Goal: Task Accomplishment & Management: Use online tool/utility

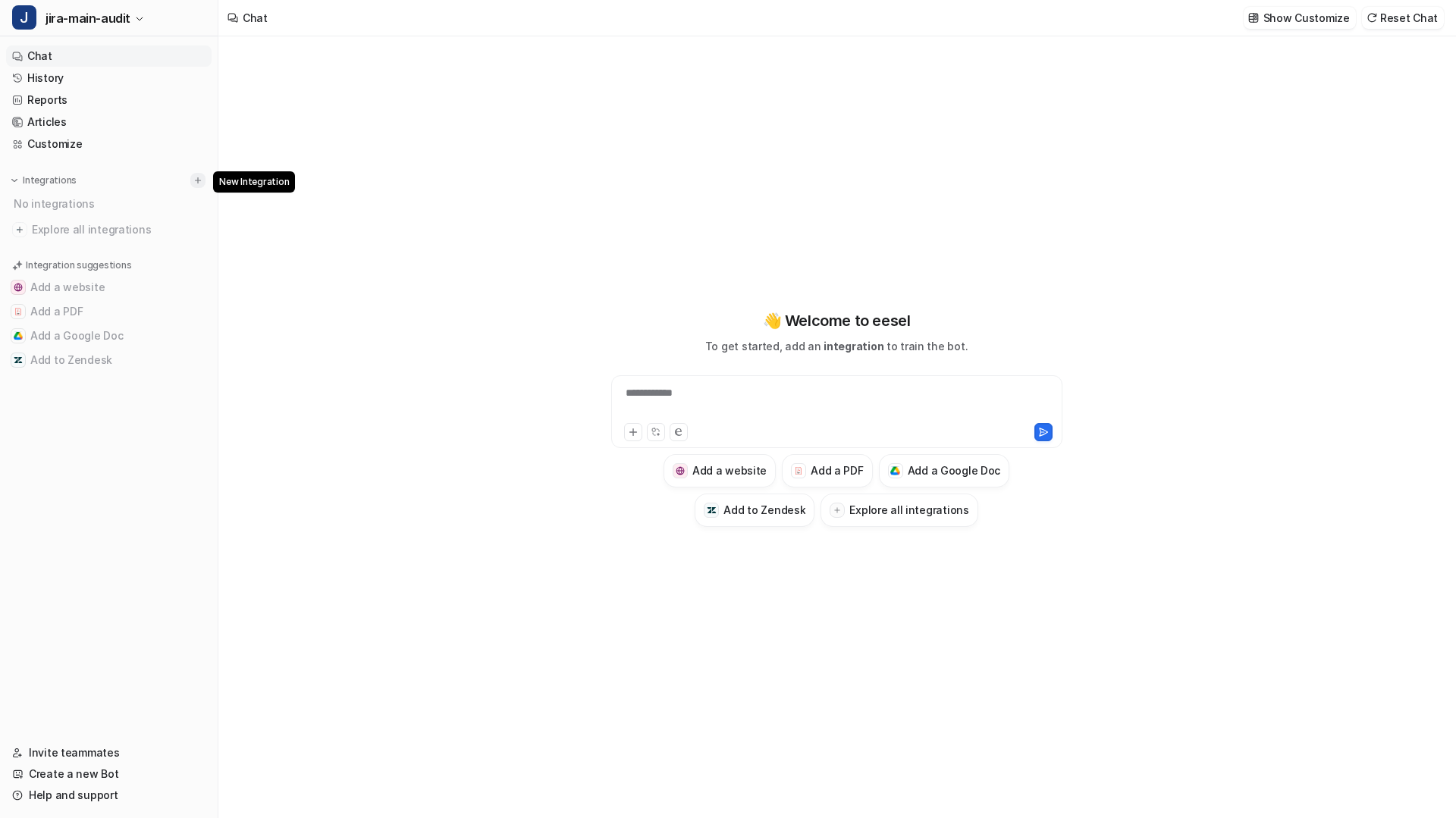
click at [200, 180] on img at bounding box center [197, 180] width 11 height 11
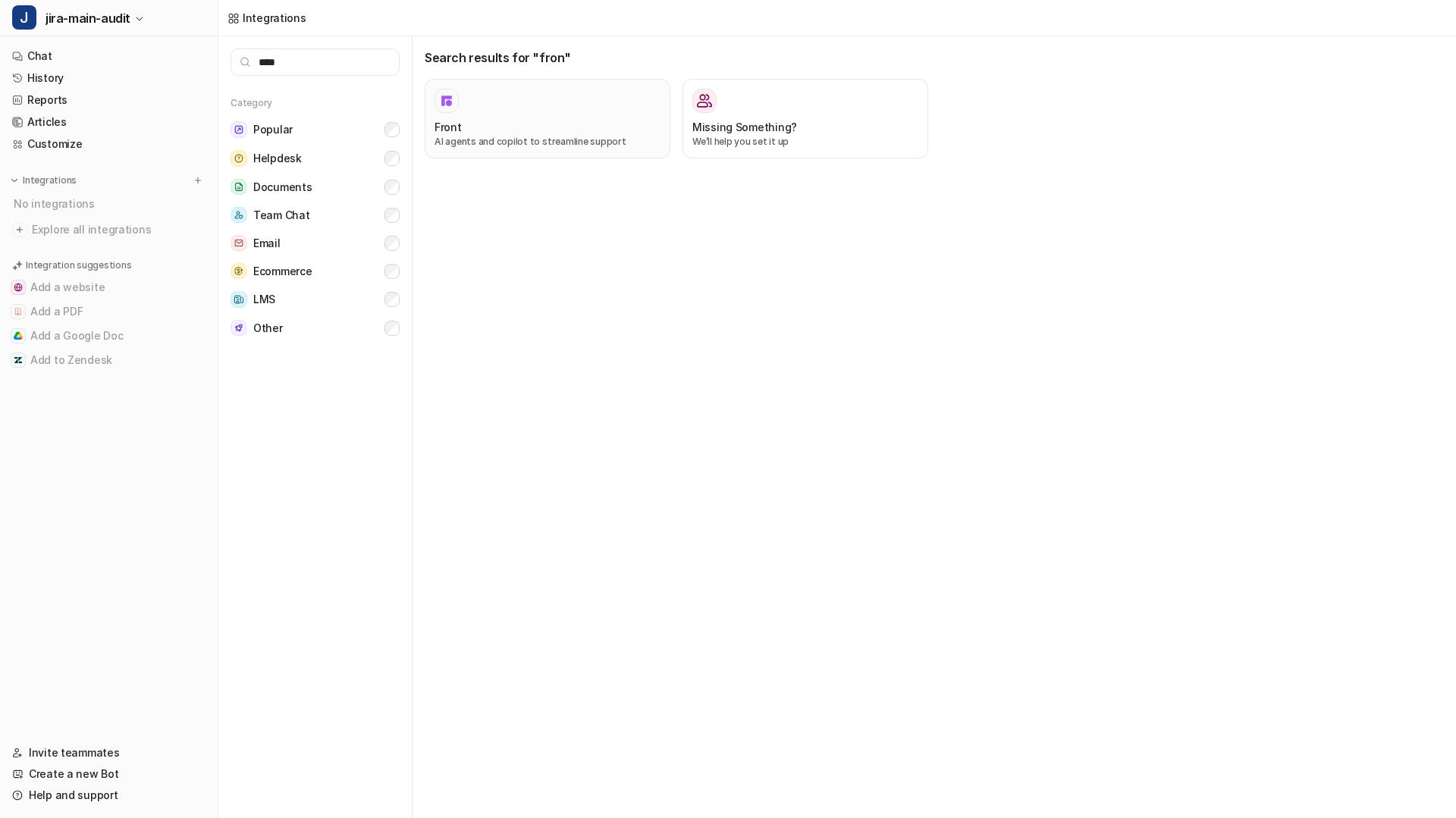
type input "****"
click at [586, 128] on div "Front" at bounding box center [547, 127] width 226 height 16
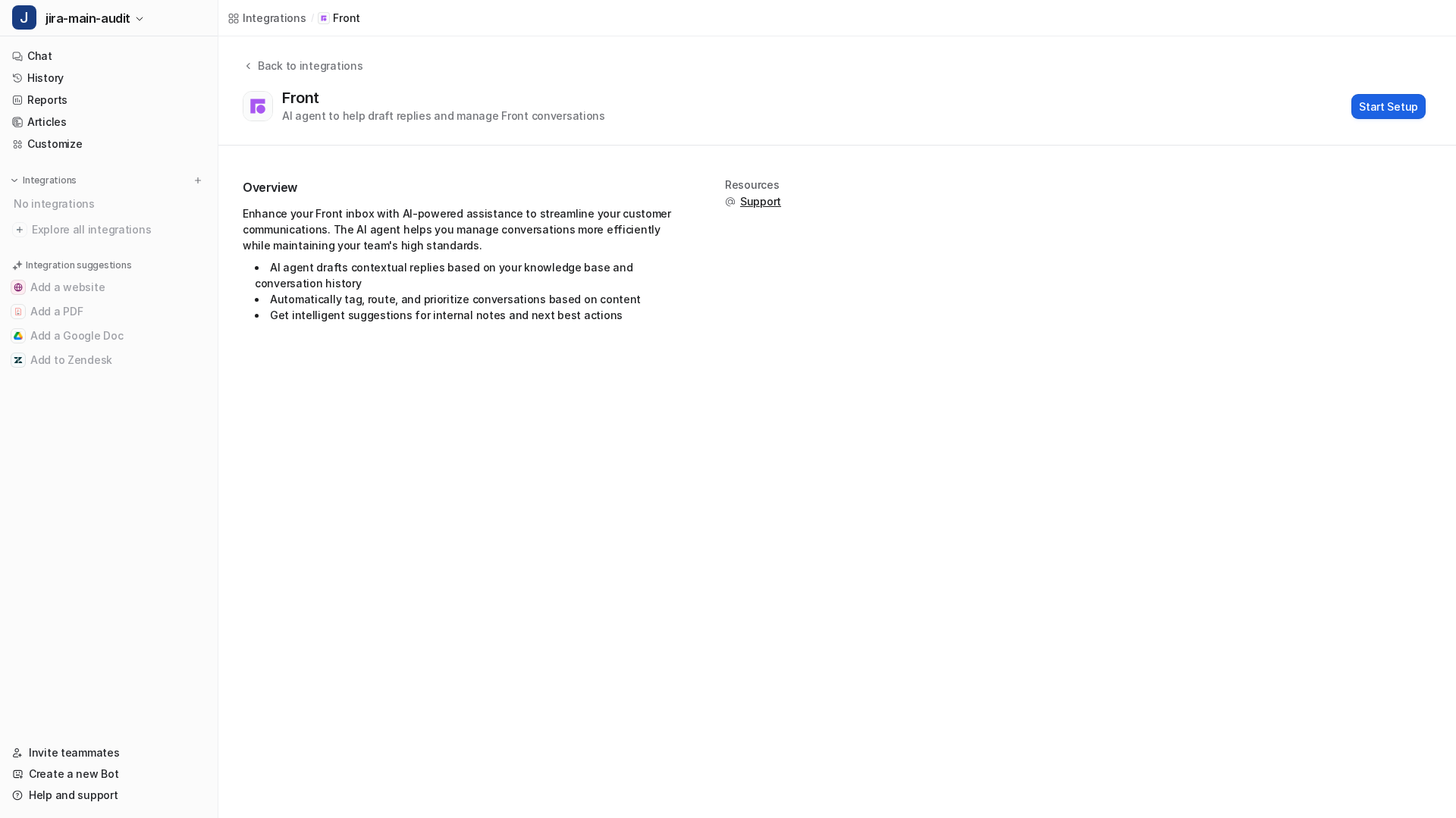
click at [1389, 105] on button "Start Setup" at bounding box center [1388, 106] width 74 height 25
click at [1369, 105] on button "Start Setup" at bounding box center [1388, 106] width 74 height 25
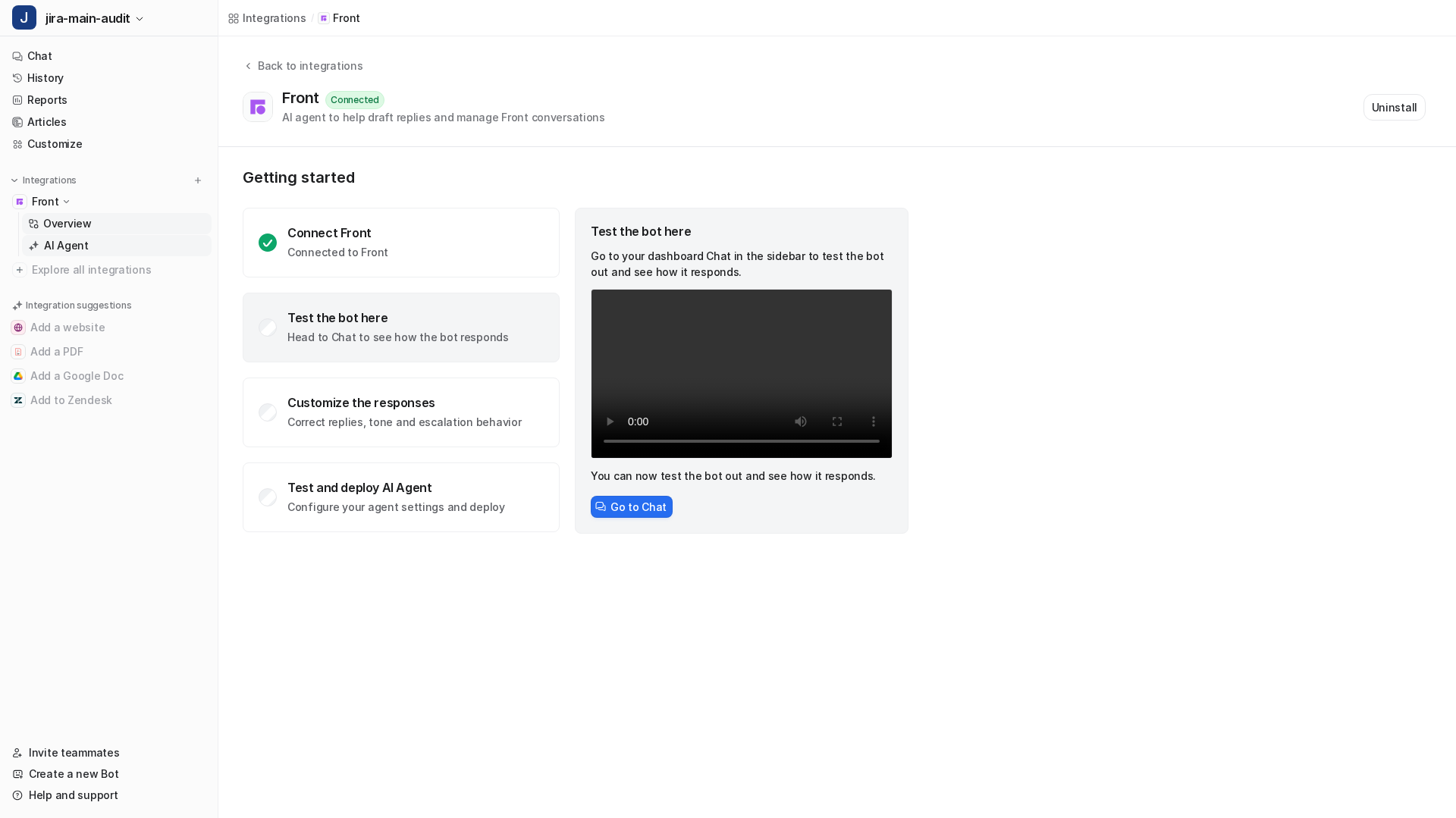
click at [68, 245] on p "AI Agent" at bounding box center [66, 245] width 45 height 16
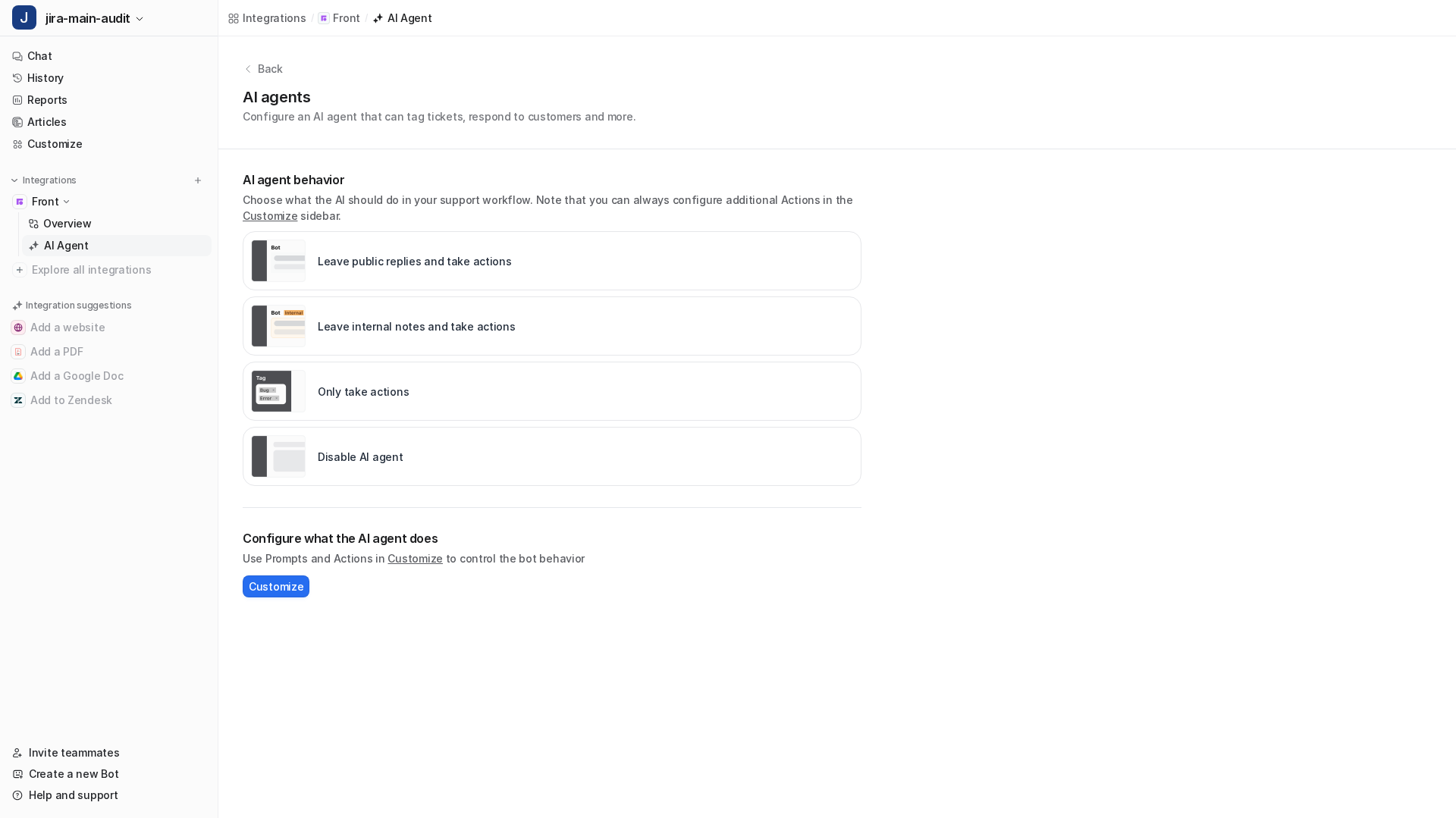
click at [296, 249] on img "live::external_reply" at bounding box center [278, 261] width 55 height 43
click at [200, 186] on button at bounding box center [198, 180] width 16 height 16
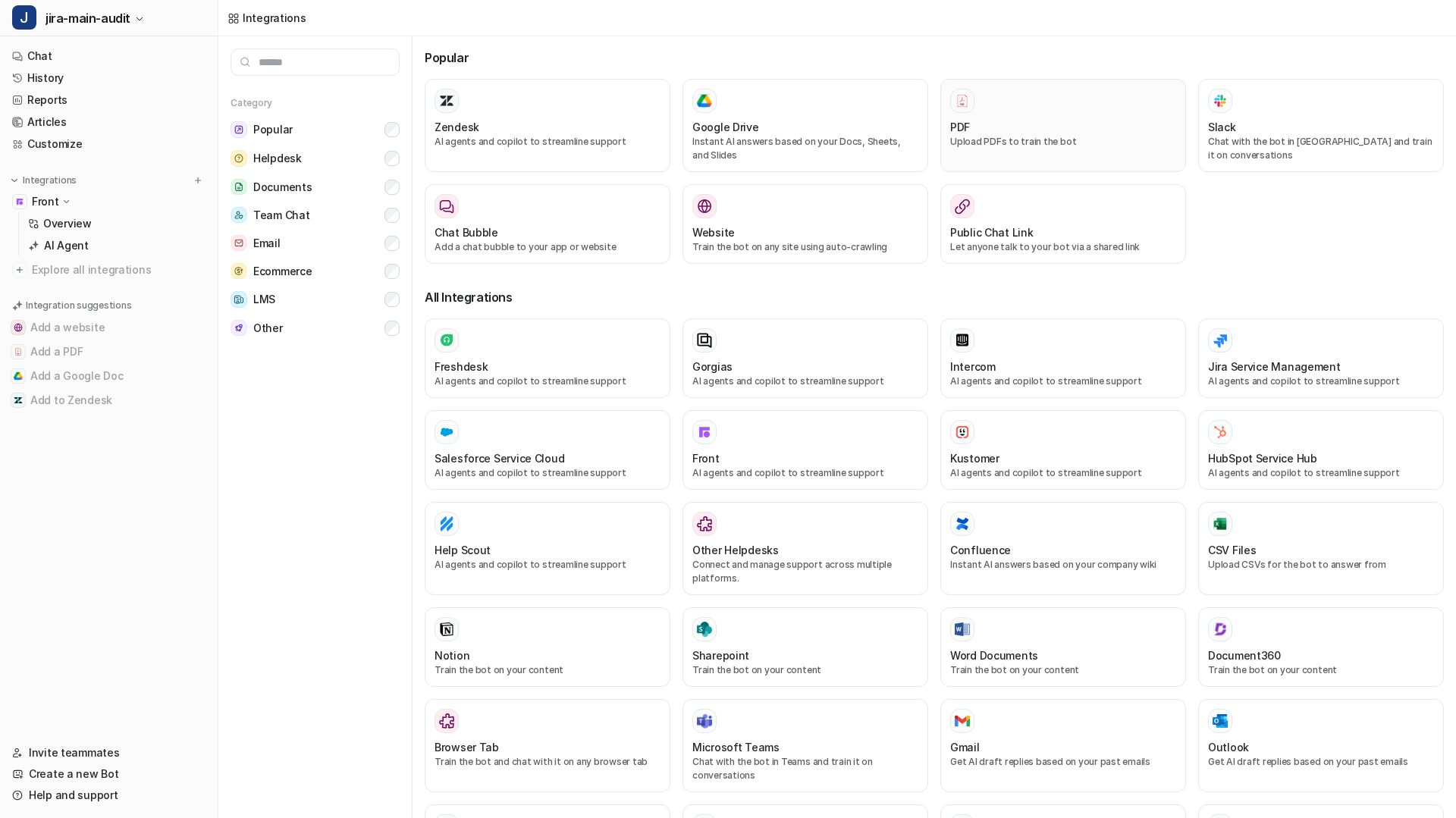
click at [979, 132] on div "PDF" at bounding box center [1063, 127] width 226 height 16
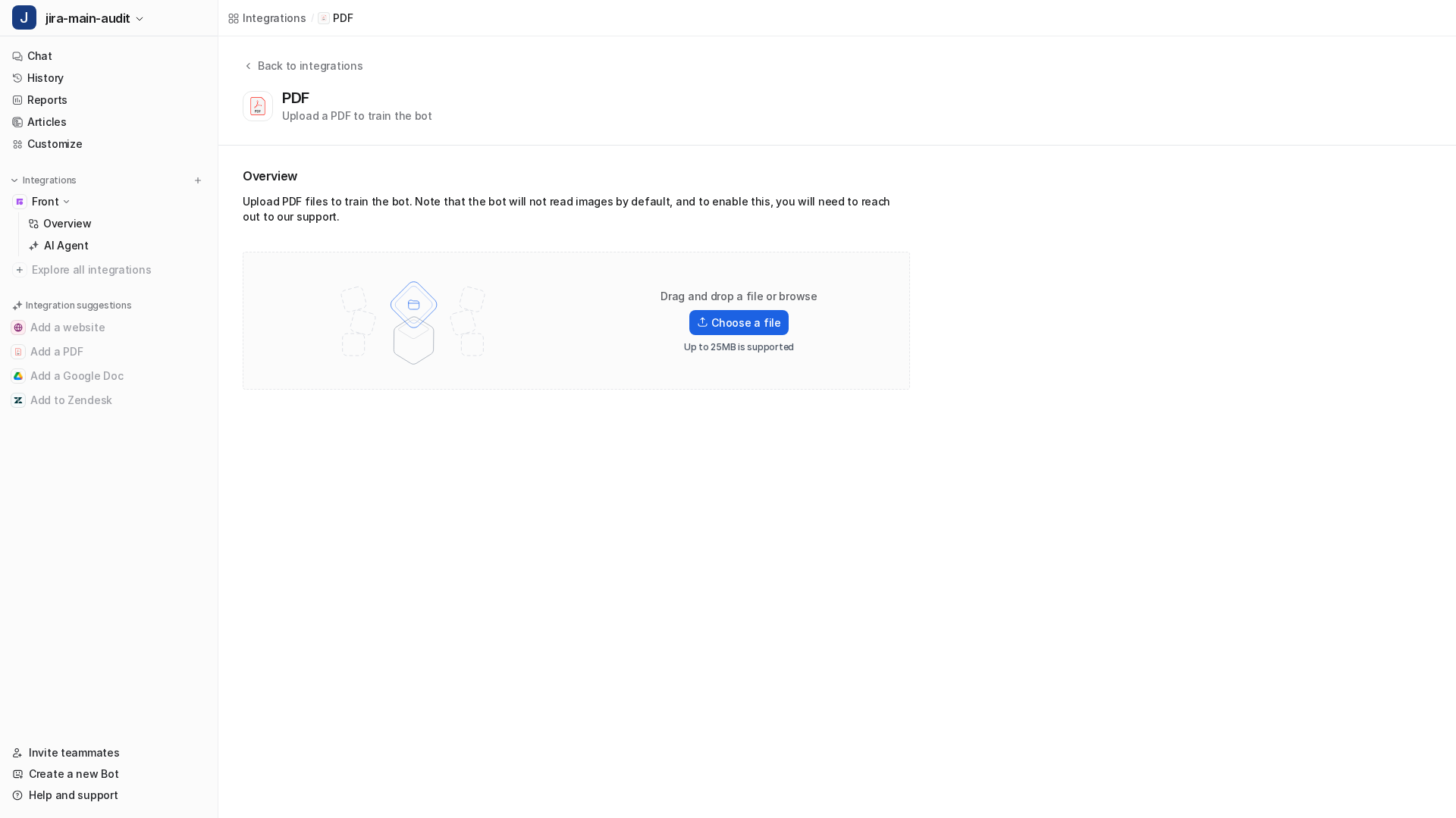
click at [722, 323] on label "Choose a file" at bounding box center [739, 322] width 99 height 25
click at [0, 0] on input "Choose a file" at bounding box center [0, 0] width 0 height 0
click at [53, 51] on link "Chat" at bounding box center [108, 56] width 205 height 21
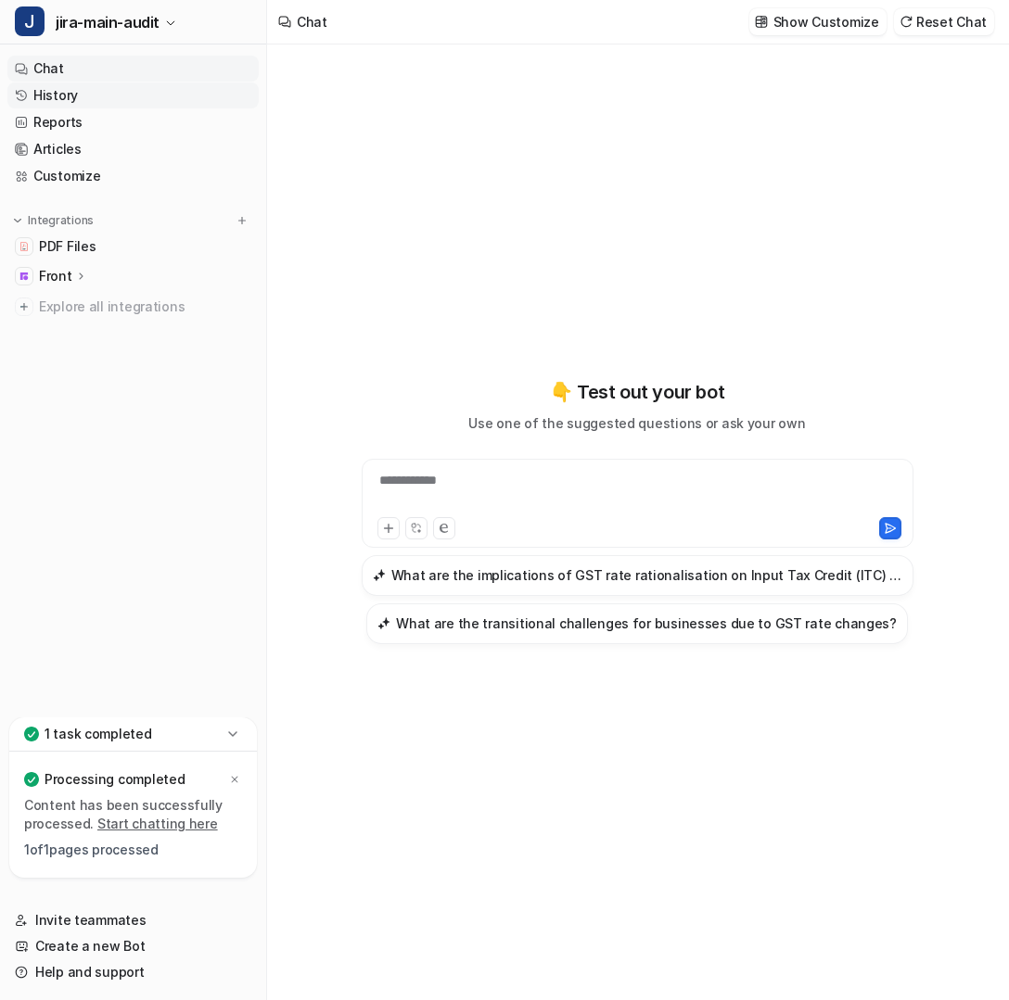
click at [58, 97] on link "History" at bounding box center [132, 96] width 251 height 26
click at [95, 100] on link "History" at bounding box center [132, 96] width 251 height 26
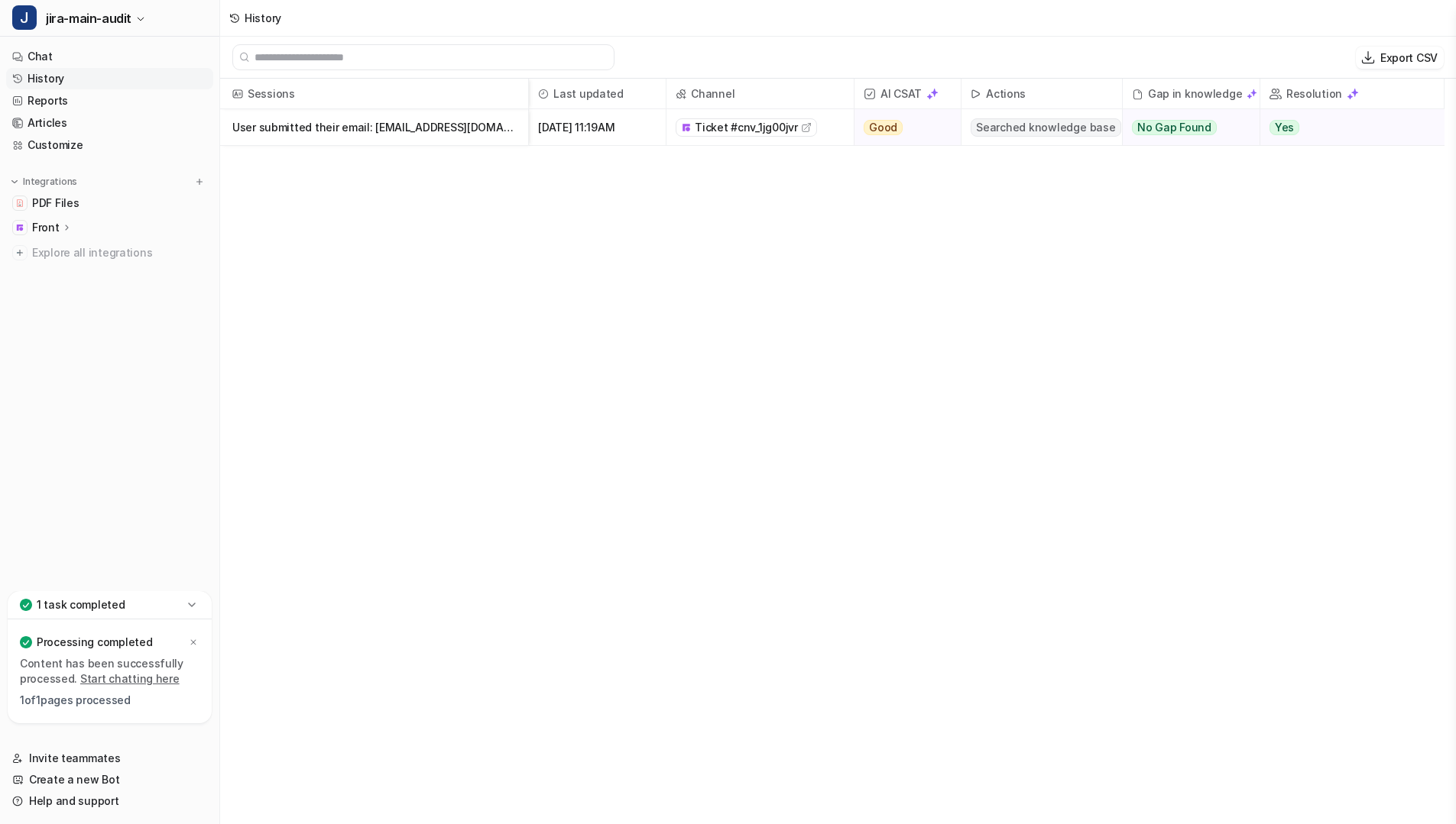
click at [394, 130] on p "User submitted their email: meetmoradiya001@gmail.com" at bounding box center [374, 128] width 284 height 36
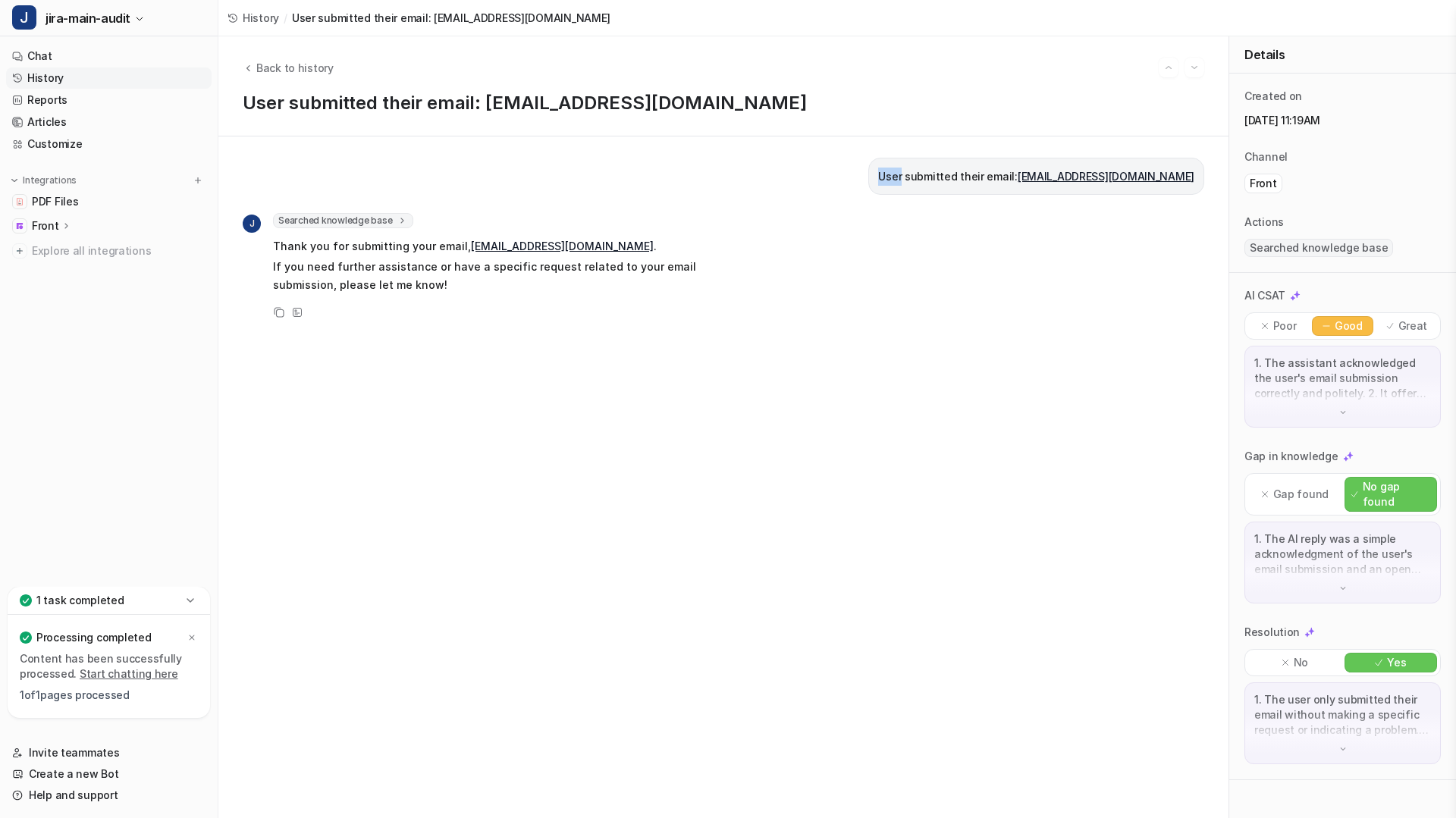
click at [908, 174] on p "User submitted their email: meetmoradiya001@gmail.com" at bounding box center [1036, 177] width 317 height 18
click at [250, 65] on icon "Back to history" at bounding box center [248, 68] width 11 height 11
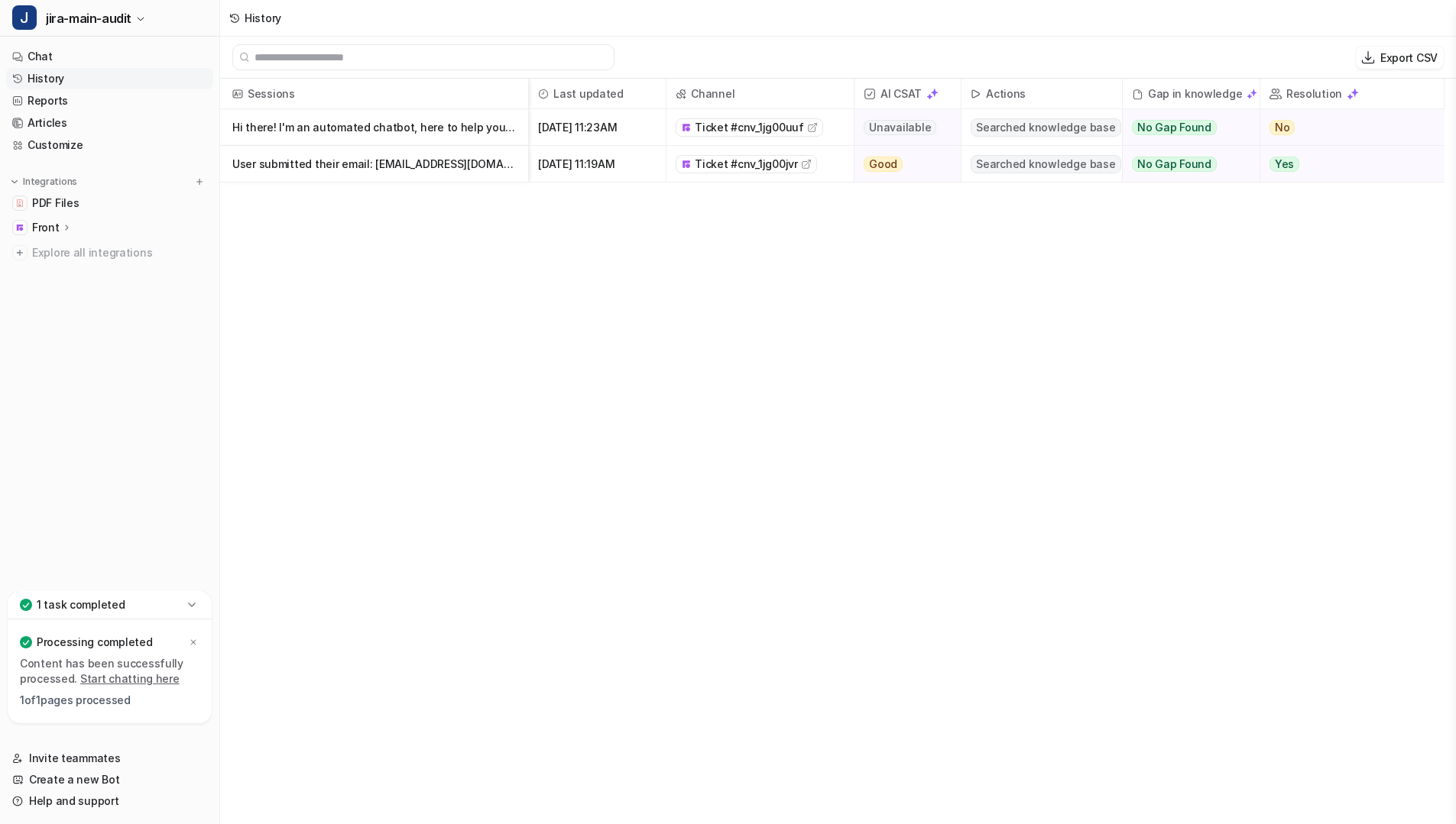
click at [411, 186] on div "Sessions Last updated Channel AI CSAT Actions Gap in knowledge Resolution Hi th…" at bounding box center [838, 452] width 1236 height 748
click at [392, 125] on p "Hi there! I'm an automated chatbot, here to help you with anything you need. How" at bounding box center [374, 128] width 284 height 36
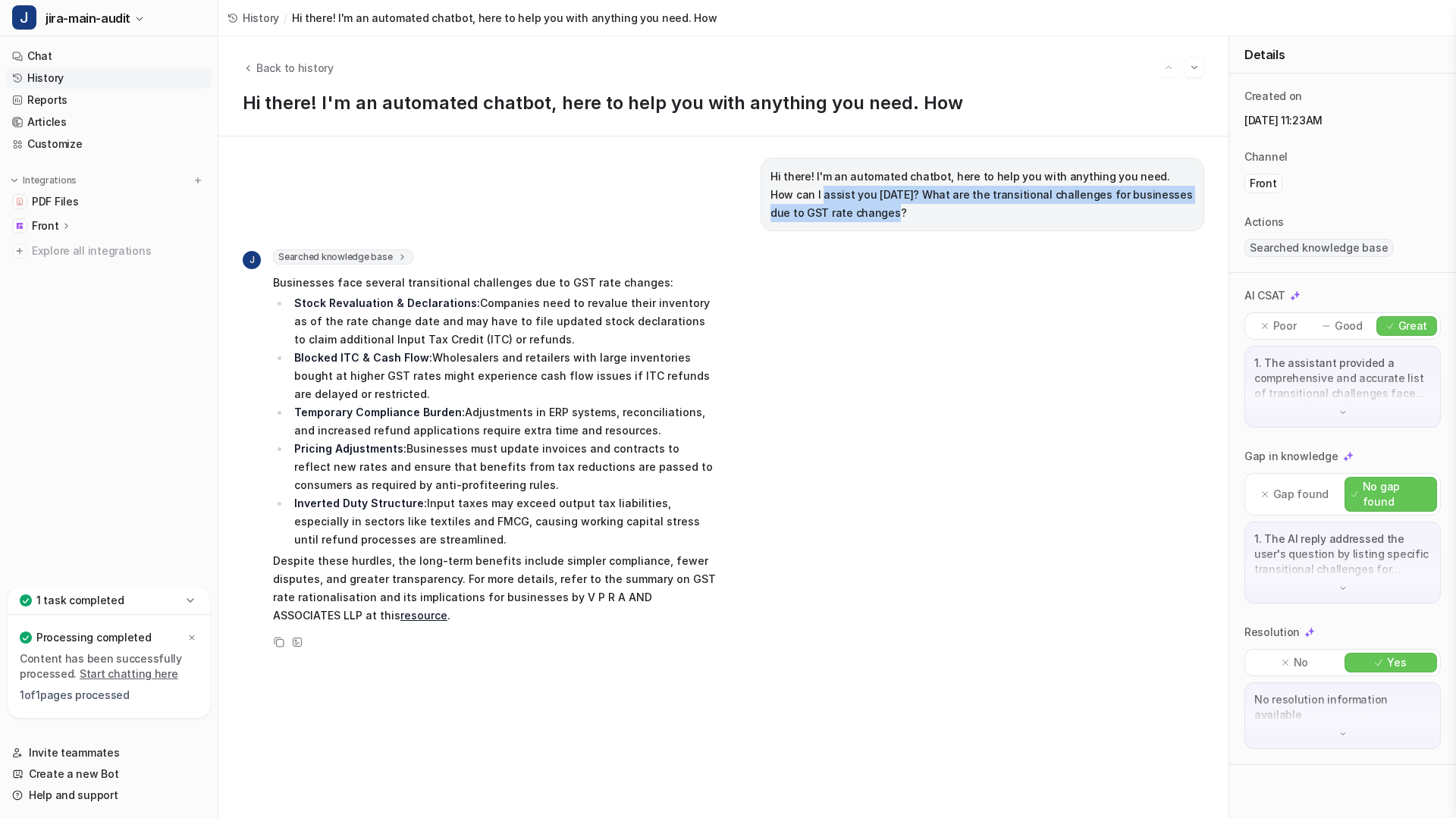
drag, startPoint x: 753, startPoint y: 190, endPoint x: 819, endPoint y: 227, distance: 75.7
click at [819, 227] on div "Hi there! I'm an automated chatbot, here to help you with anything you need. Ho…" at bounding box center [982, 195] width 443 height 74
click at [820, 222] on div "Hi there! I'm an automated chatbot, here to help you with anything you need. Ho…" at bounding box center [982, 195] width 443 height 74
drag, startPoint x: 820, startPoint y: 222, endPoint x: 761, endPoint y: 179, distance: 73.0
click at [761, 179] on div "Hi there! I'm an automated chatbot, here to help you with anything you need. Ho…" at bounding box center [982, 195] width 443 height 74
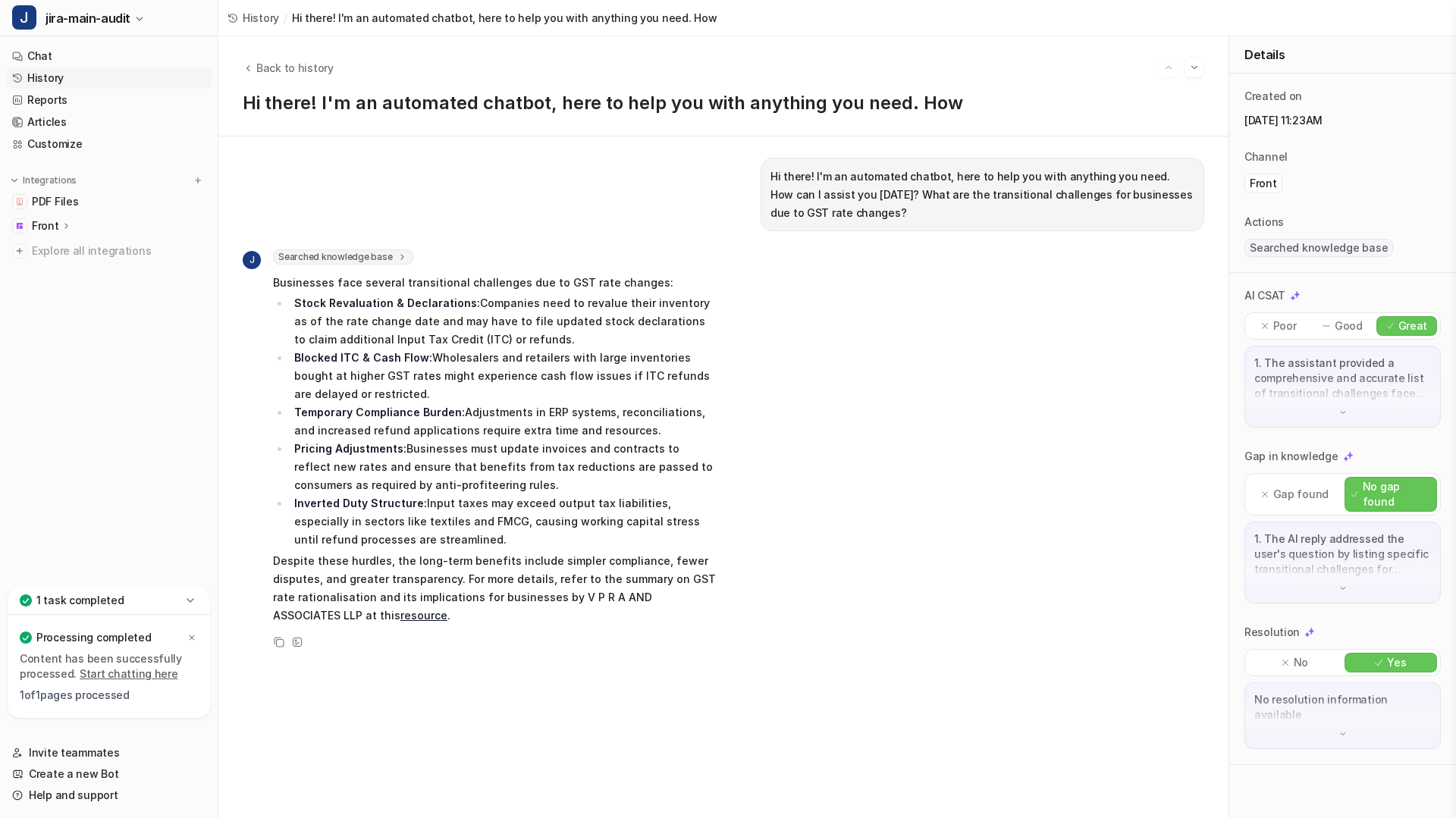
click at [866, 344] on div "J Searched knowledge base search_queries : [ "transitional challenges for busin…" at bounding box center [723, 450] width 961 height 402
click at [245, 68] on icon "Back to history" at bounding box center [248, 68] width 11 height 11
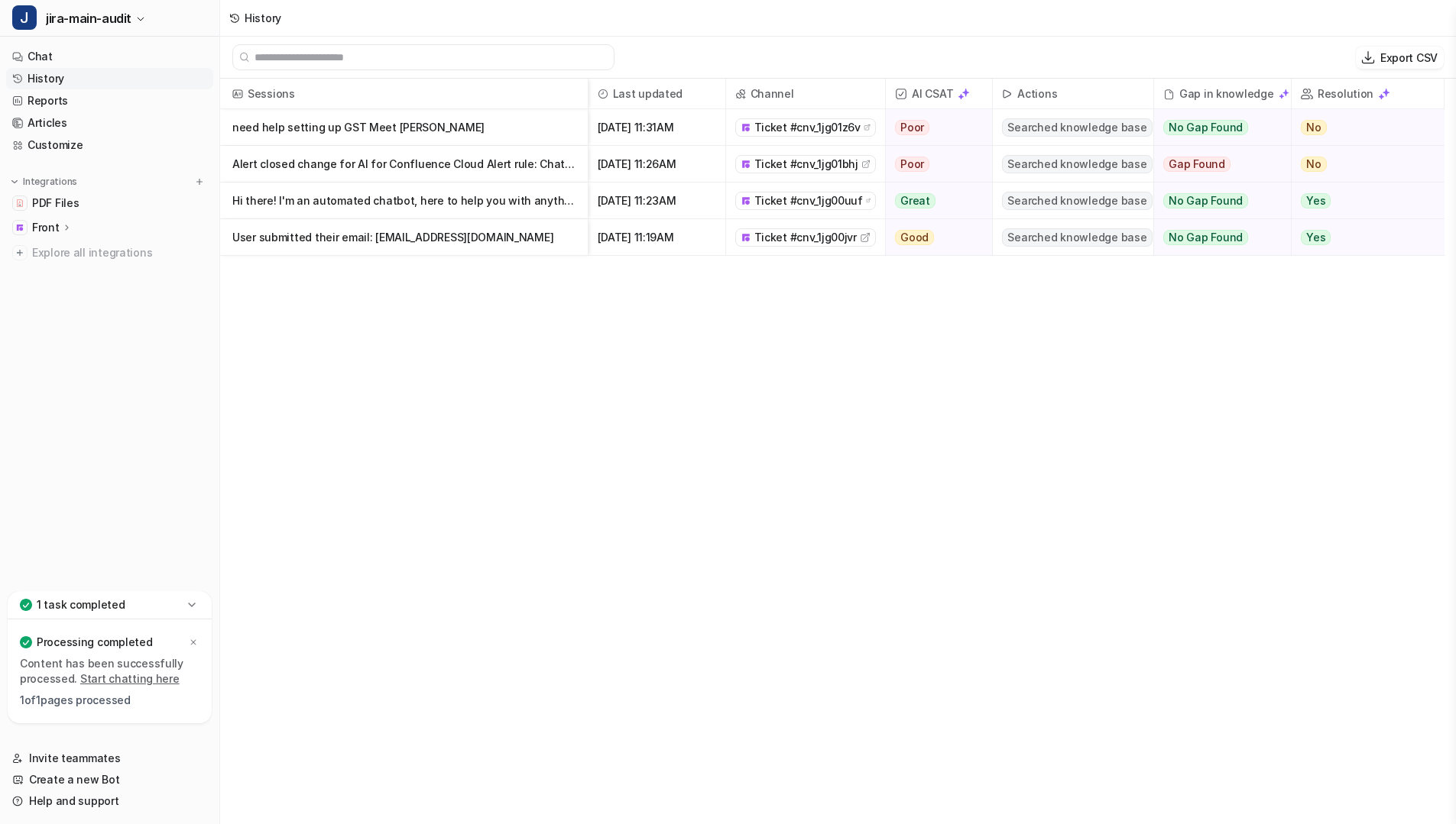
click at [370, 129] on p "need help setting up GST Meet Moradiya Developer" at bounding box center [404, 128] width 343 height 36
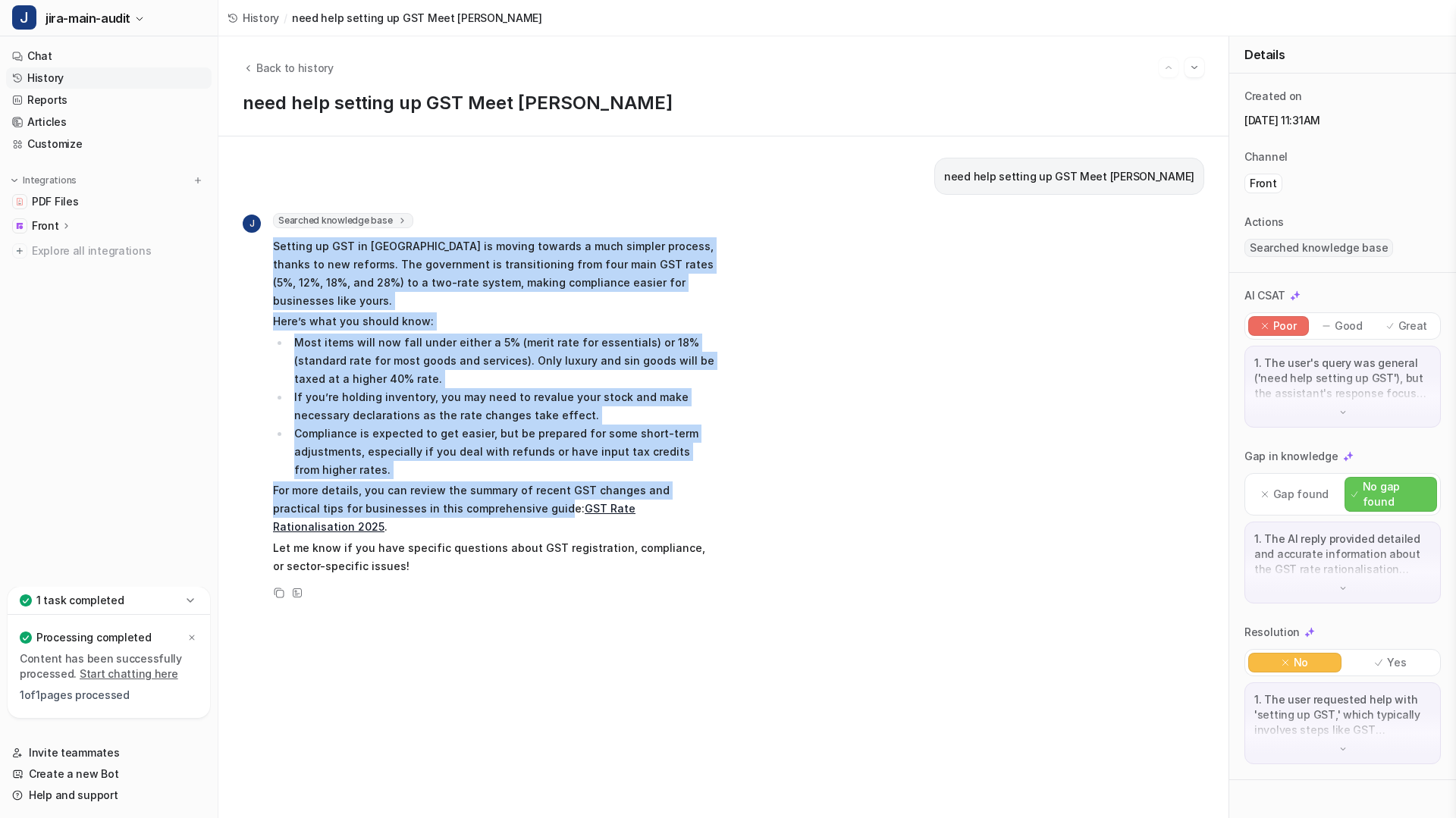
drag, startPoint x: 271, startPoint y: 244, endPoint x: 494, endPoint y: 499, distance: 338.8
click at [494, 499] on div "J Searched knowledge base search_queries : [ "setting up GST", "GST setup guide…" at bounding box center [479, 395] width 474 height 365
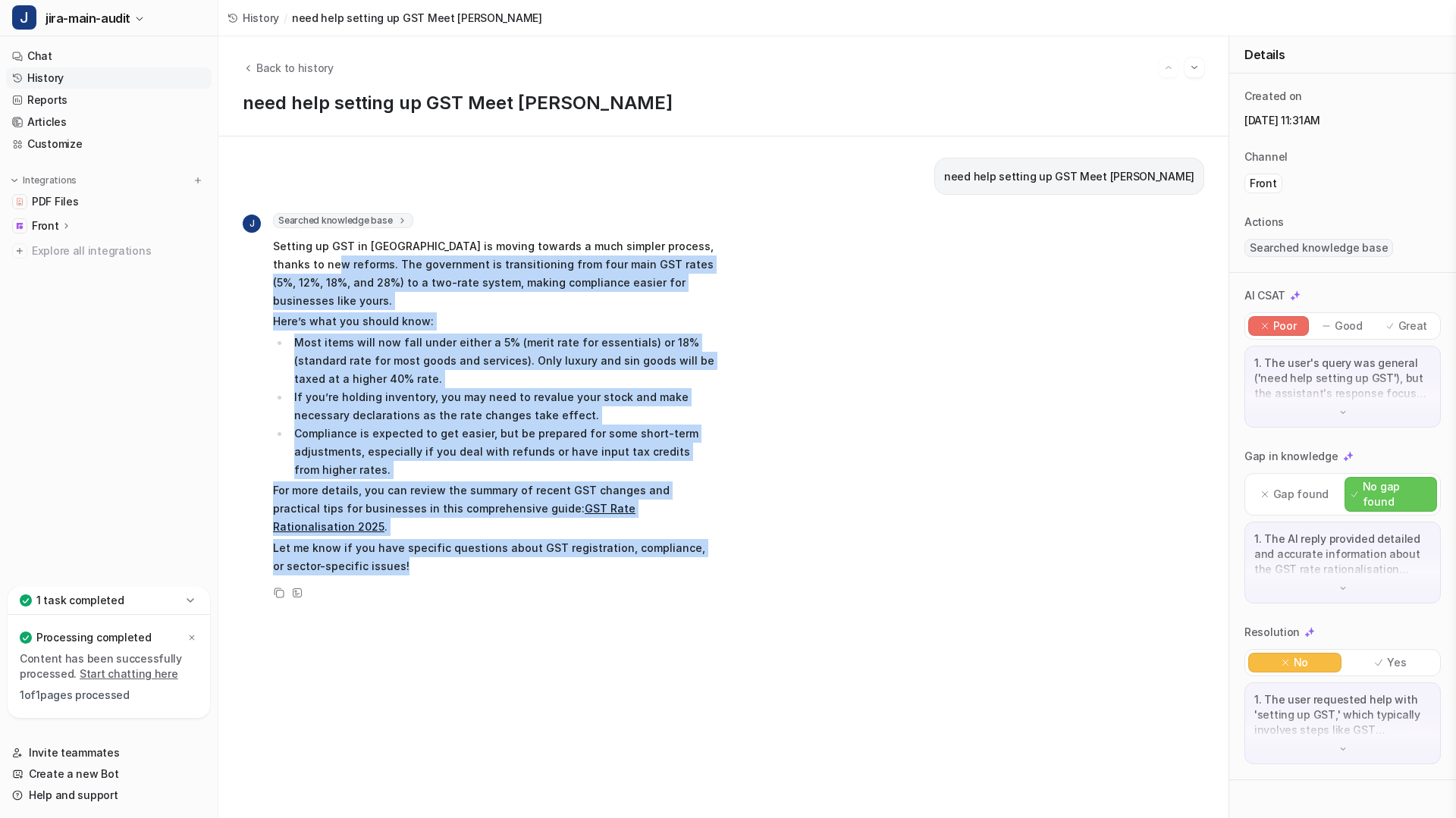
drag, startPoint x: 516, startPoint y: 539, endPoint x: 323, endPoint y: 271, distance: 330.3
click at [323, 271] on span "Setting up GST in India is moving towards a much simpler process, thanks to new…" at bounding box center [495, 406] width 443 height 344
click at [246, 61] on button "Back to history" at bounding box center [288, 67] width 91 height 16
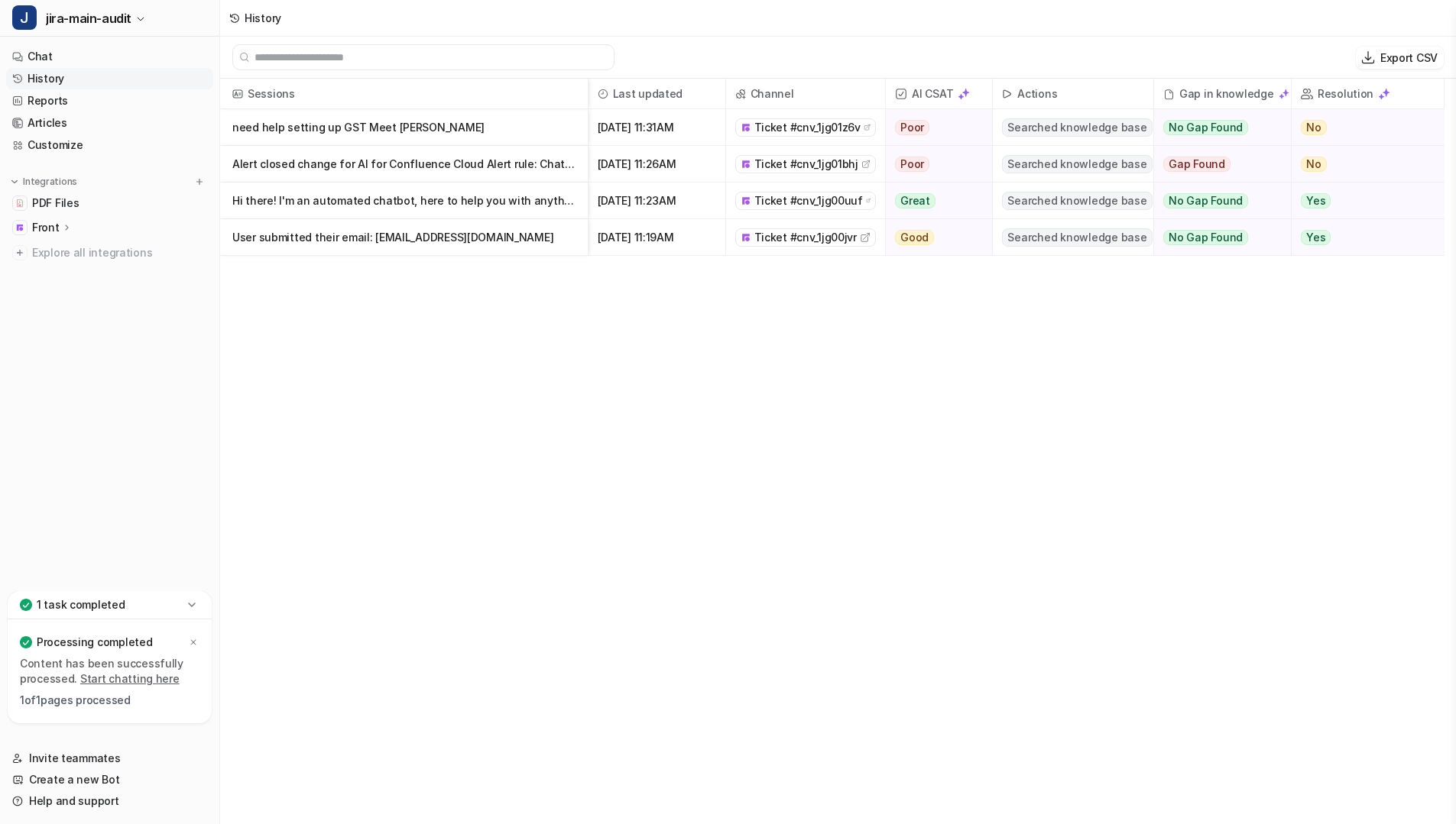
click at [468, 166] on p "Alert closed change for AI for Confluence Cloud Alert rule: ChatGPT for Conflue" at bounding box center [404, 164] width 343 height 36
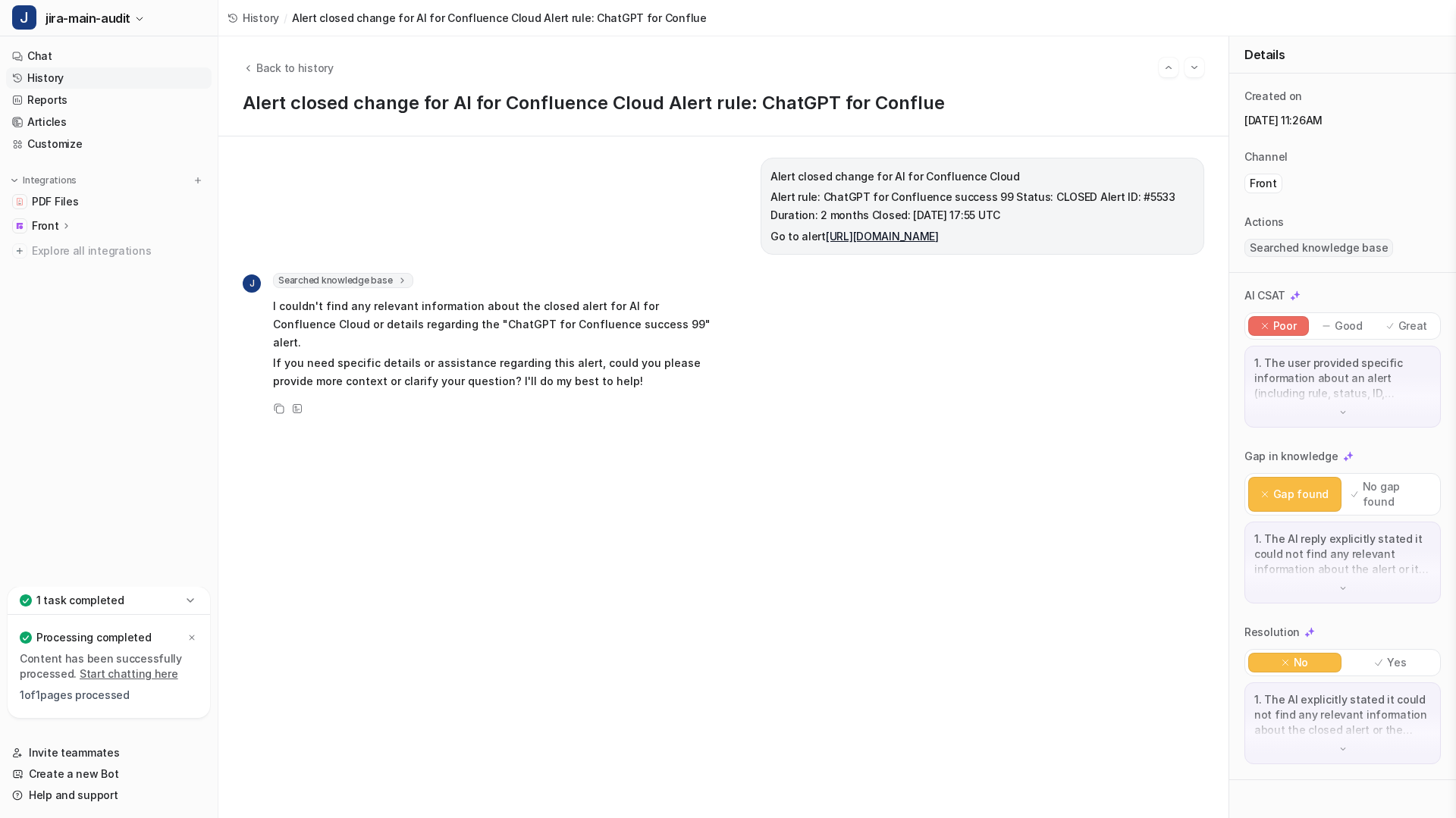
drag, startPoint x: 753, startPoint y: 196, endPoint x: 1060, endPoint y: 217, distance: 307.7
click at [1060, 217] on div "Alert closed change for AI for Confluence Cloud Alert rule: ChatGPT for Conflue…" at bounding box center [982, 206] width 443 height 97
click at [251, 68] on icon "Back to history" at bounding box center [248, 68] width 11 height 11
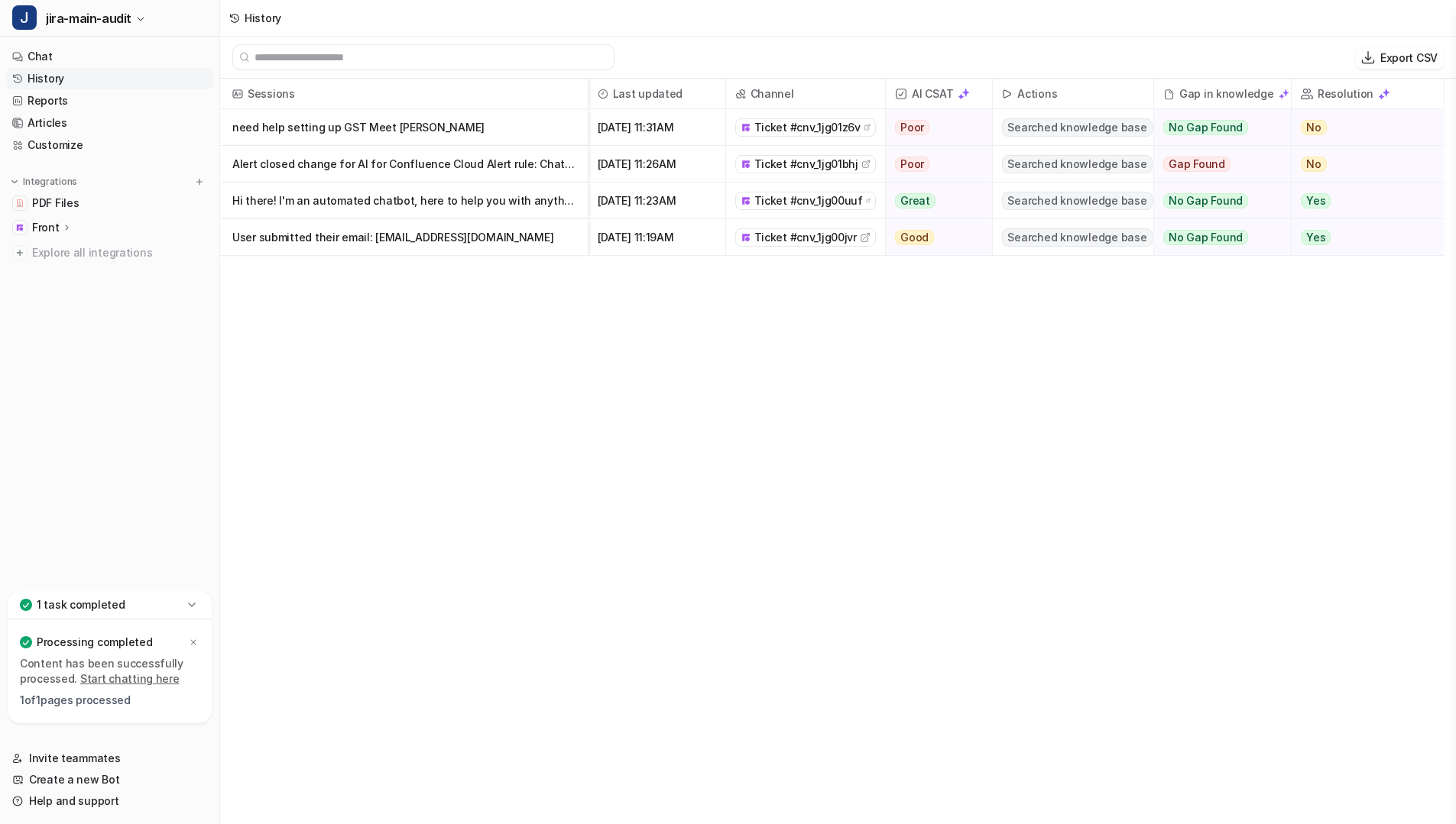
click at [387, 132] on p "need help setting up GST Meet [PERSON_NAME]" at bounding box center [404, 128] width 343 height 36
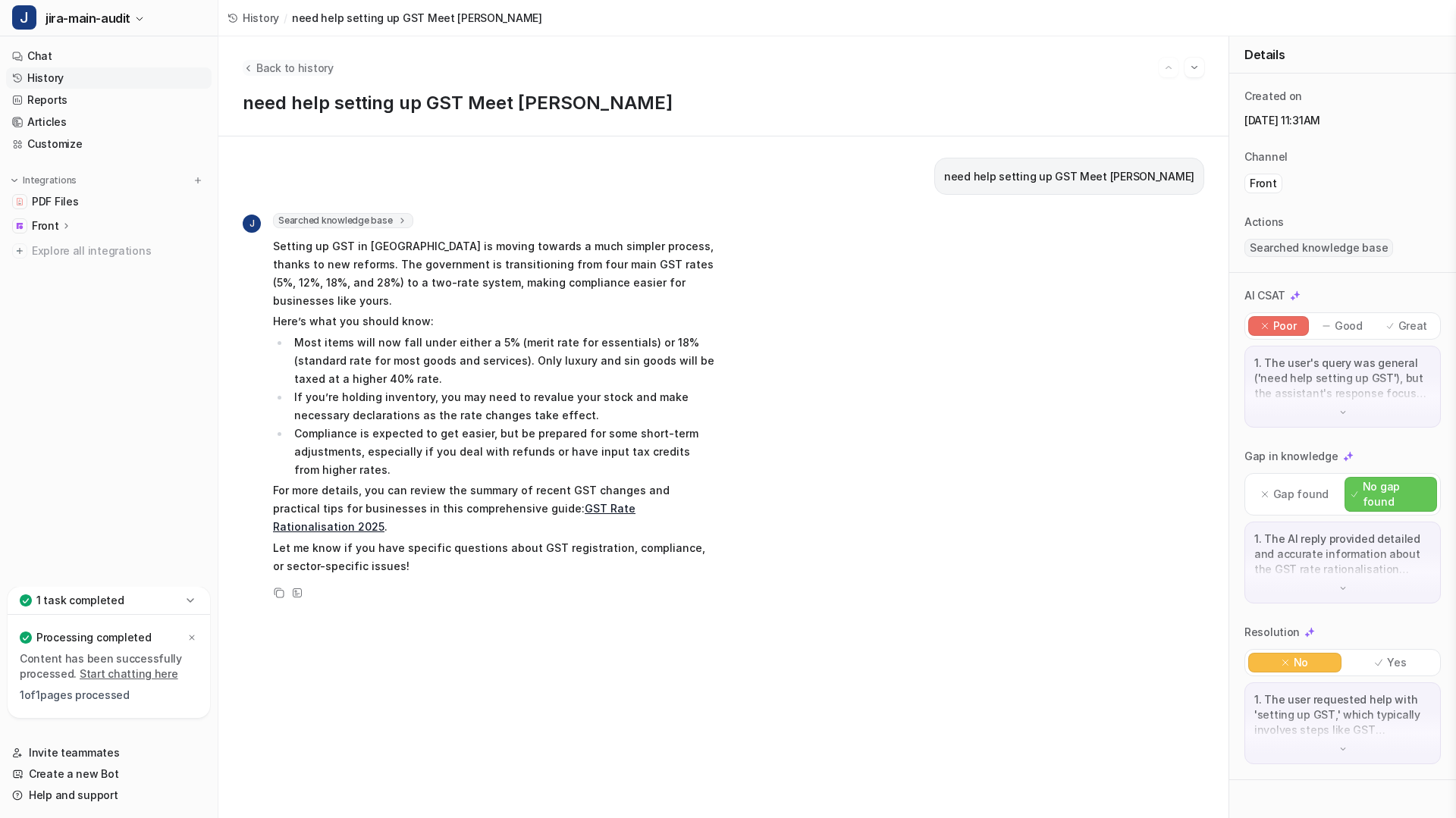
click at [249, 72] on icon "Back to history" at bounding box center [248, 68] width 11 height 11
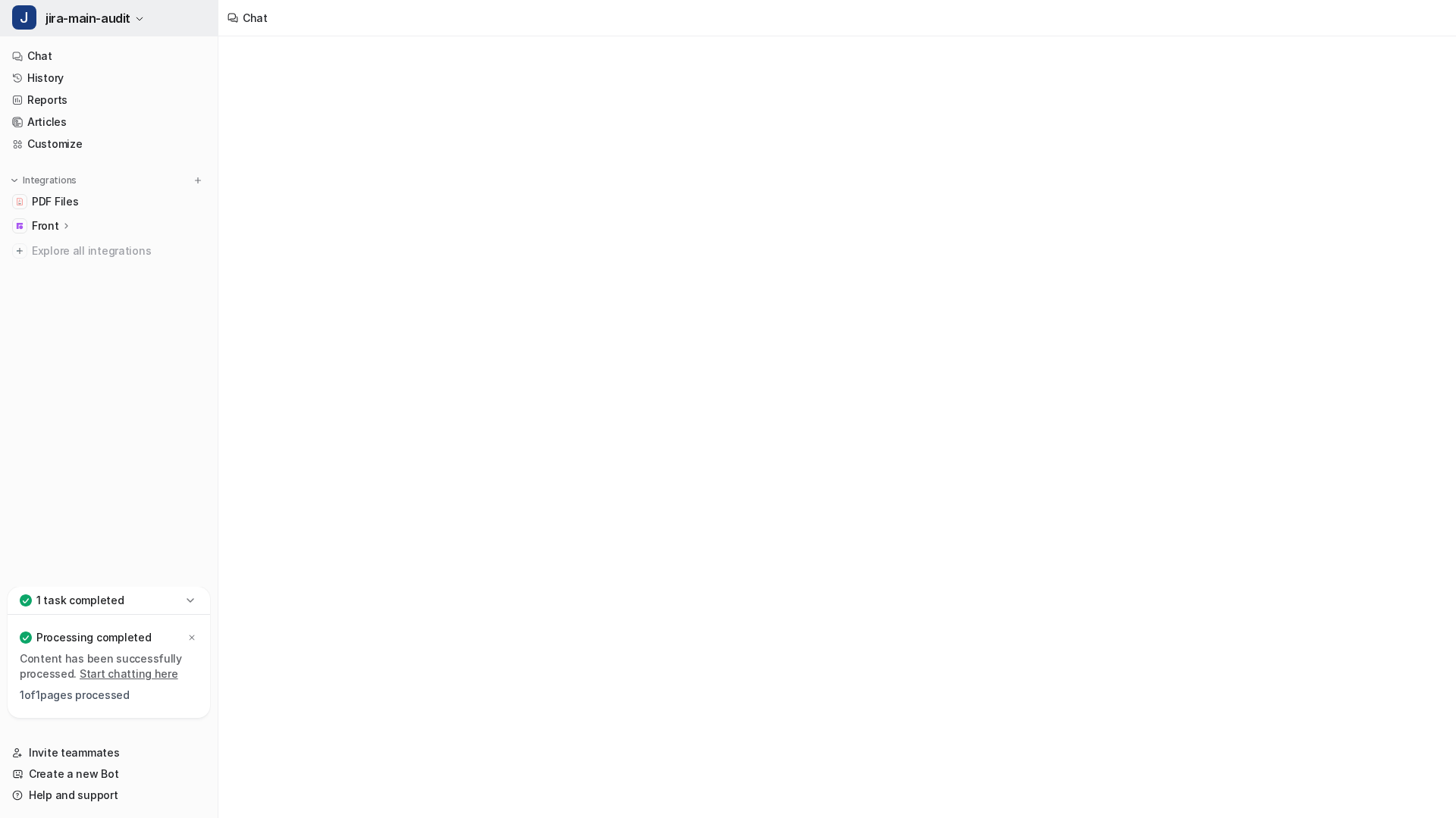
click at [59, 14] on span "jira-main-audit" at bounding box center [88, 18] width 85 height 21
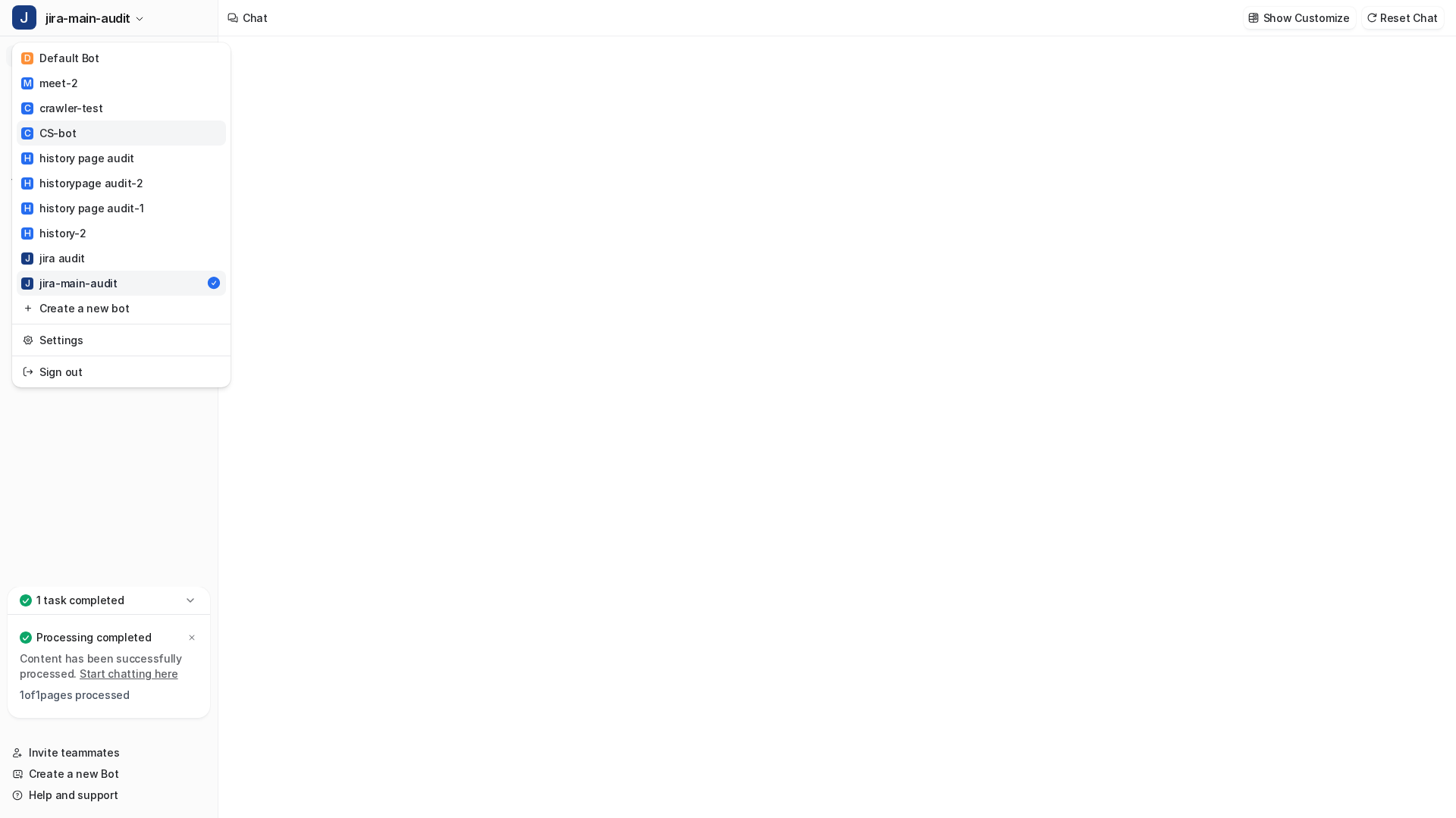
type textarea "**********"
click at [73, 160] on div "H history page audit" at bounding box center [78, 158] width 113 height 16
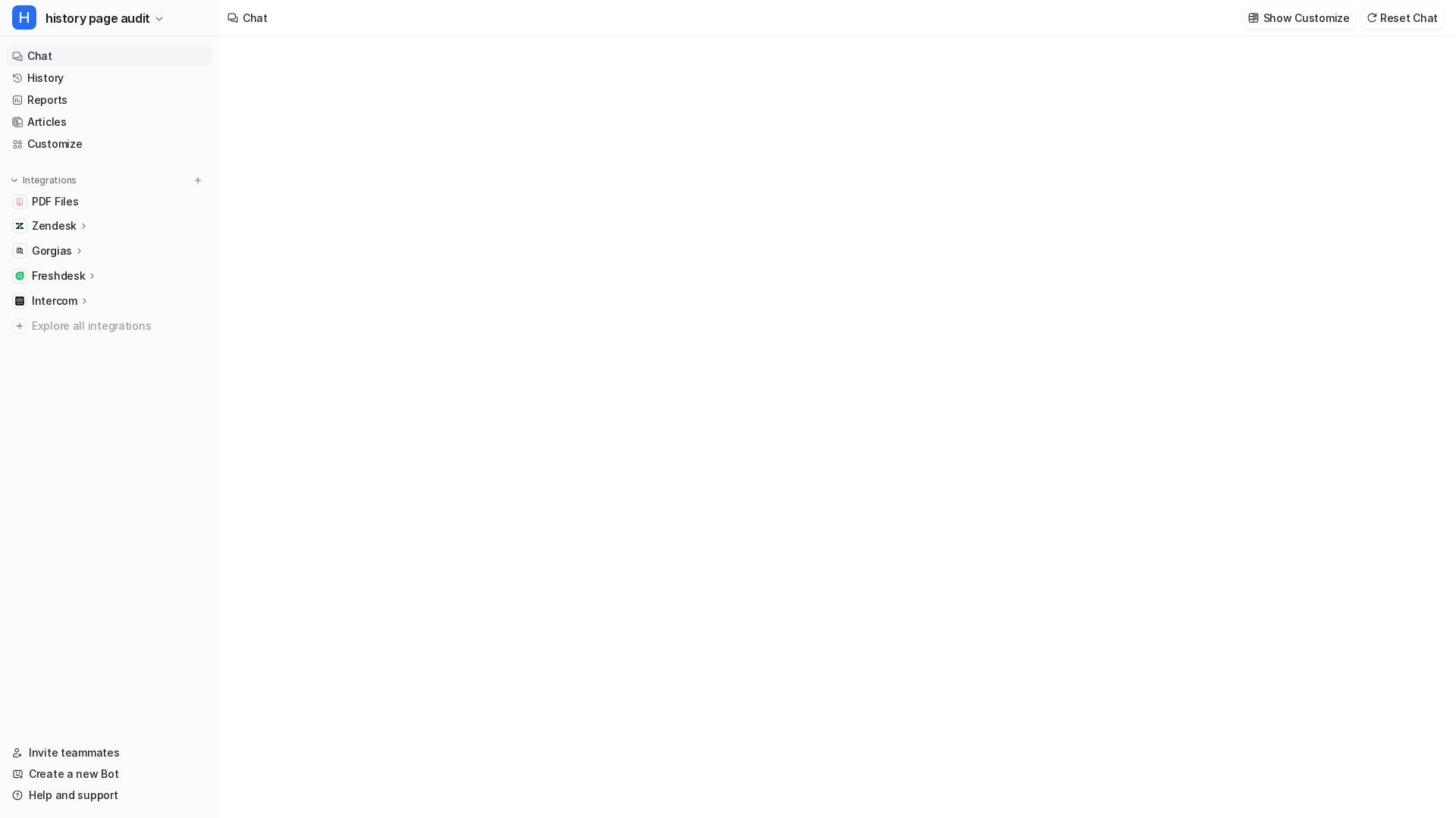
type textarea "**********"
click at [80, 226] on icon at bounding box center [83, 226] width 11 height 11
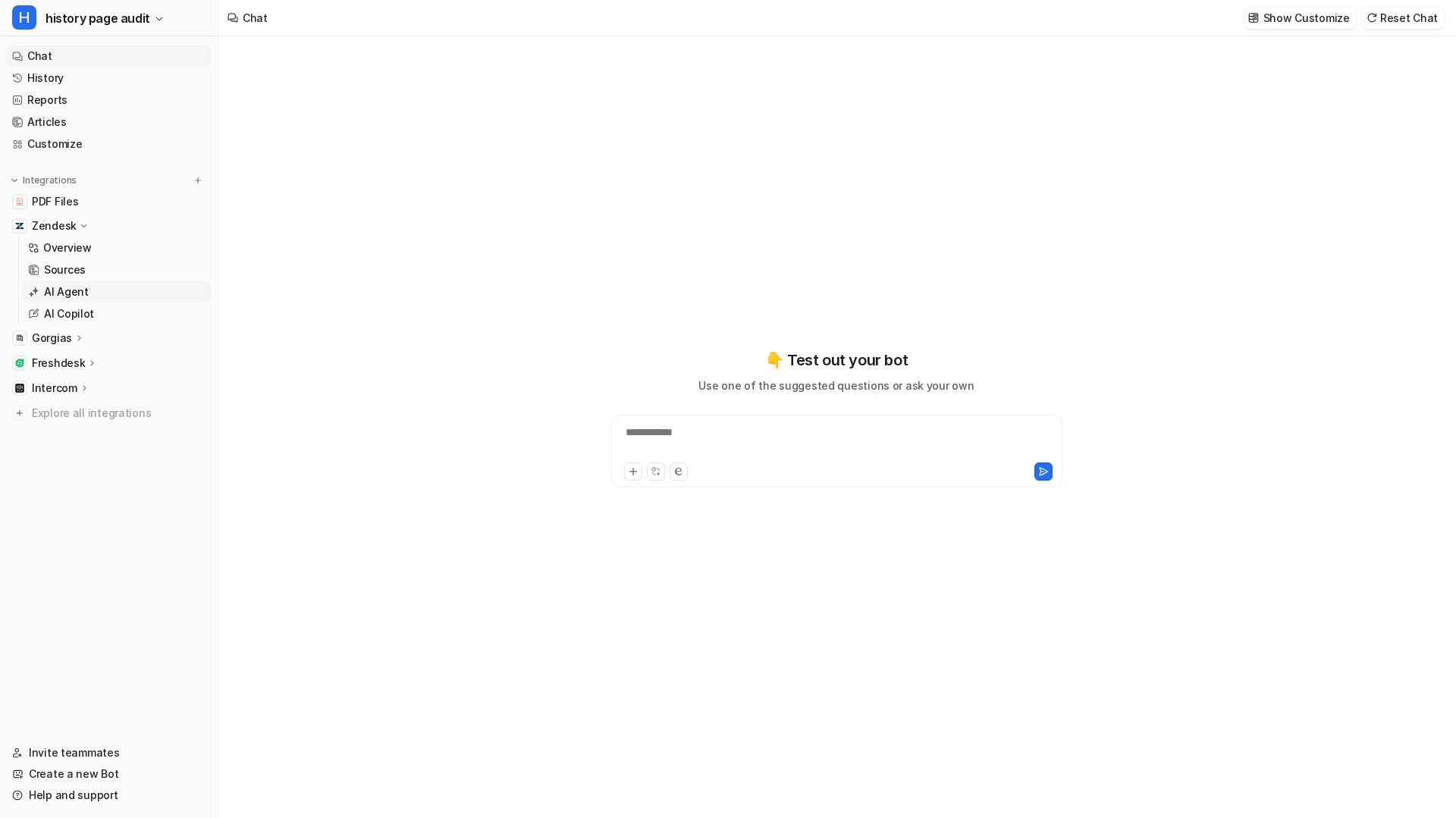
click at [76, 285] on p "AI Agent" at bounding box center [66, 292] width 45 height 16
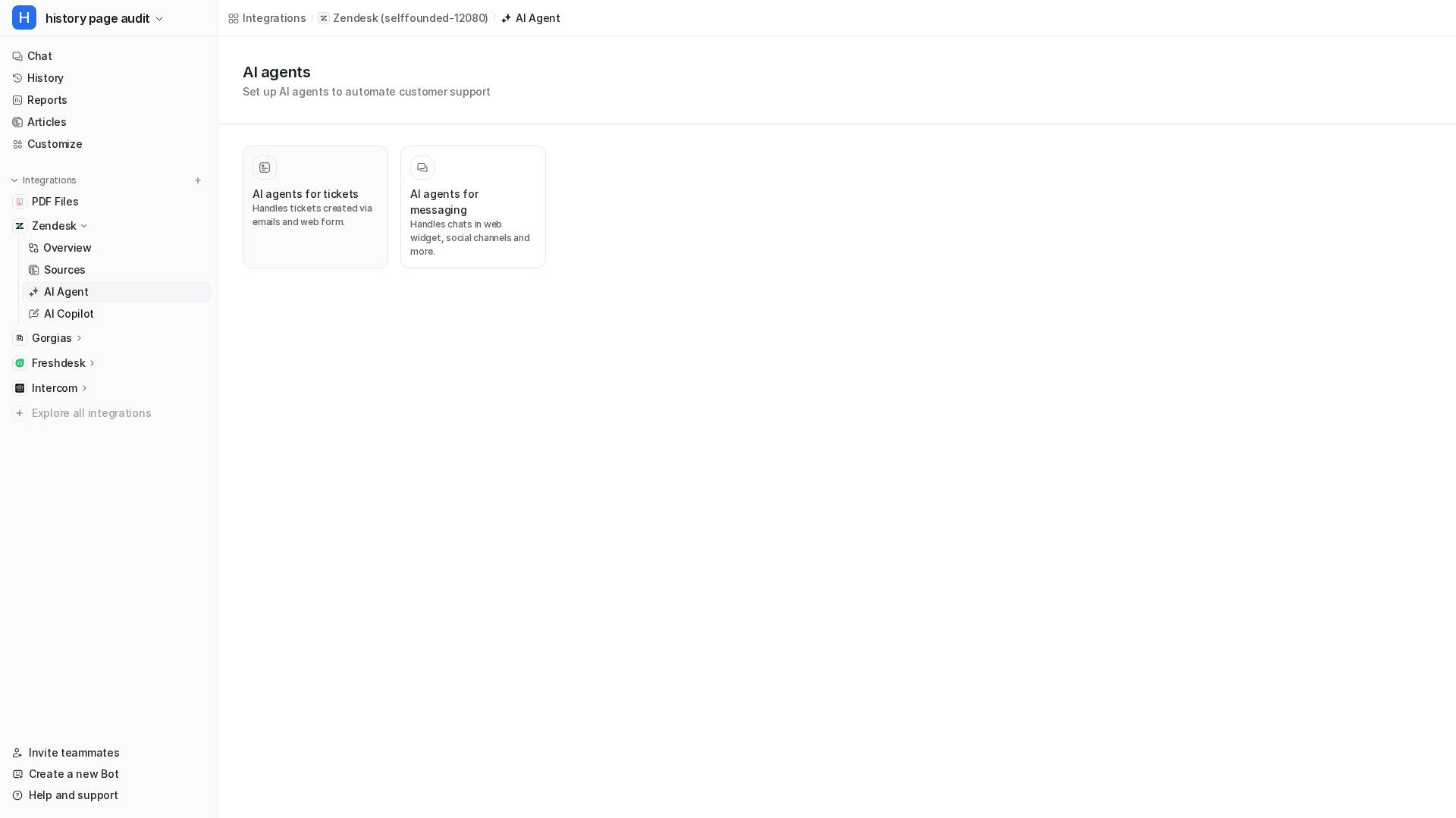
click at [305, 213] on p "Handles tickets created via emails and web form." at bounding box center [316, 215] width 126 height 27
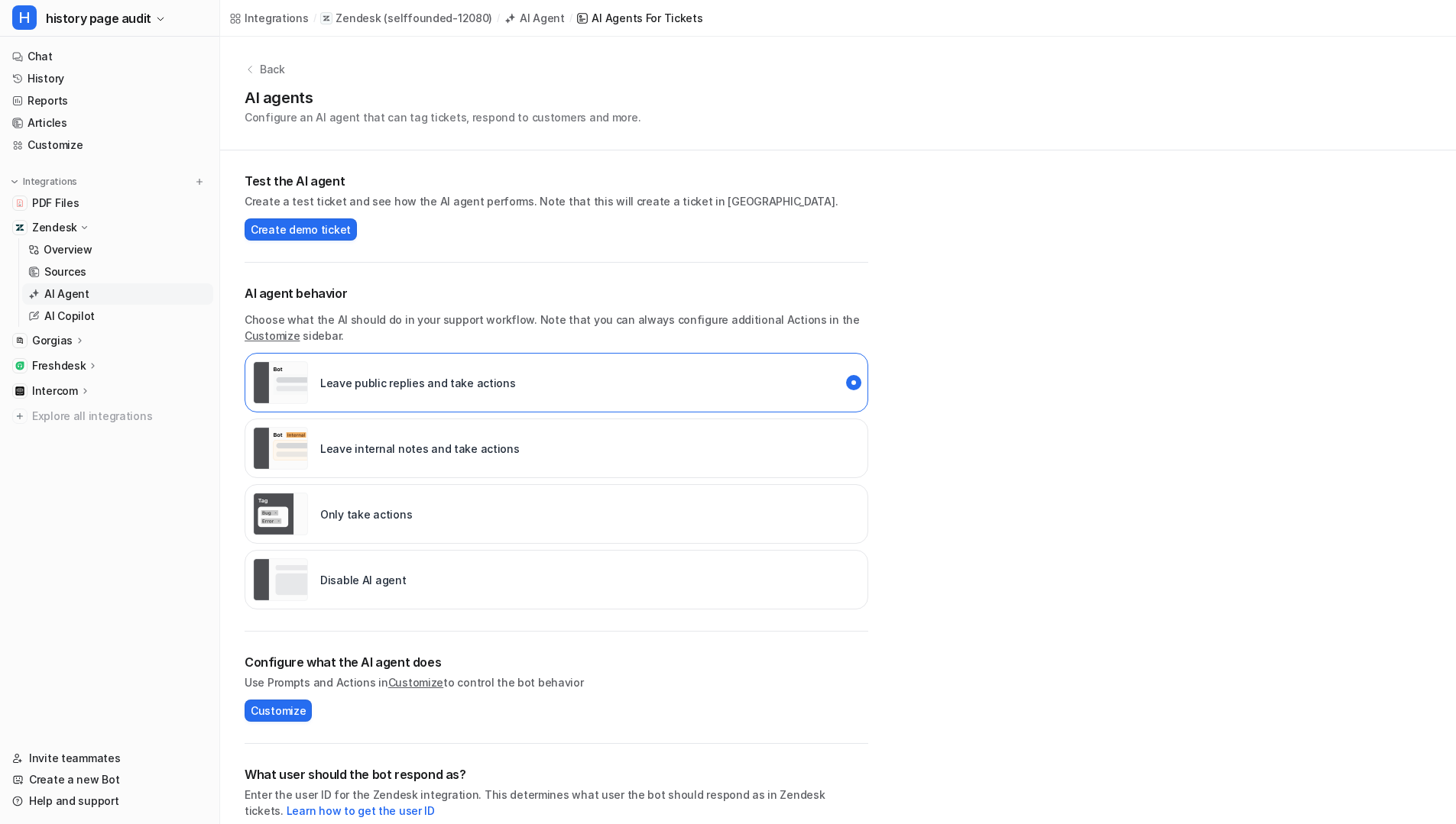
drag, startPoint x: 277, startPoint y: 709, endPoint x: 428, endPoint y: 716, distance: 151.2
click at [428, 715] on div "Configure what the AI agent does Use Prompts and Actions in Customize to contro…" at bounding box center [557, 687] width 623 height 68
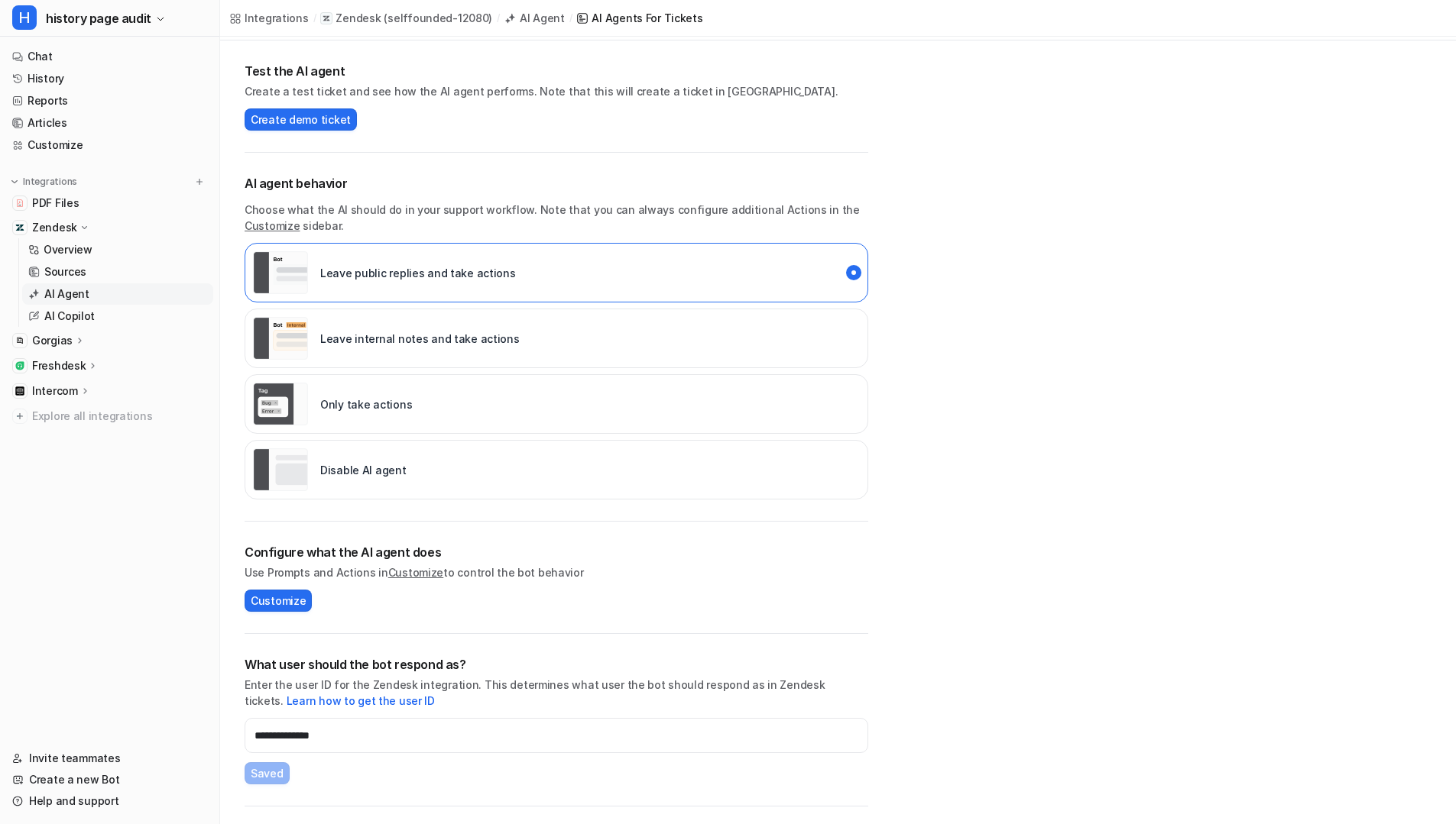
scroll to position [204, 0]
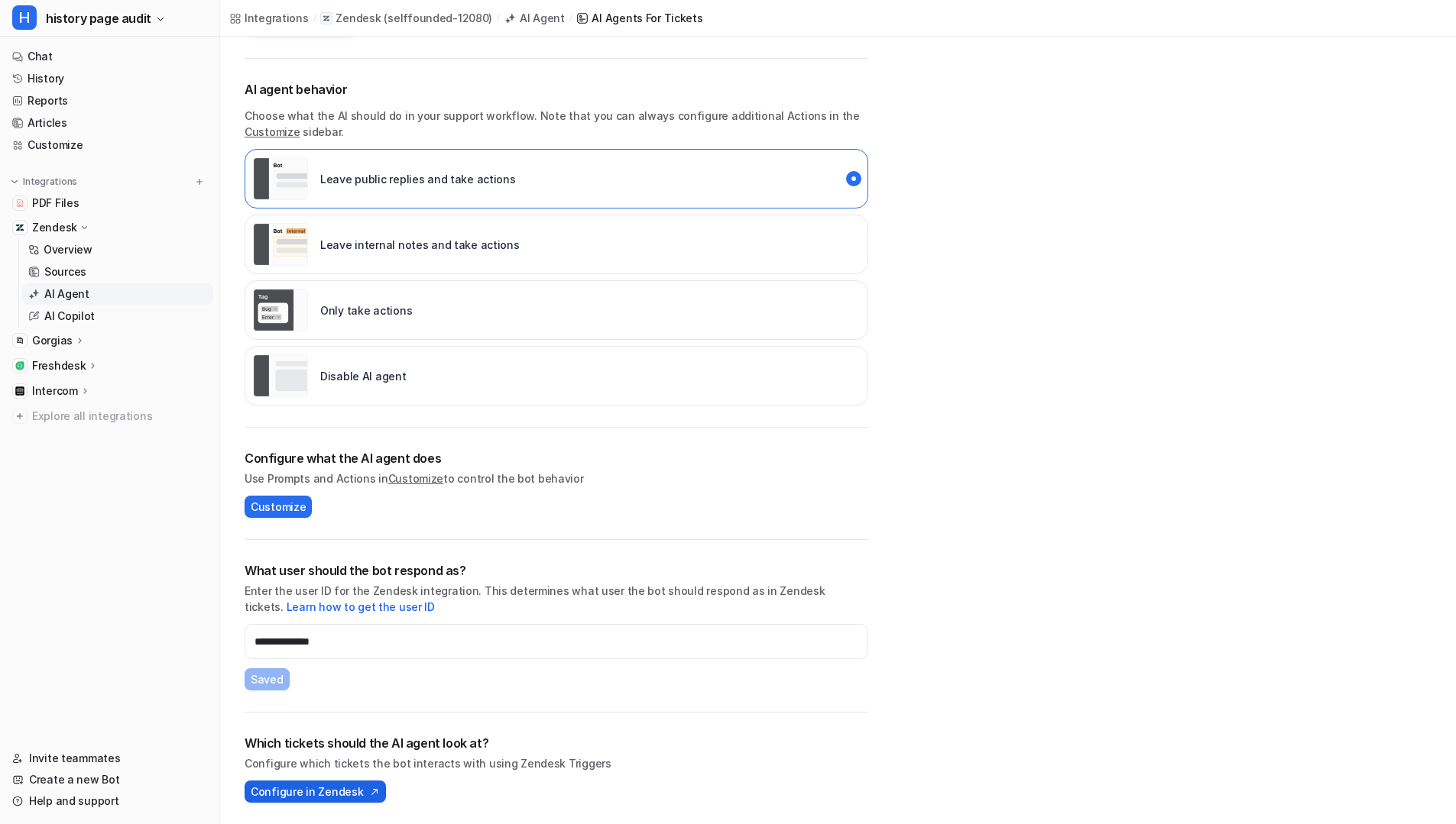
click at [325, 788] on span "Configure in Zendesk" at bounding box center [307, 791] width 112 height 16
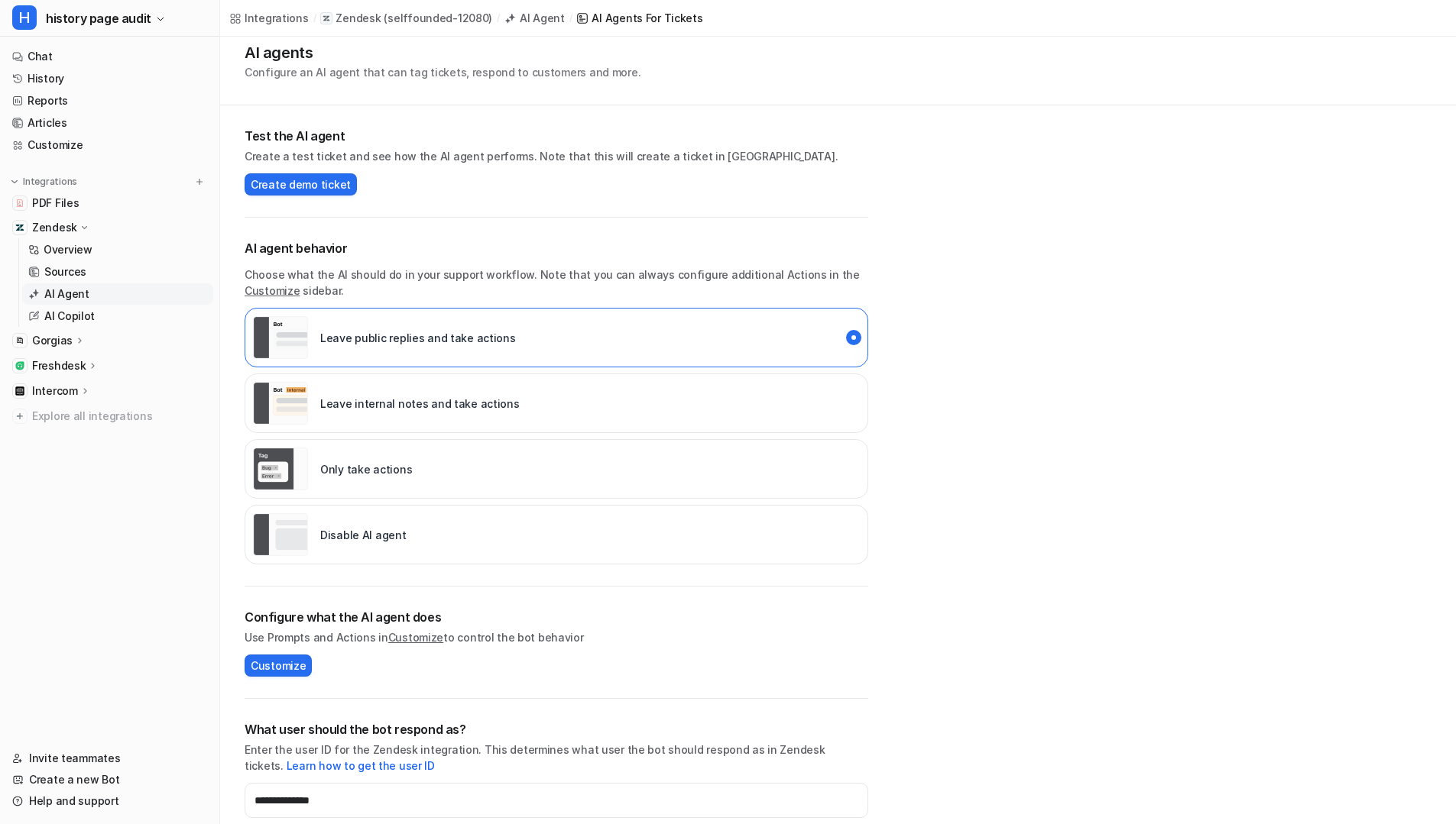
scroll to position [0, 0]
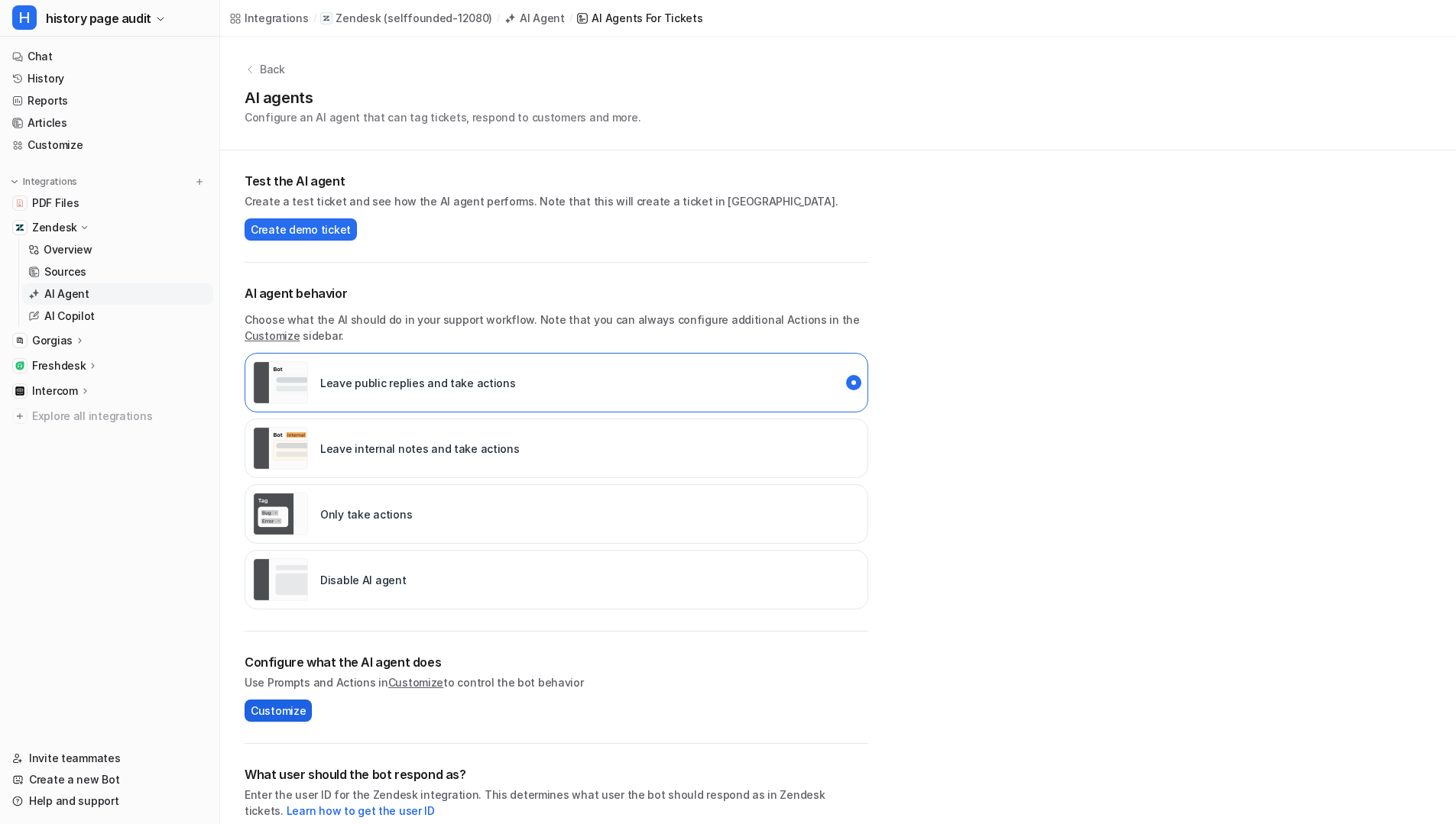
click at [302, 705] on span "Customize" at bounding box center [278, 710] width 55 height 16
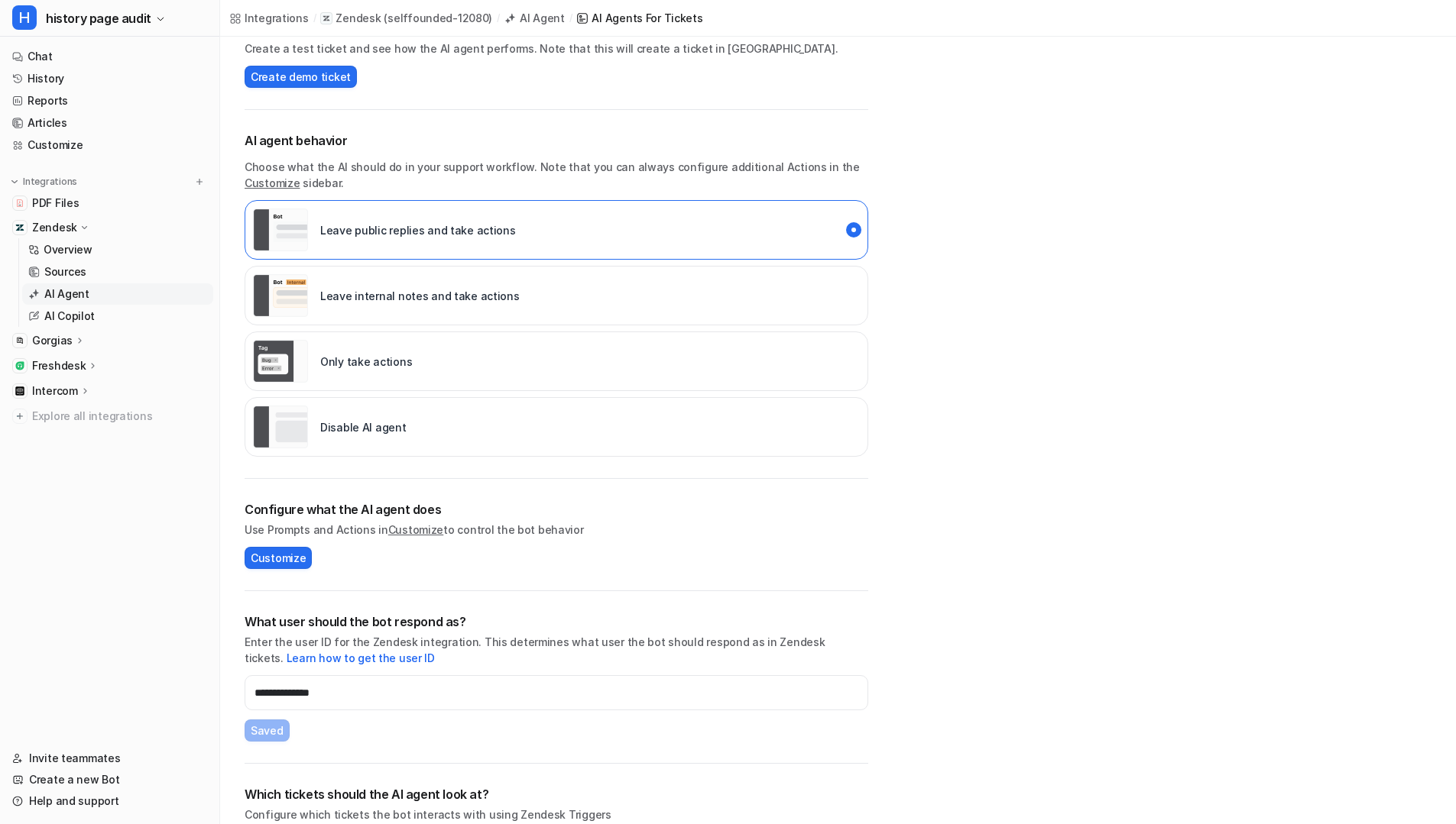
scroll to position [189, 0]
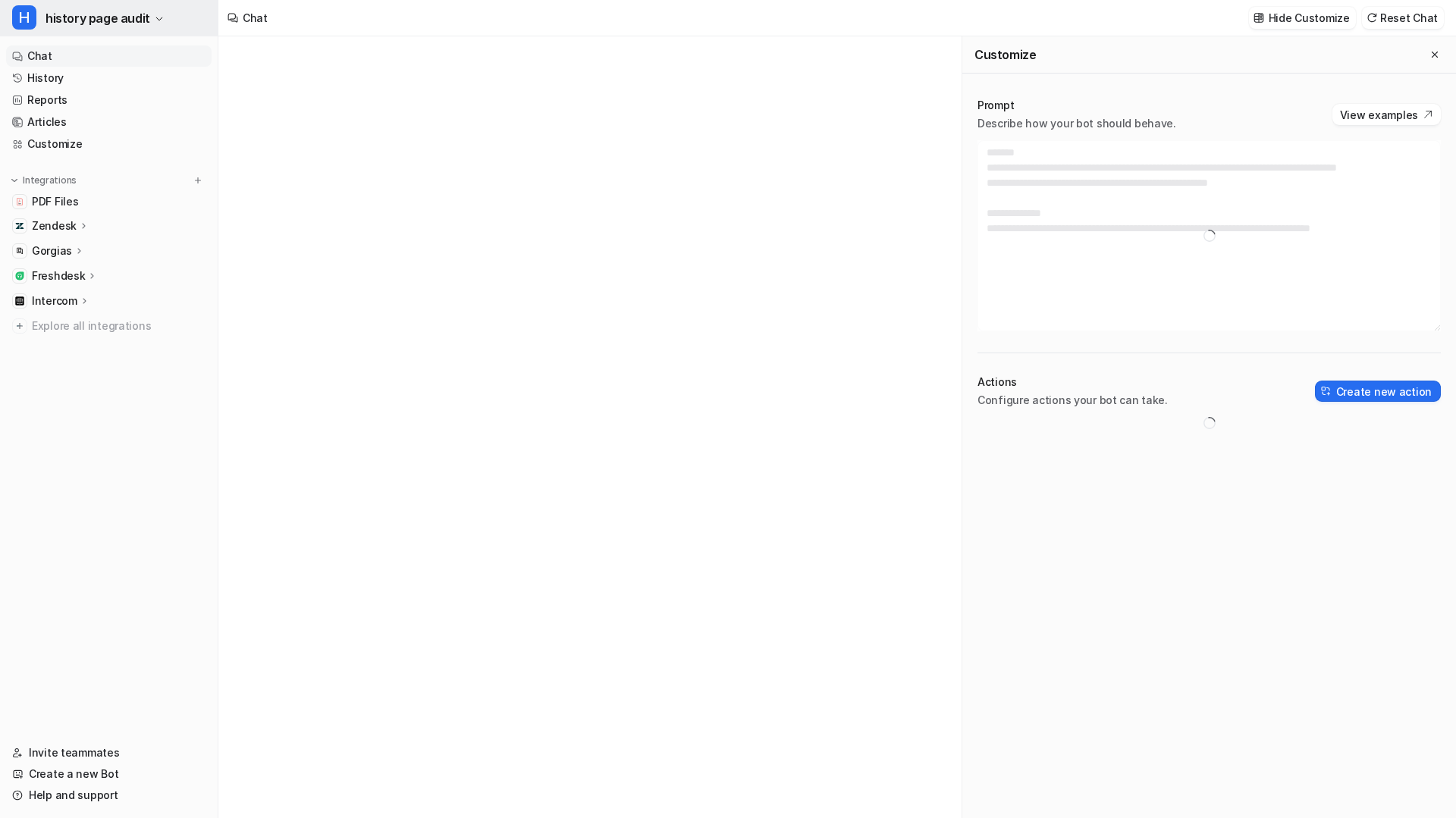
type textarea "**********"
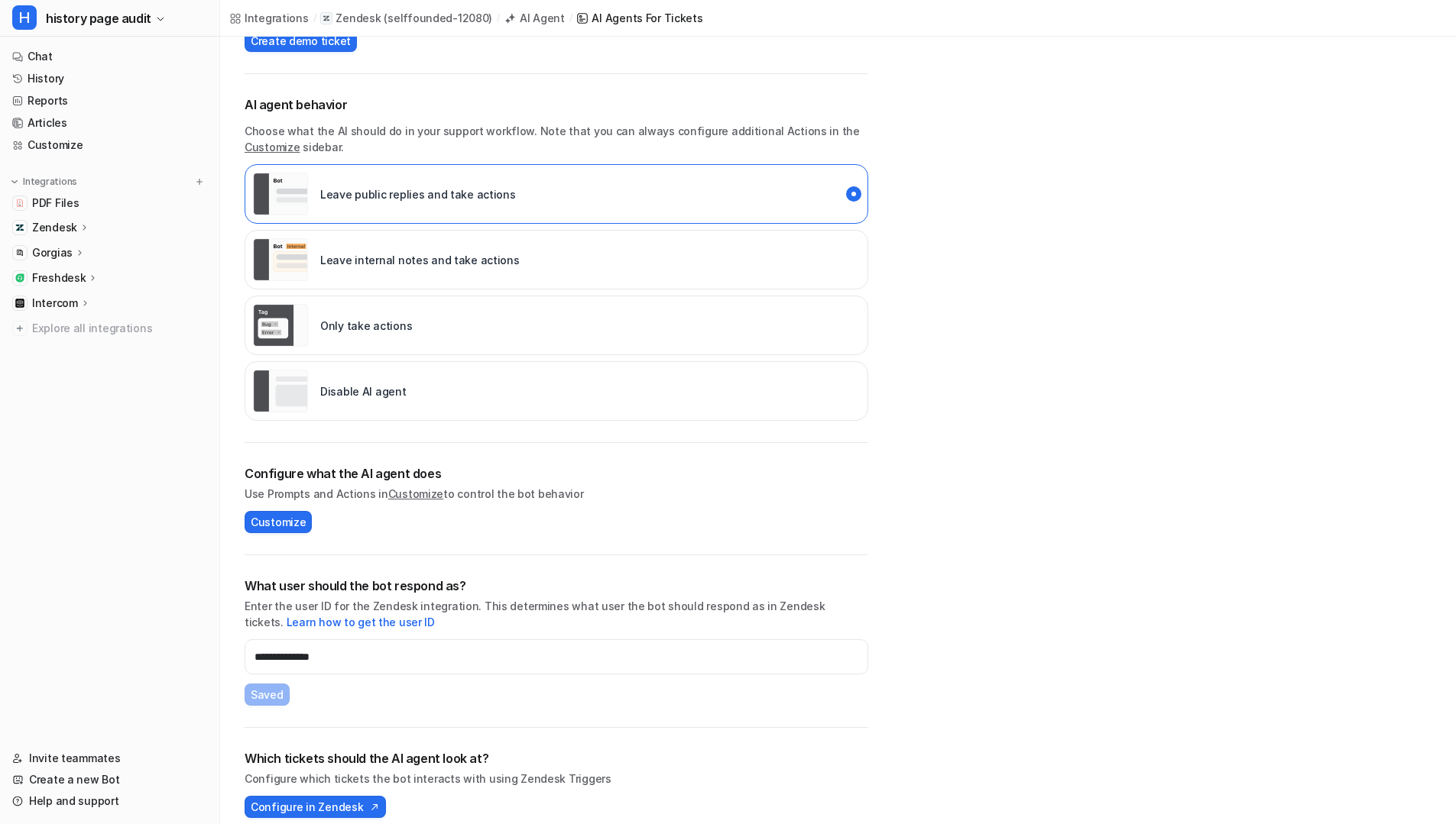
scroll to position [204, 0]
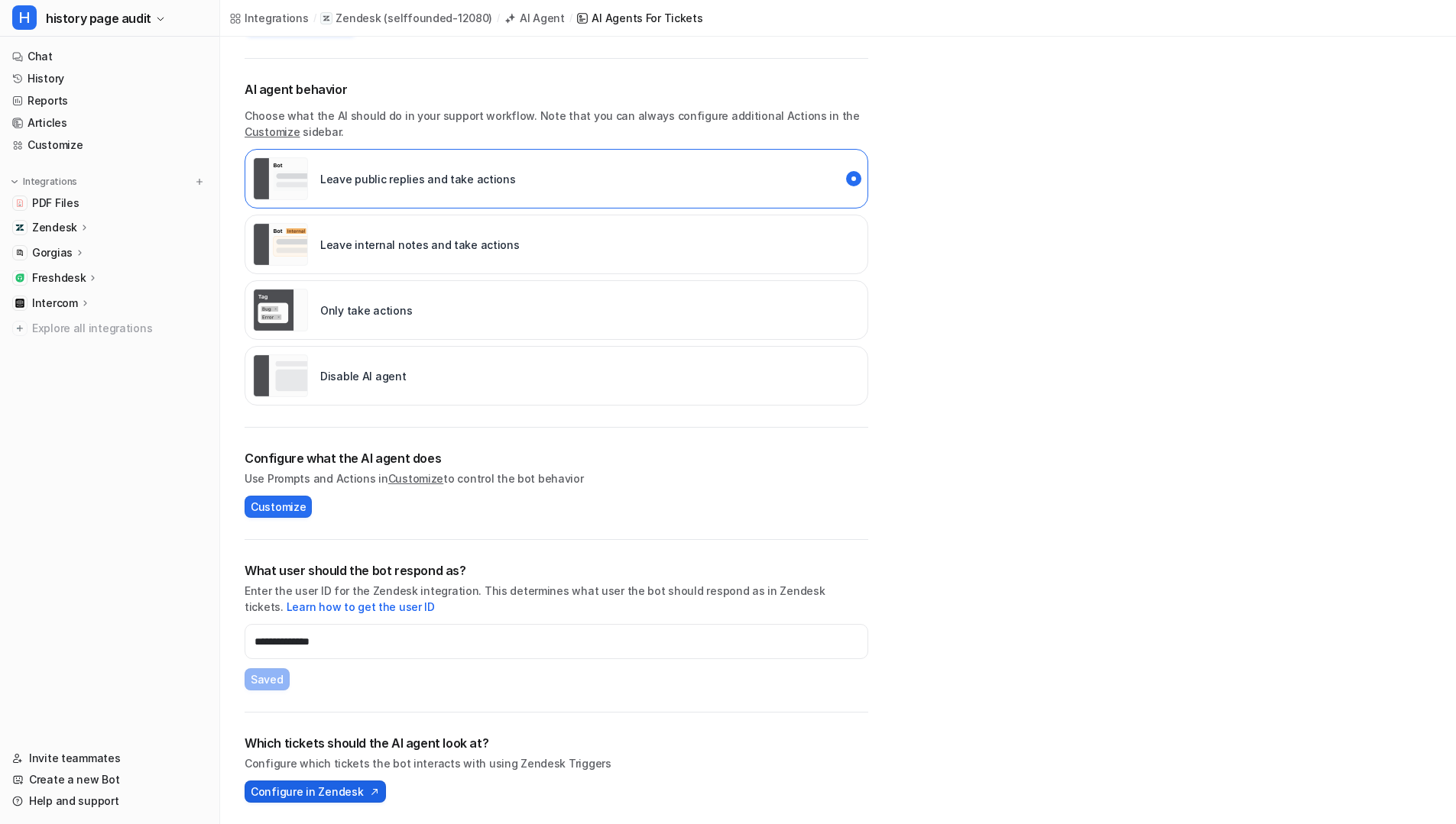
click at [324, 782] on button "Configure in Zendesk" at bounding box center [315, 791] width 141 height 22
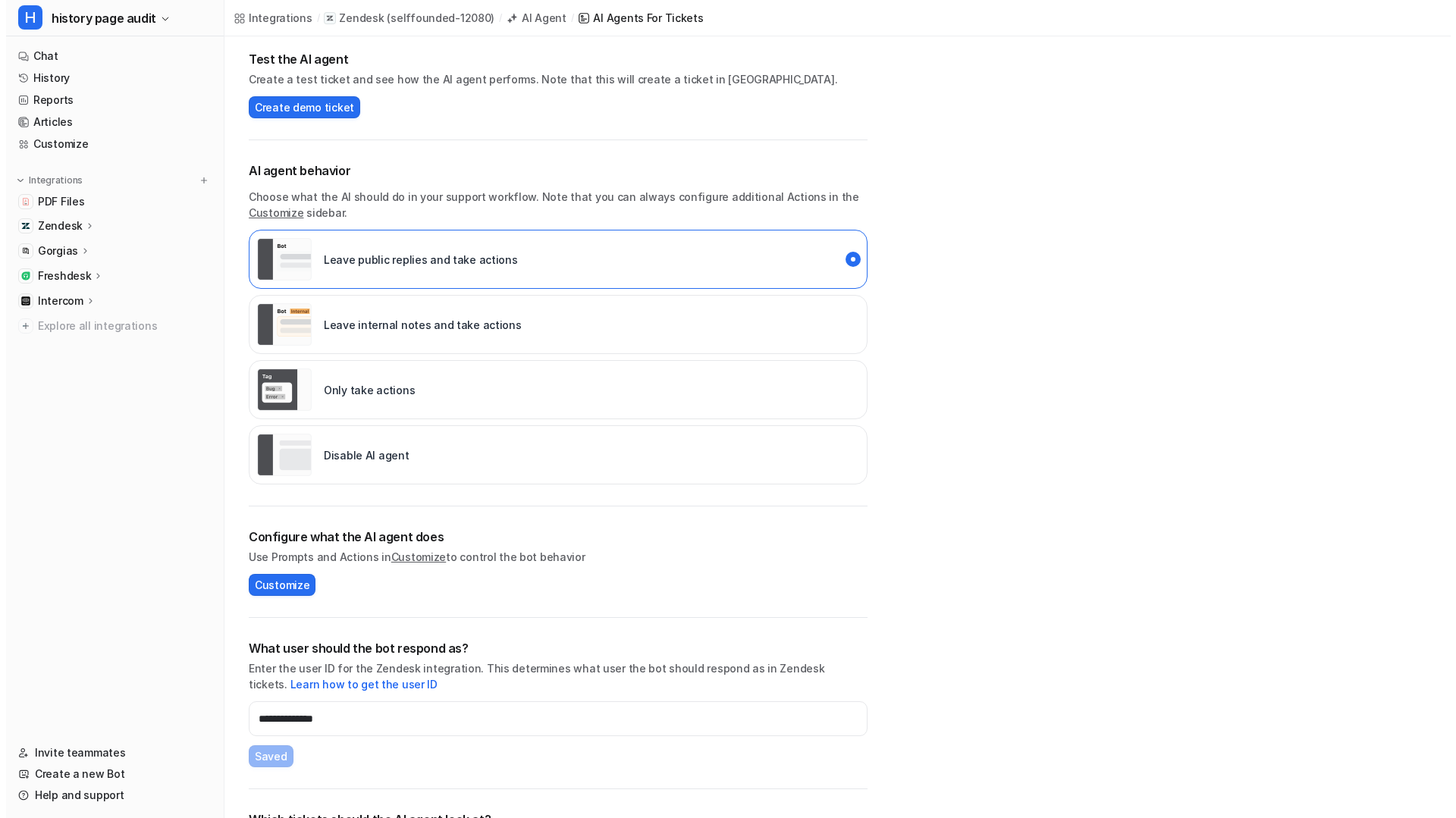
scroll to position [0, 0]
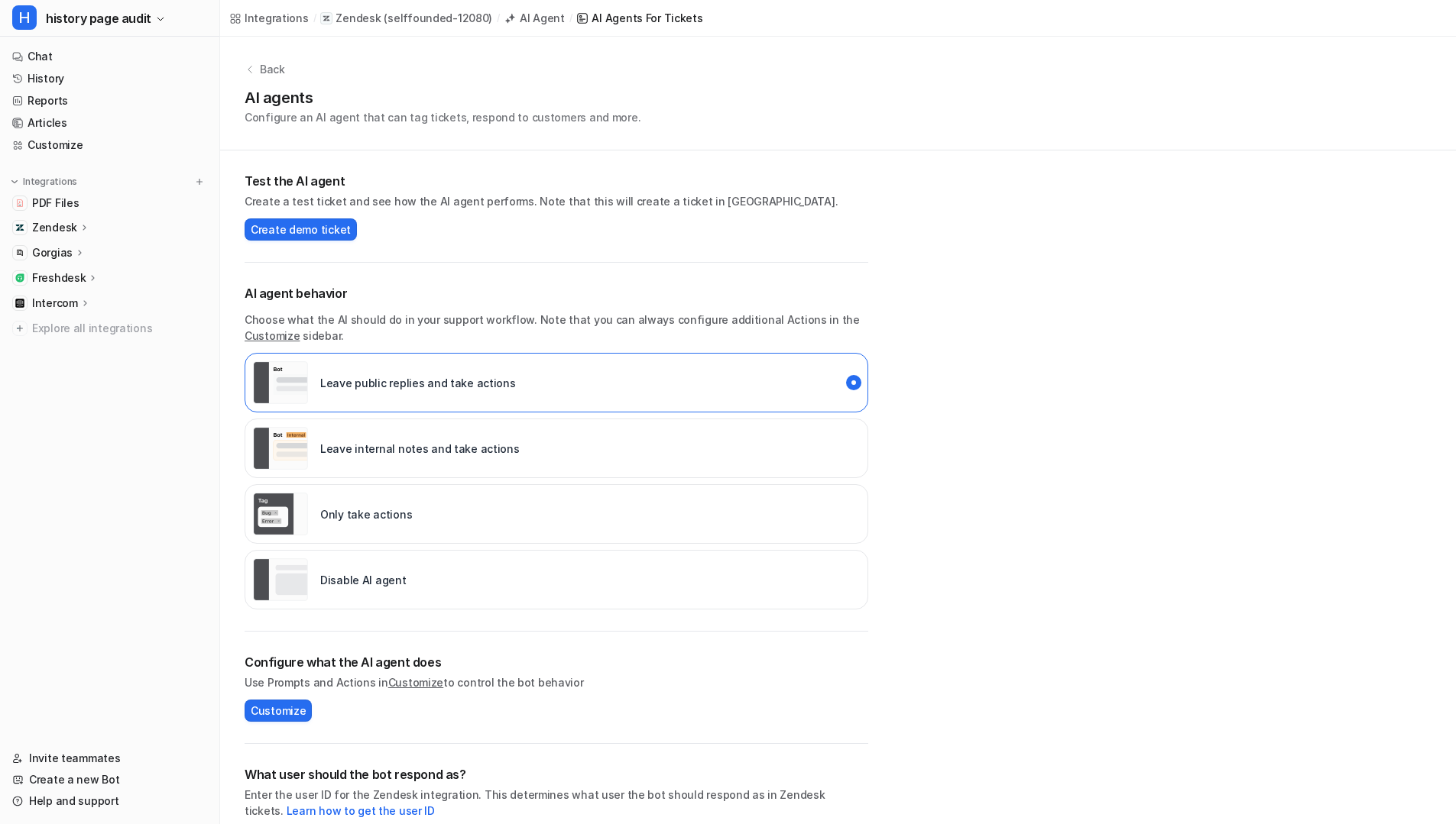
click at [190, 185] on div "Integrations" at bounding box center [110, 181] width 195 height 16
click at [194, 183] on img at bounding box center [199, 181] width 11 height 11
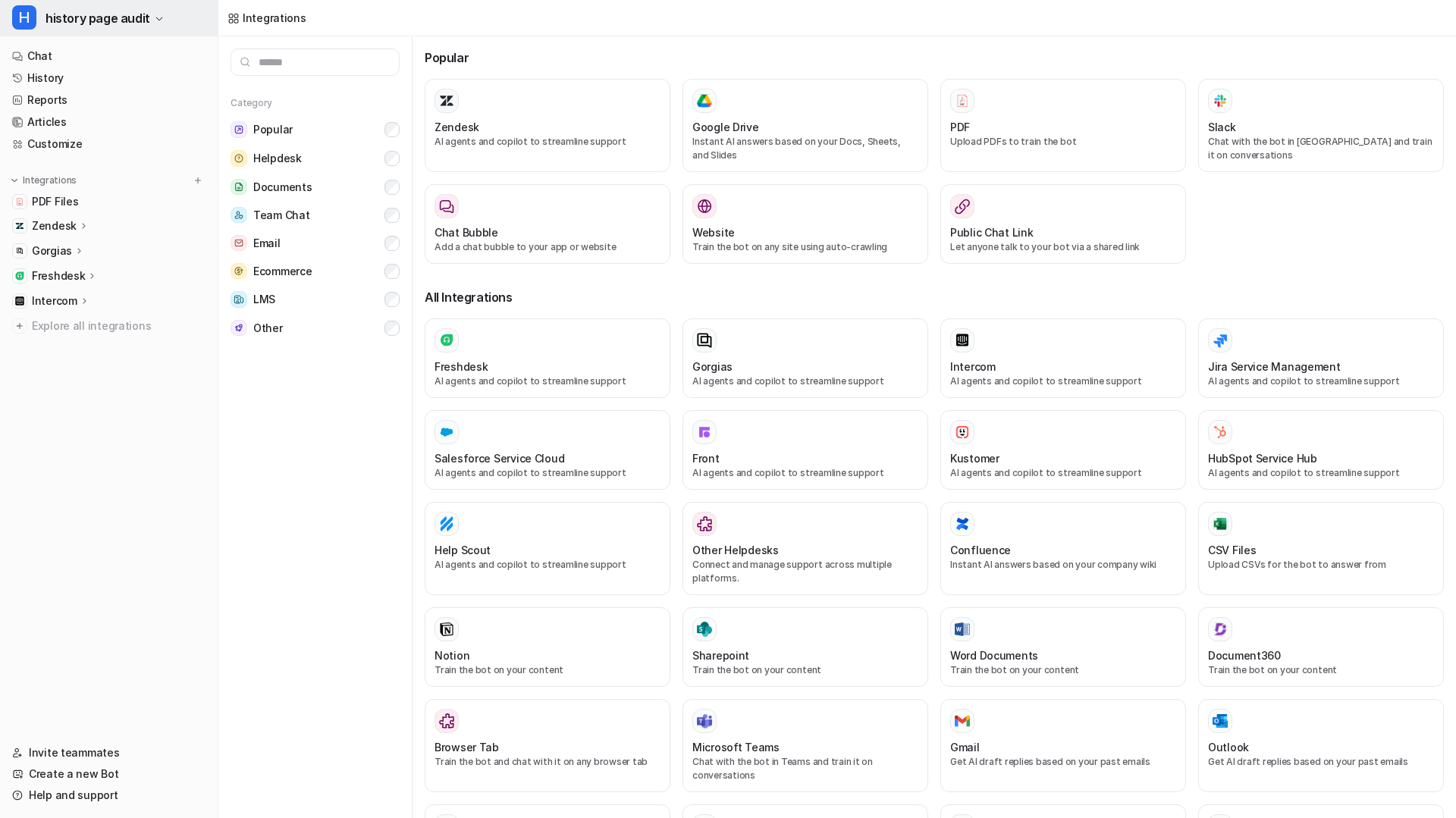
click at [97, 8] on span "history page audit" at bounding box center [98, 18] width 105 height 21
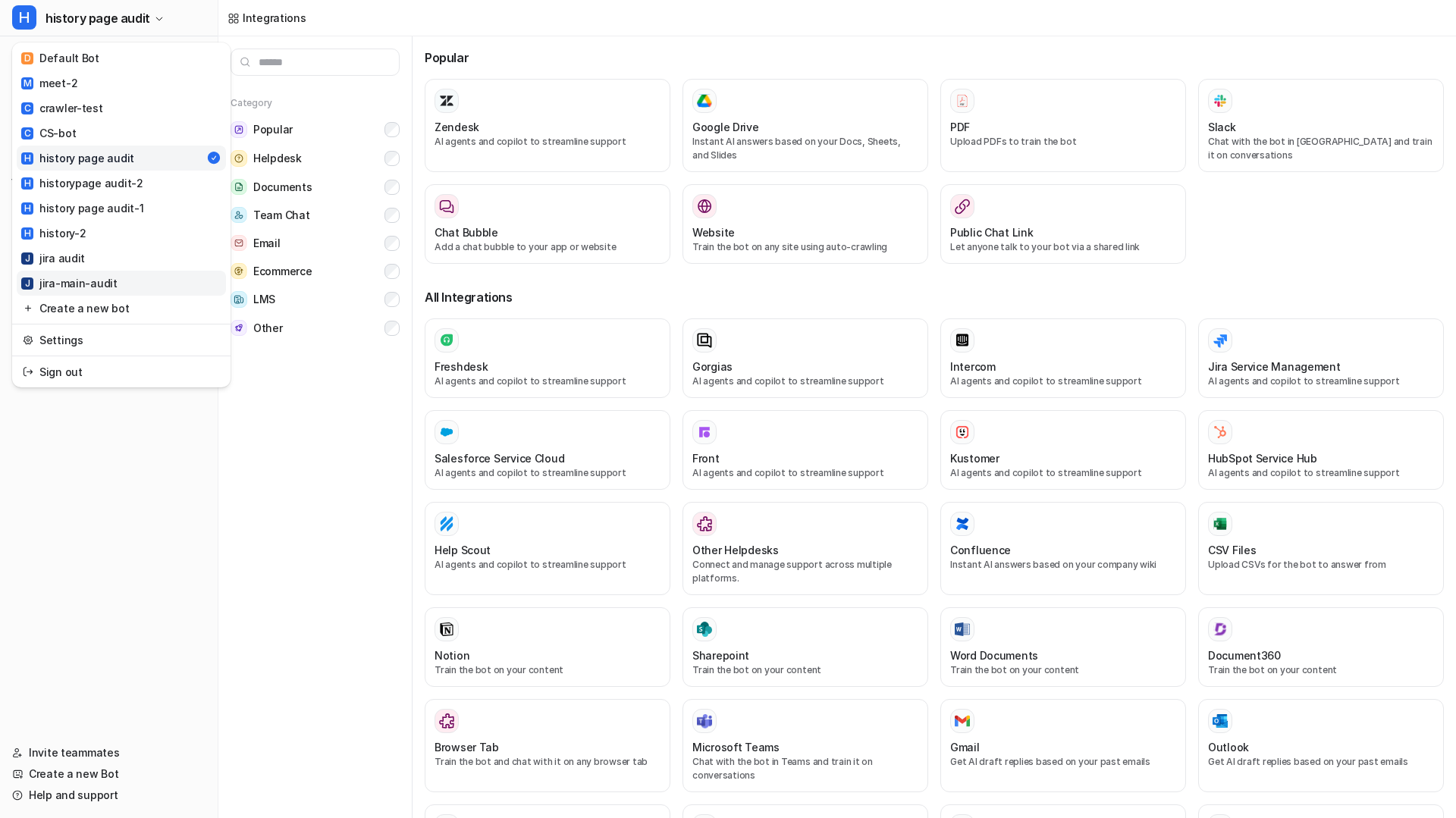
click at [73, 281] on div "J jira-main-audit" at bounding box center [70, 282] width 97 height 16
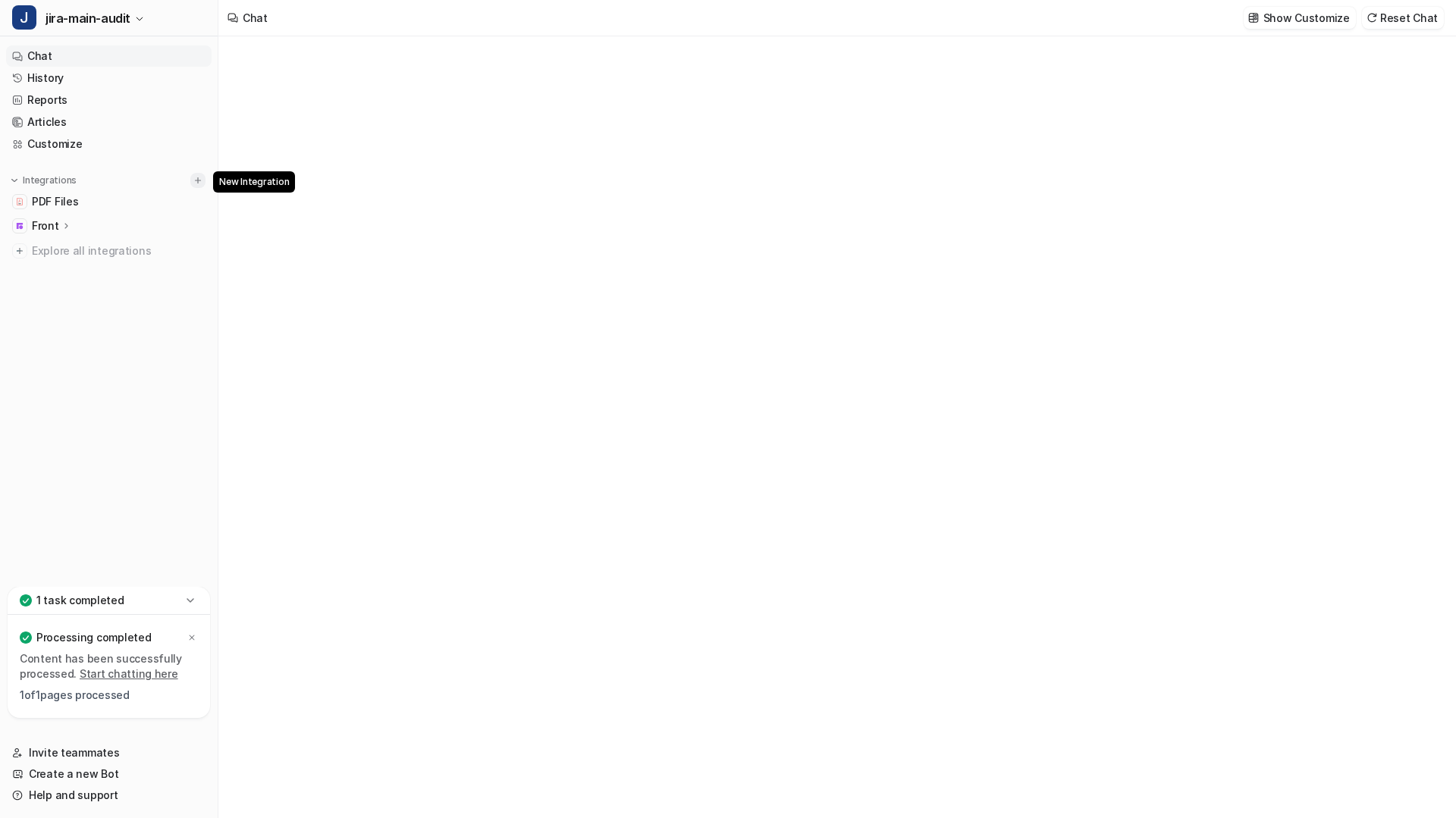
click at [195, 182] on img at bounding box center [197, 180] width 11 height 11
type textarea "**********"
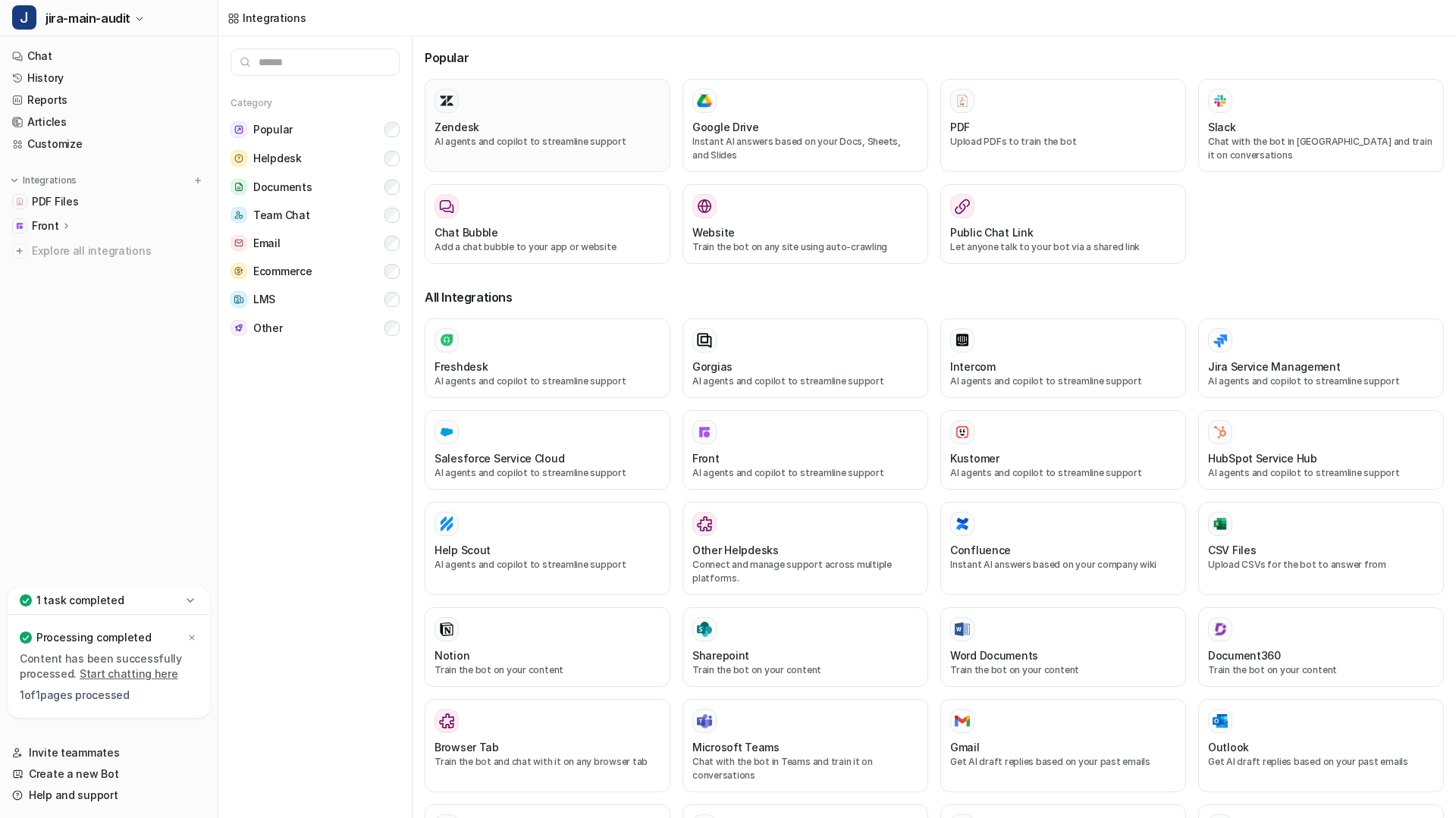
click at [479, 115] on div "Zendesk AI agents and copilot to streamline support" at bounding box center [547, 125] width 226 height 74
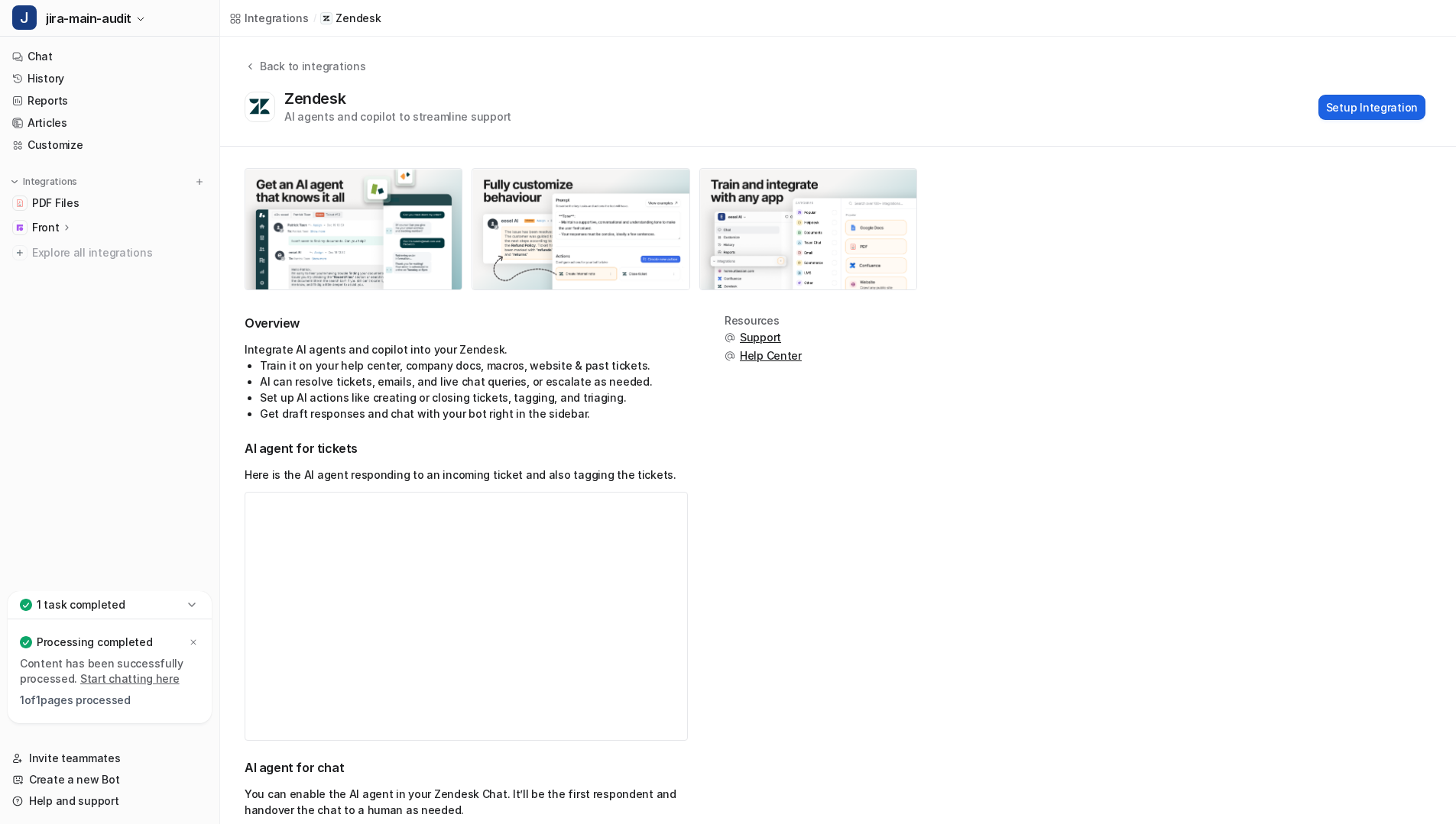
click at [1355, 110] on button "Setup Integration" at bounding box center [1372, 107] width 107 height 26
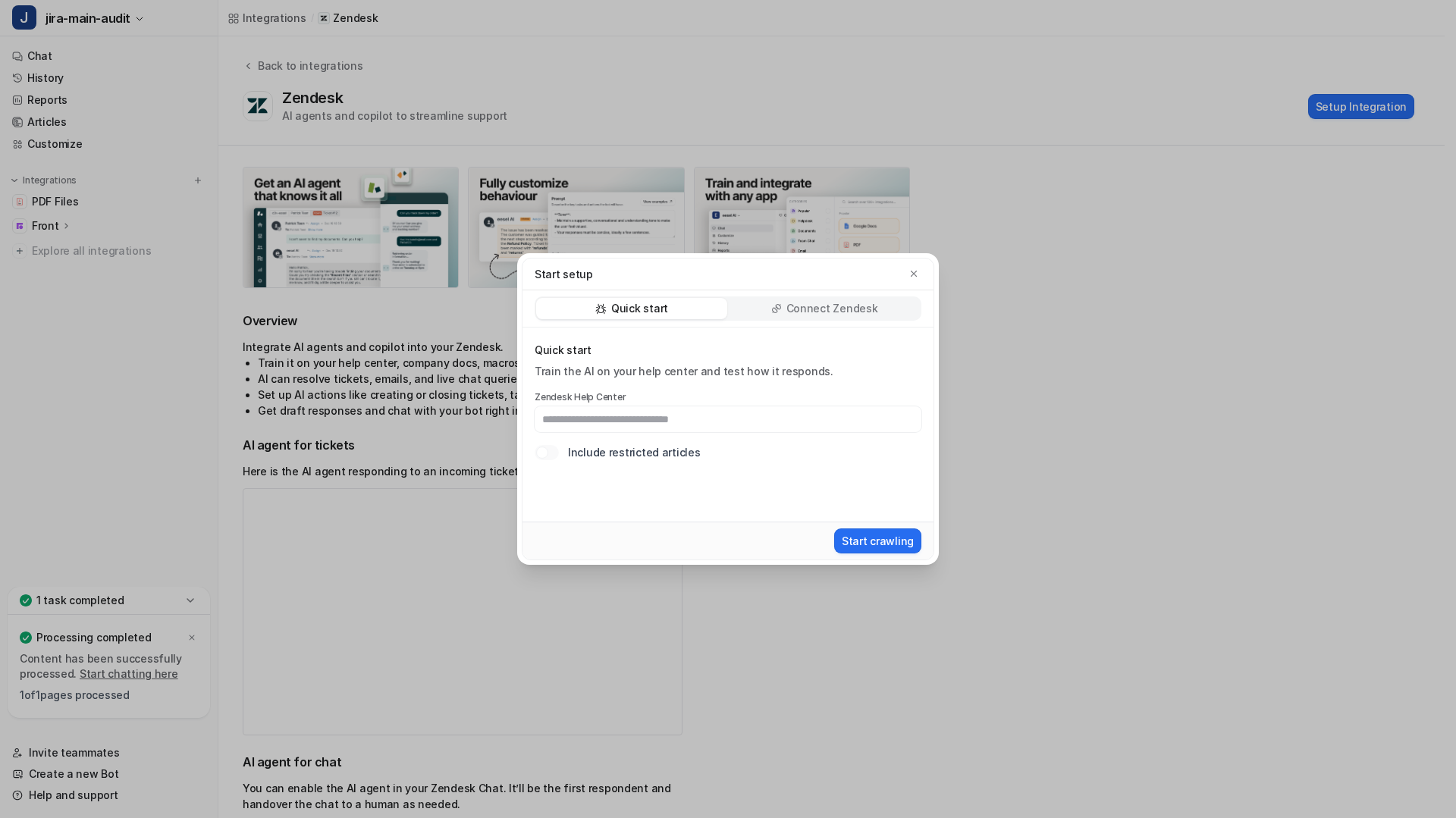
click at [795, 294] on div "Quick start Connect Zendesk" at bounding box center [728, 308] width 411 height 37
click at [795, 308] on p "Connect Zendesk" at bounding box center [832, 308] width 92 height 16
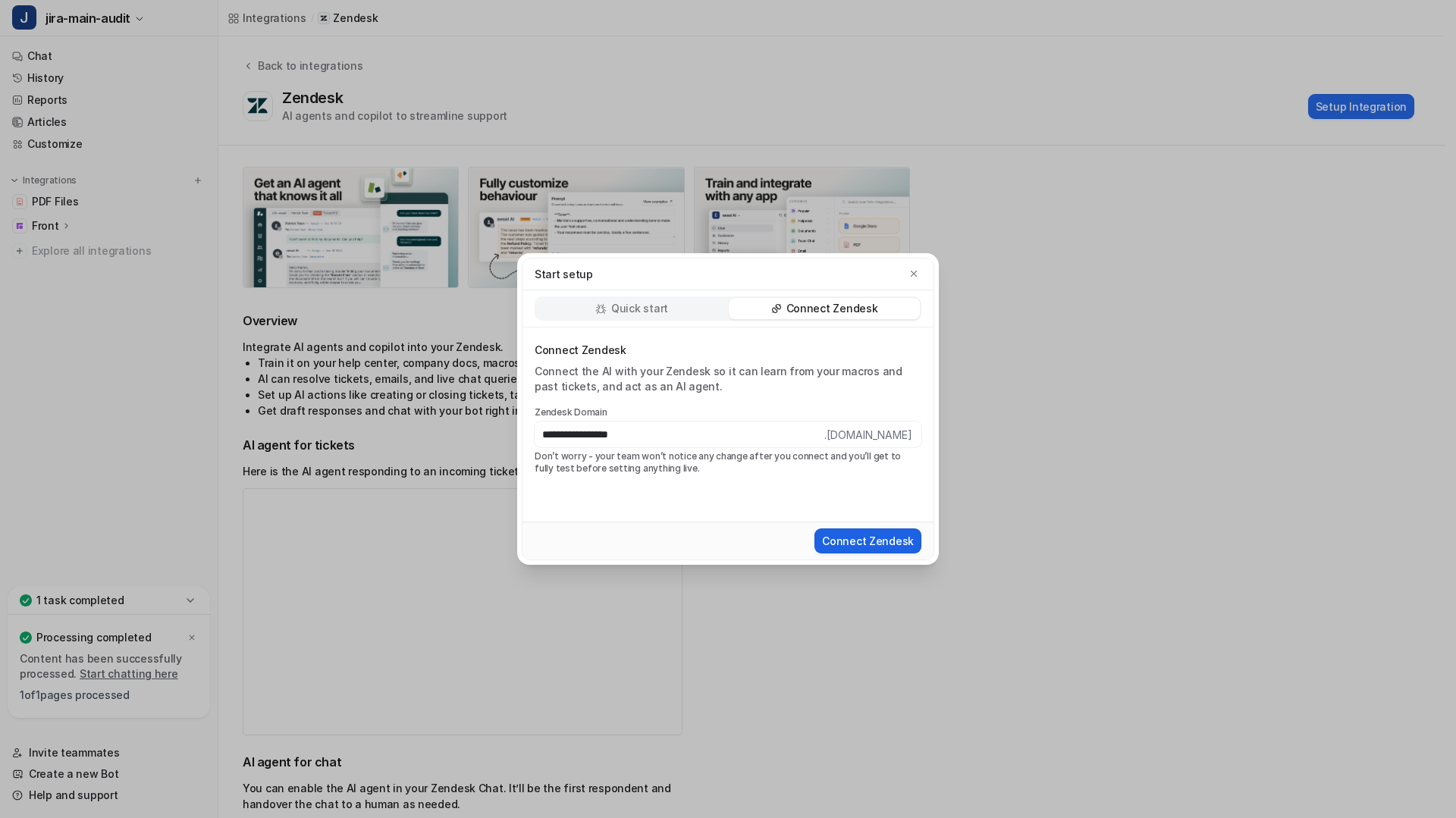
type input "**********"
click at [858, 537] on button "Connect Zendesk" at bounding box center [868, 541] width 107 height 25
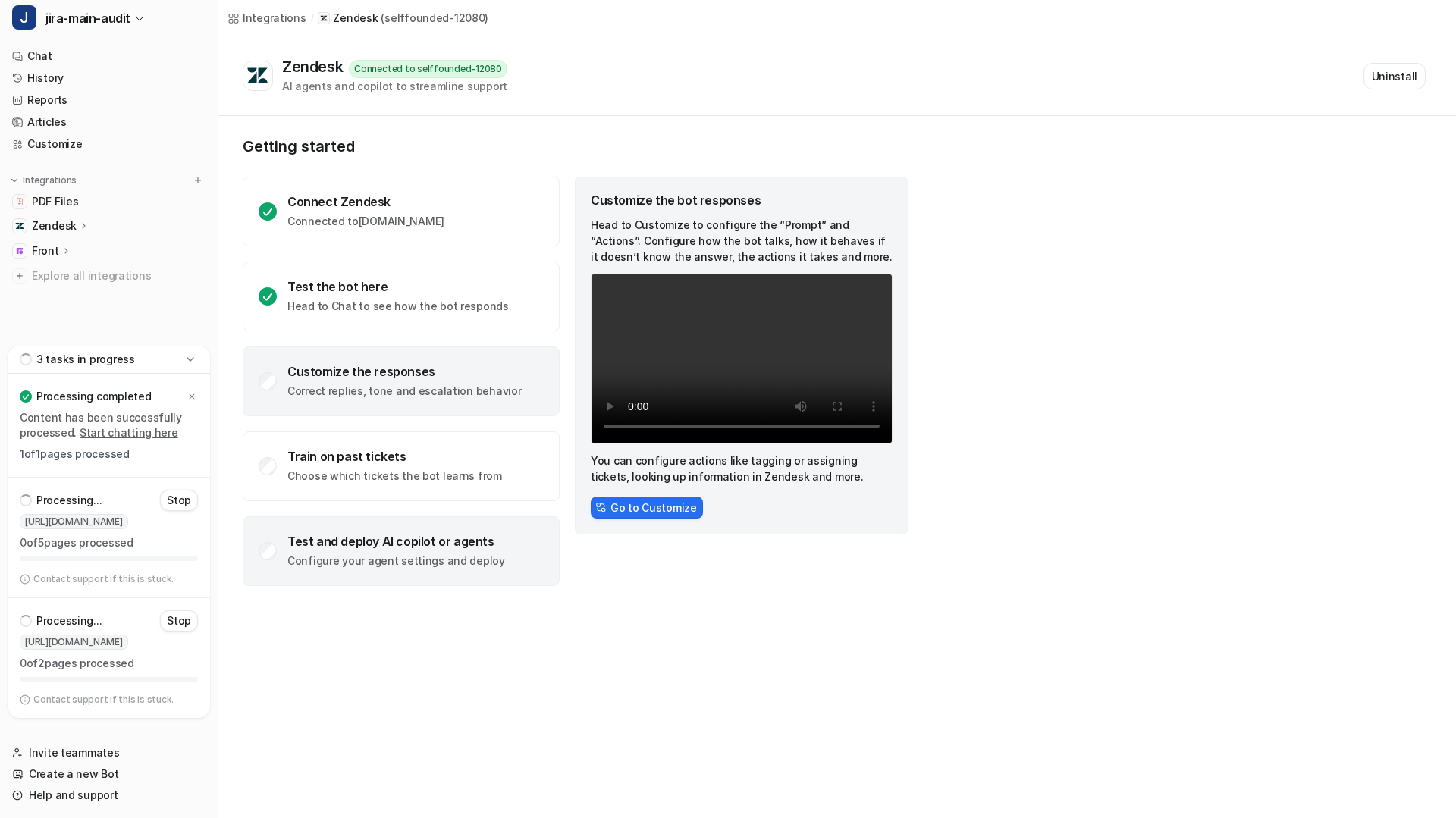
click at [358, 546] on div "Test and deploy AI copilot or agents" at bounding box center [396, 542] width 218 height 16
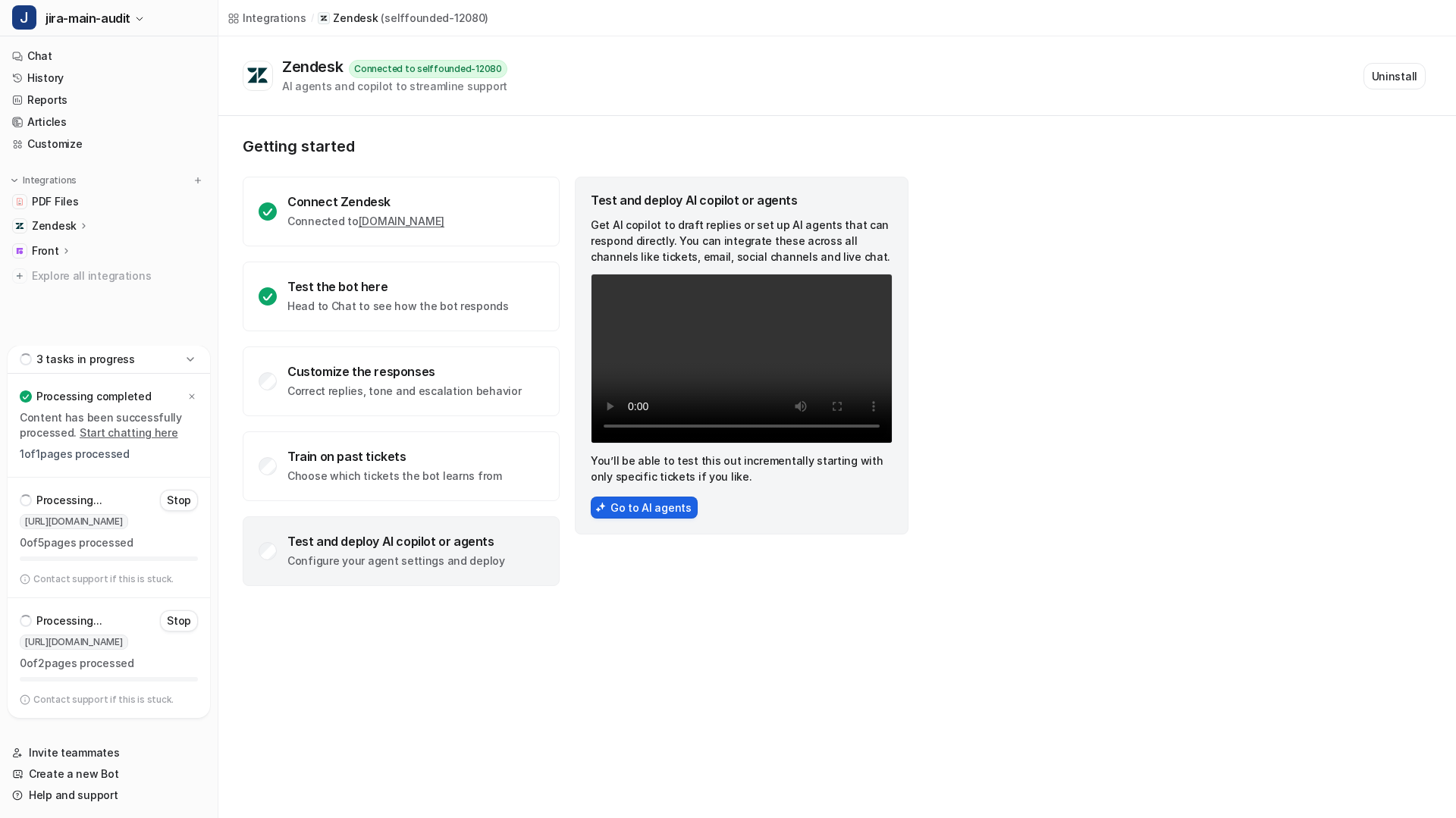
click at [639, 497] on button "Go to AI agents" at bounding box center [644, 507] width 107 height 22
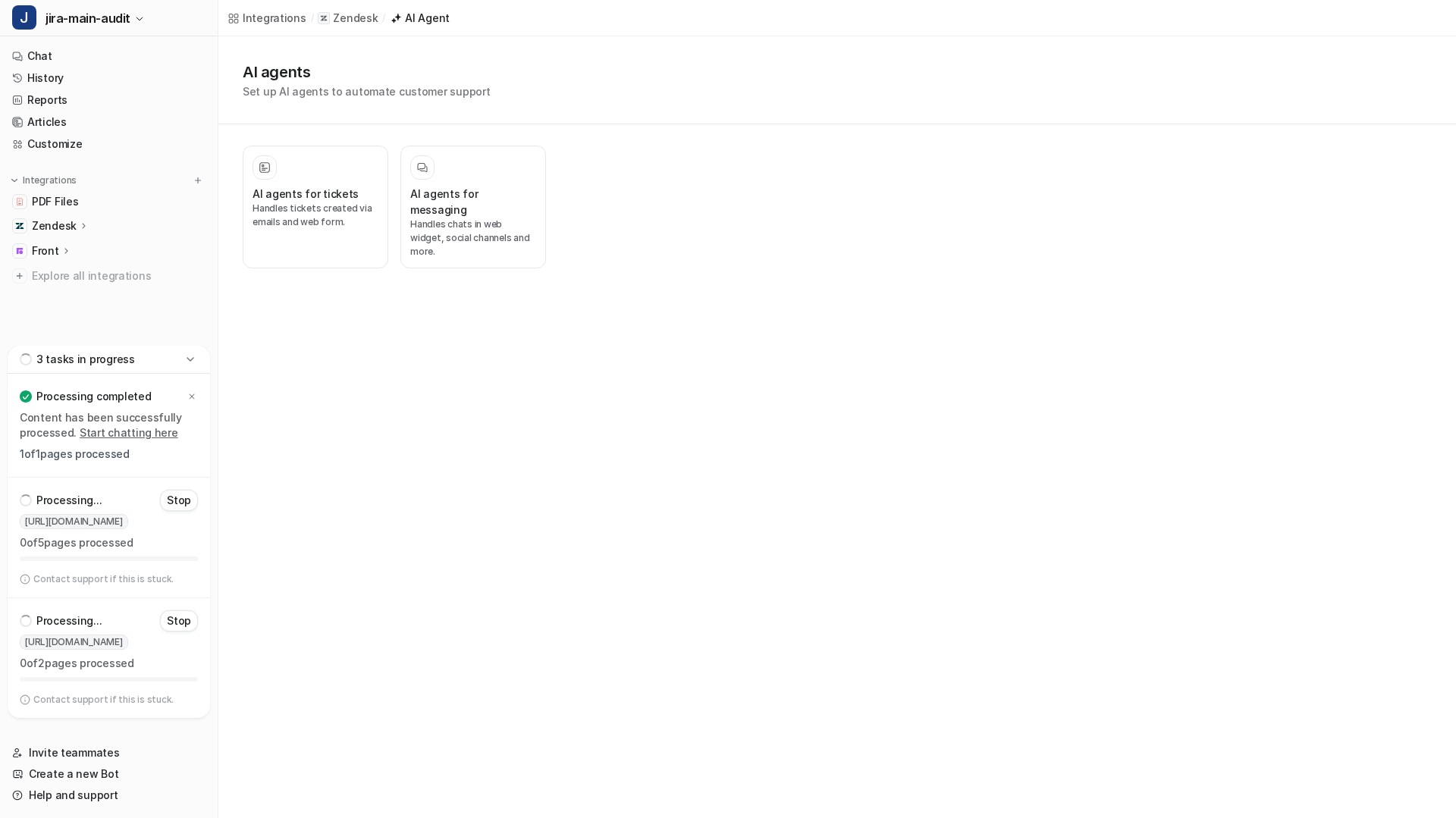
click at [241, 189] on div "AI agents for tickets Handles tickets created via emails and web form. AI agent…" at bounding box center [552, 207] width 667 height 165
click at [299, 194] on h3 "AI agents for tickets" at bounding box center [306, 193] width 106 height 16
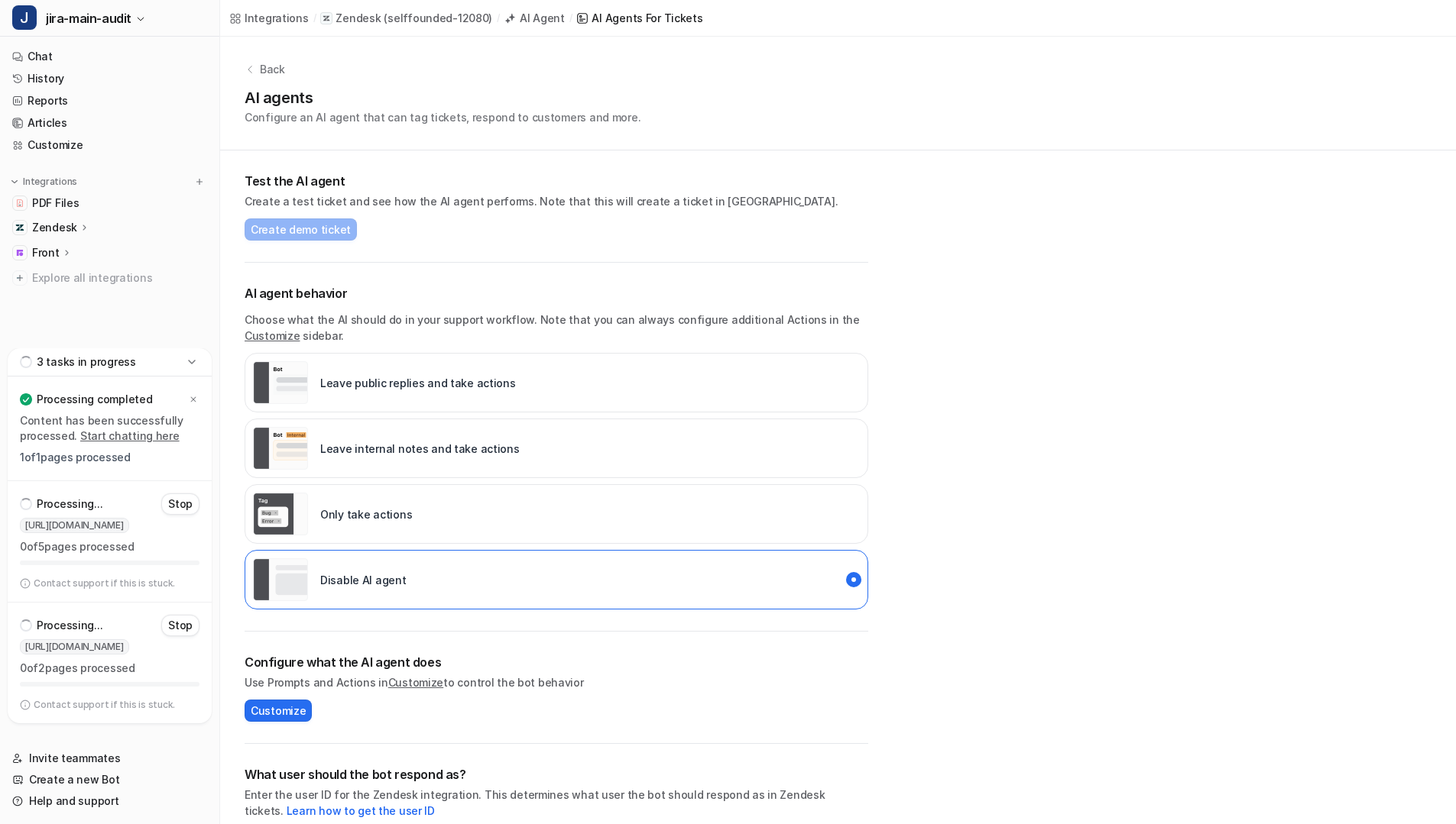
click at [677, 363] on div "Leave public replies and take actions" at bounding box center [557, 382] width 623 height 59
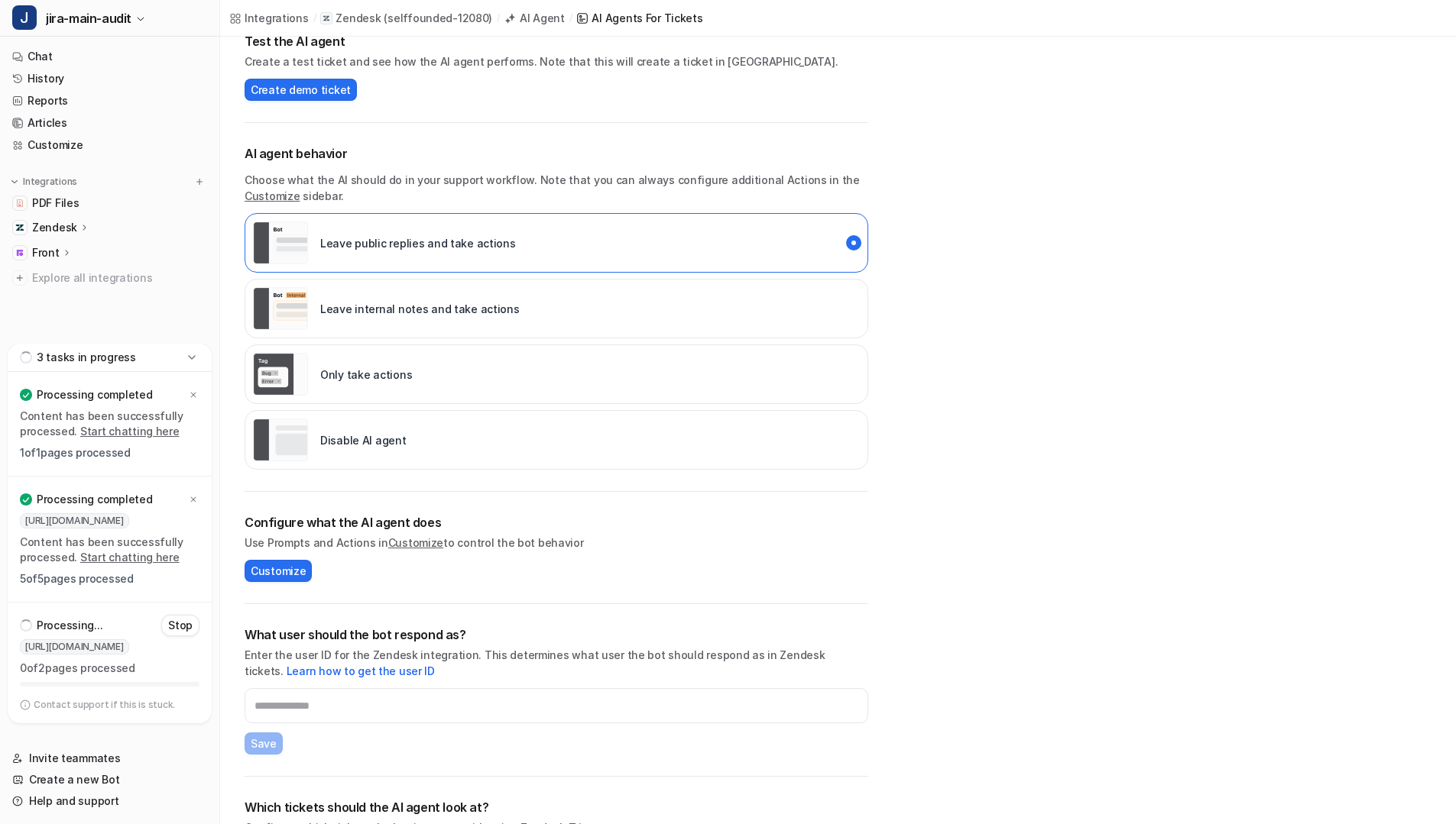
scroll to position [204, 0]
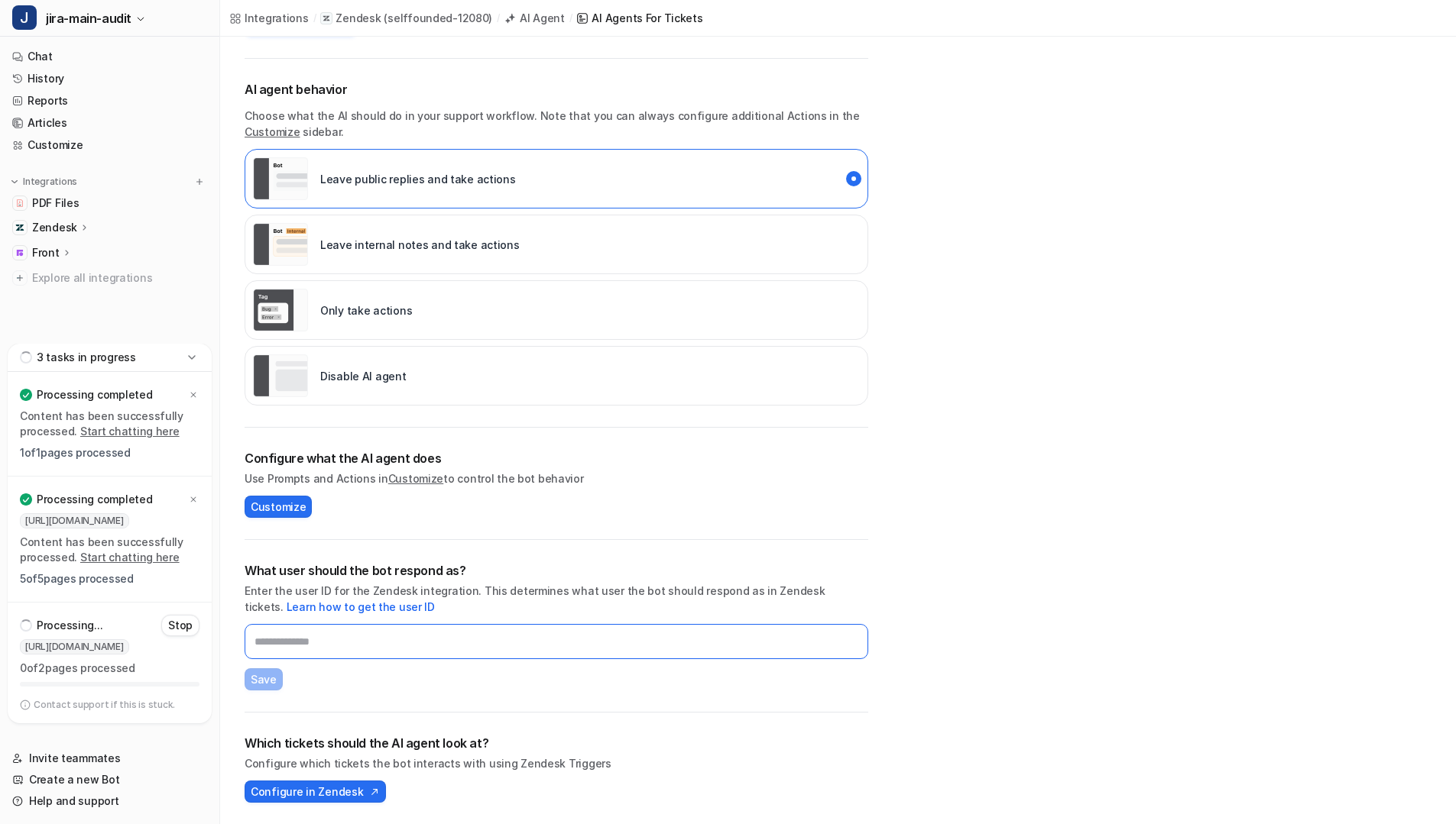
click at [315, 654] on input "text" at bounding box center [557, 641] width 623 height 35
paste input "**********"
type input "**********"
click at [266, 672] on span "Save" at bounding box center [264, 679] width 26 height 16
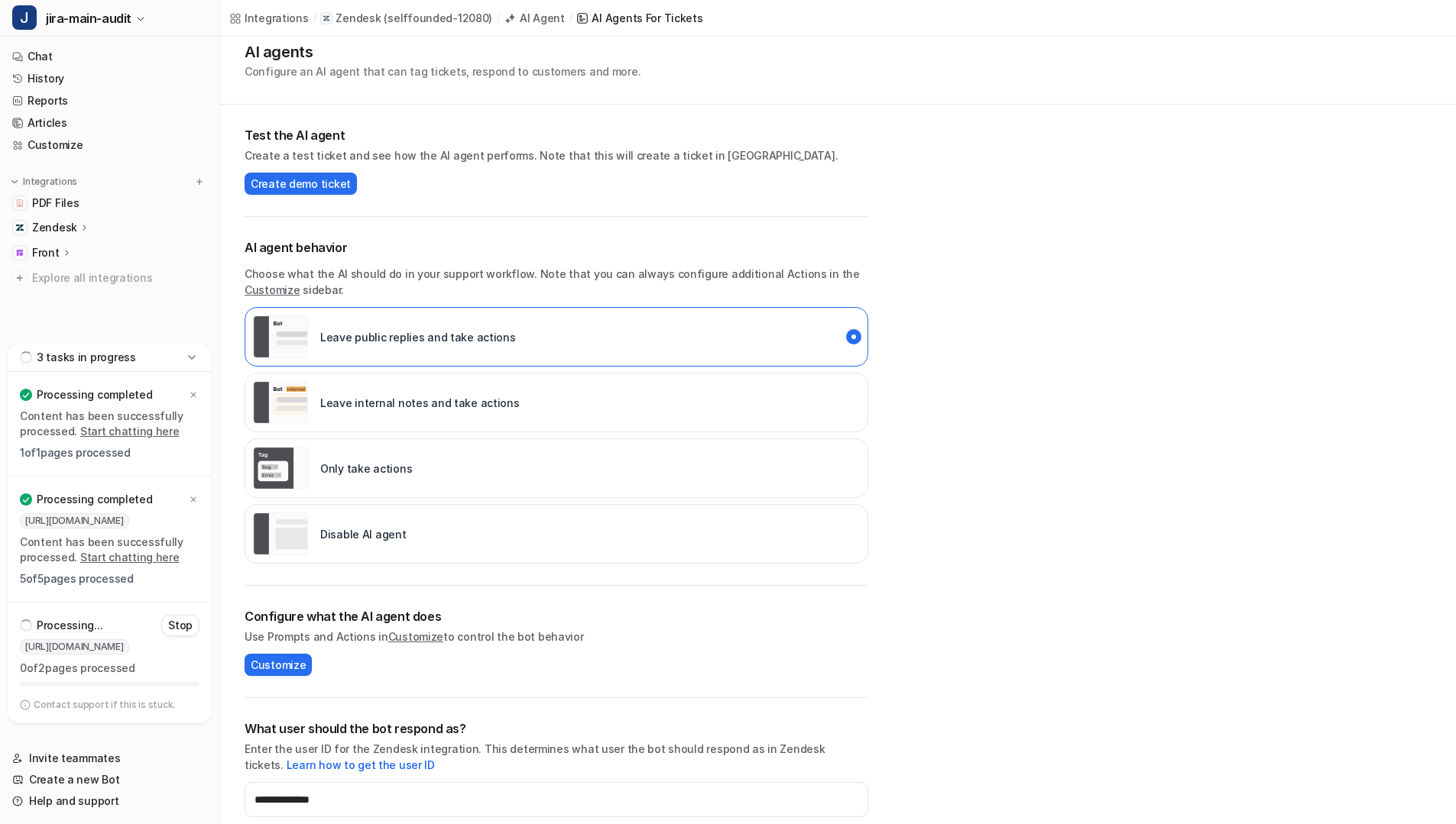
scroll to position [0, 0]
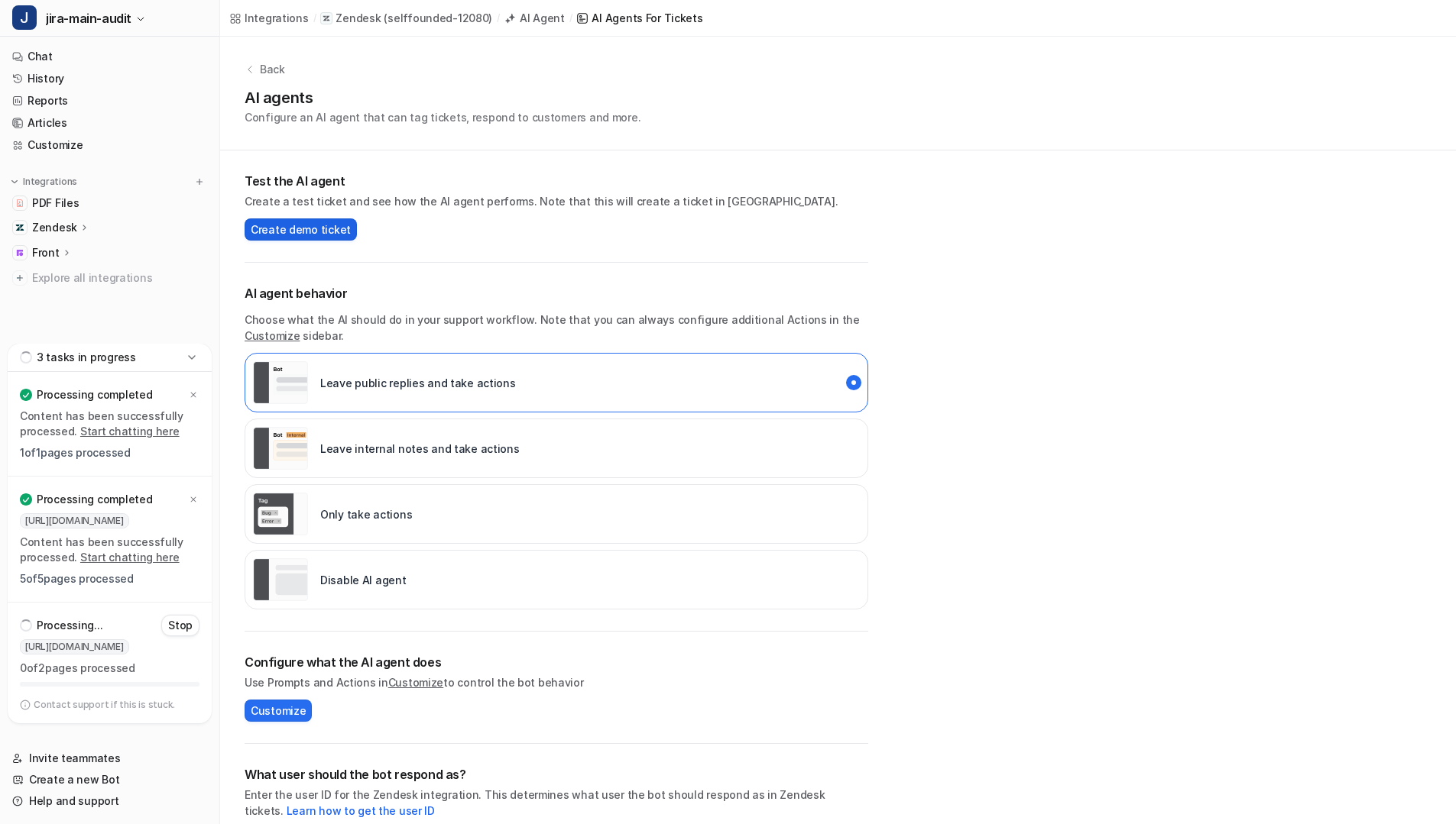
click at [336, 237] on button "Create demo ticket" at bounding box center [301, 229] width 112 height 22
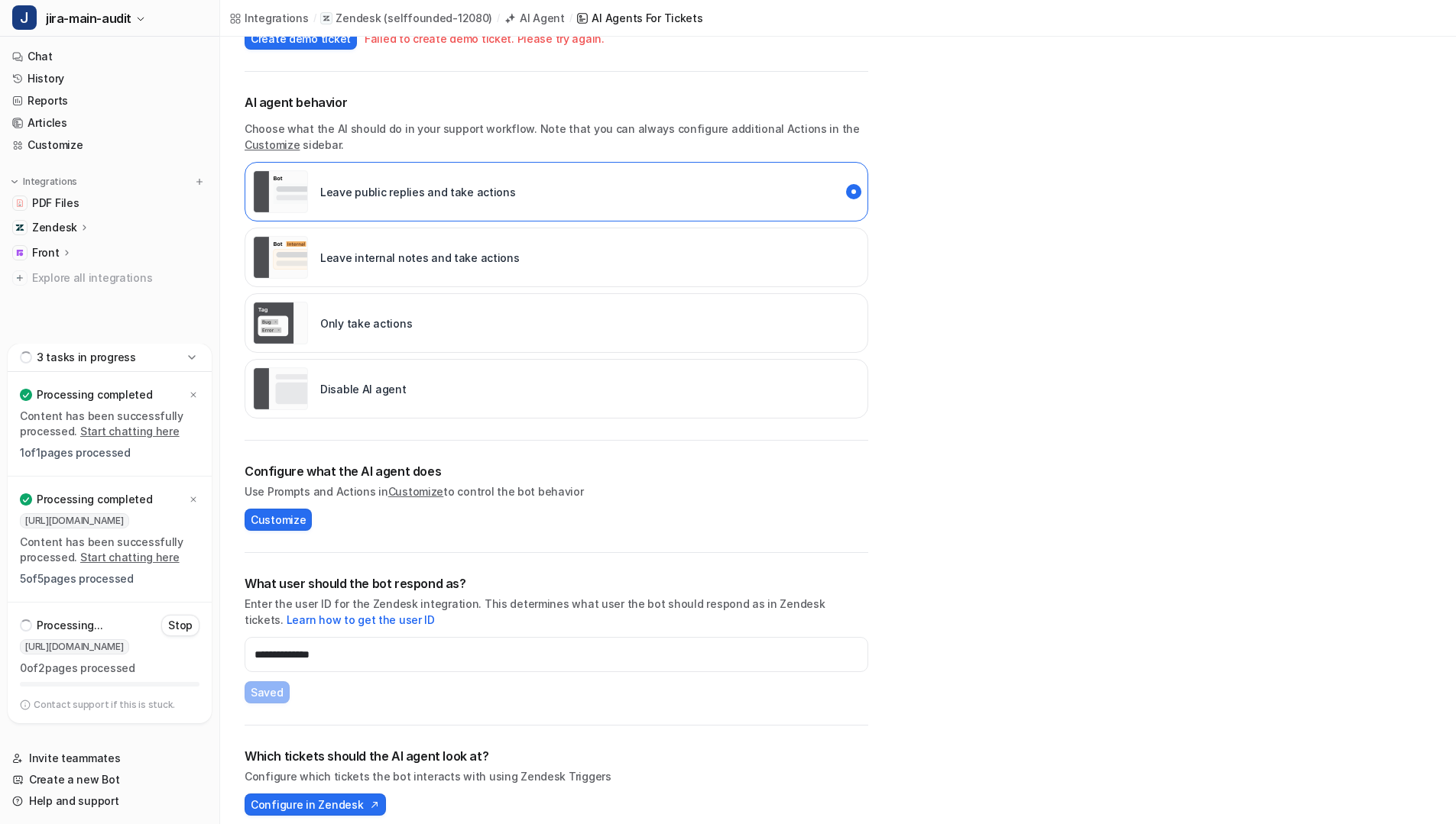
scroll to position [204, 0]
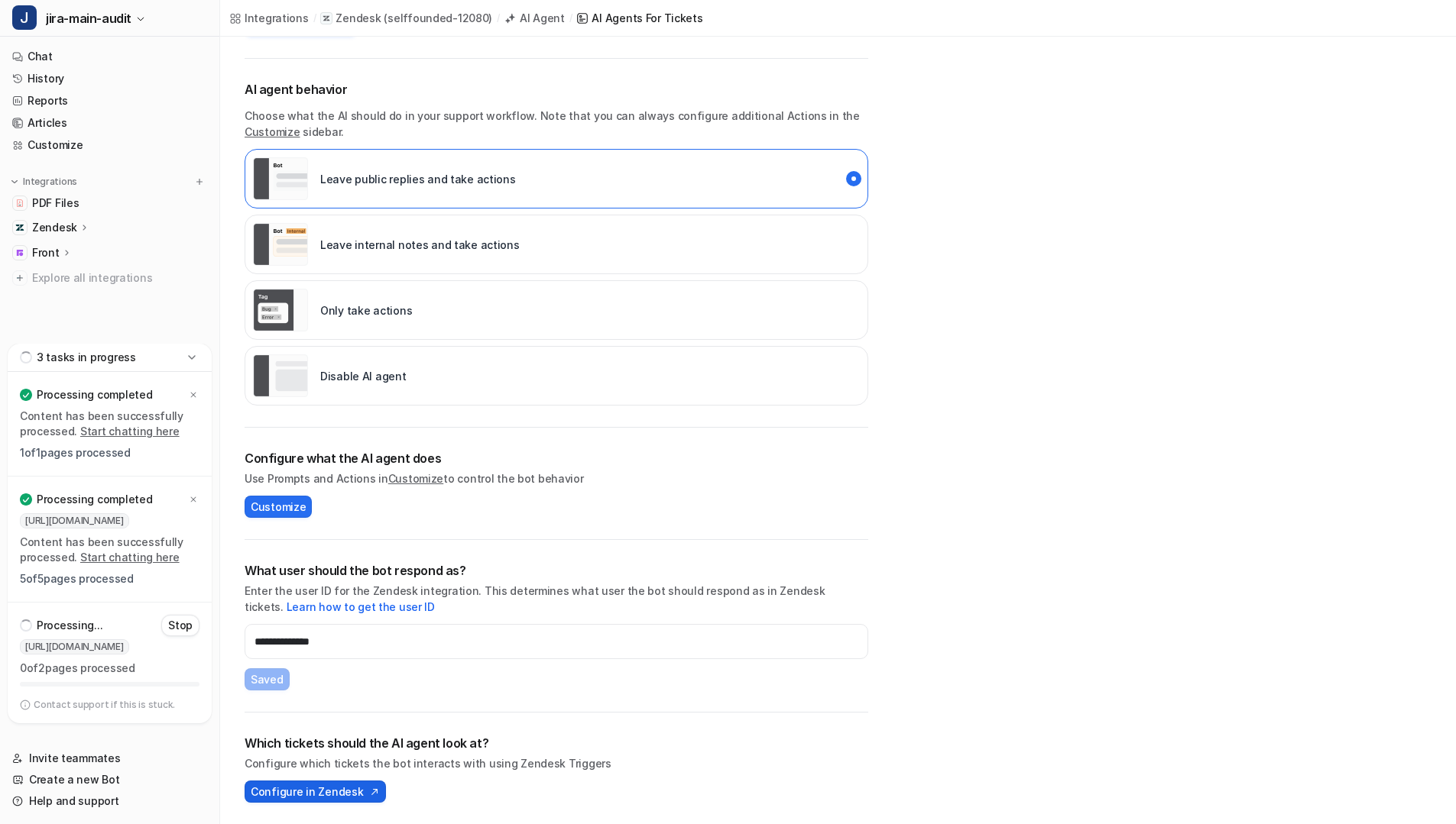
click at [355, 782] on button "Configure in Zendesk" at bounding box center [315, 791] width 141 height 22
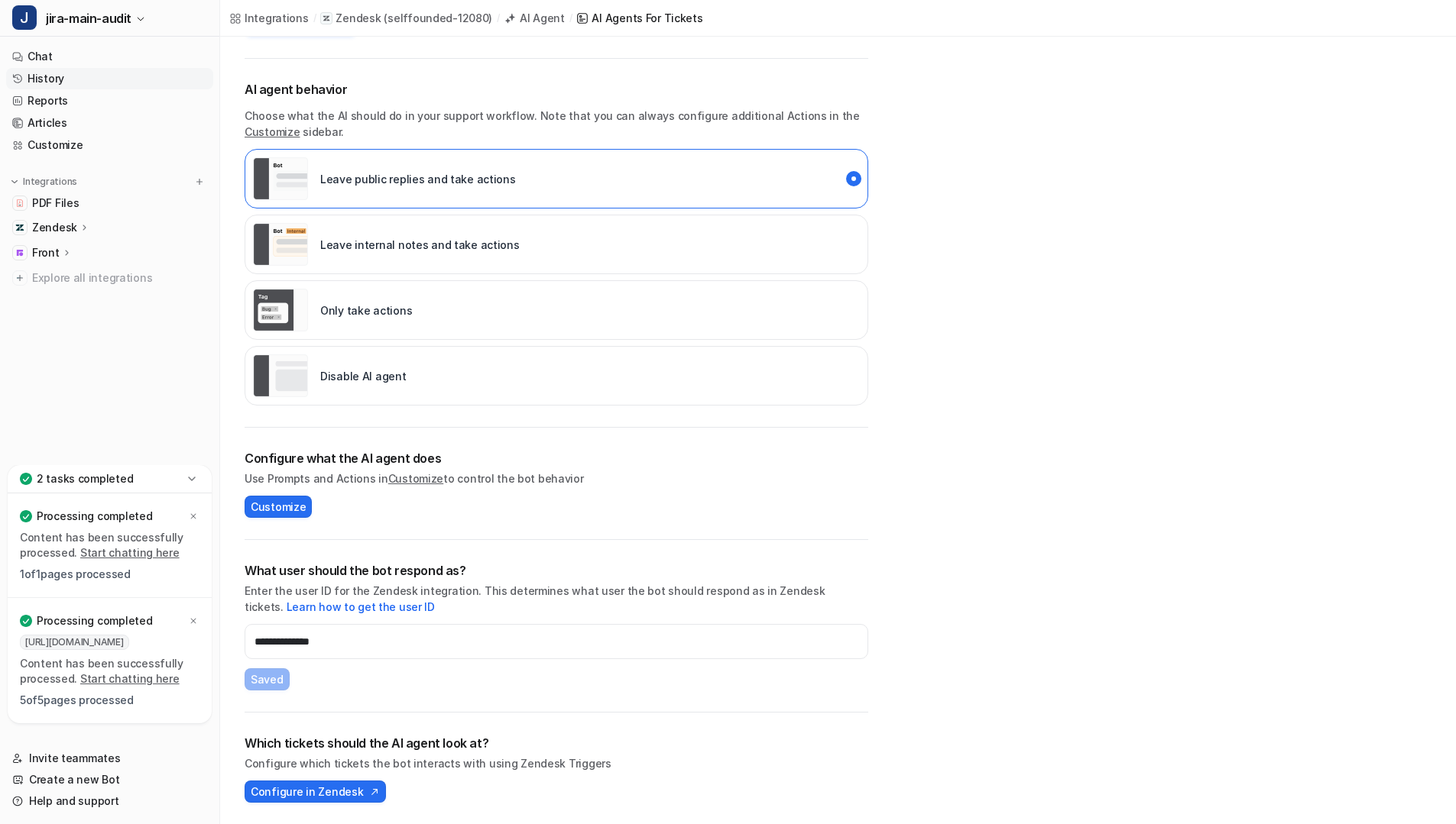
click at [51, 78] on link "History" at bounding box center [109, 79] width 207 height 21
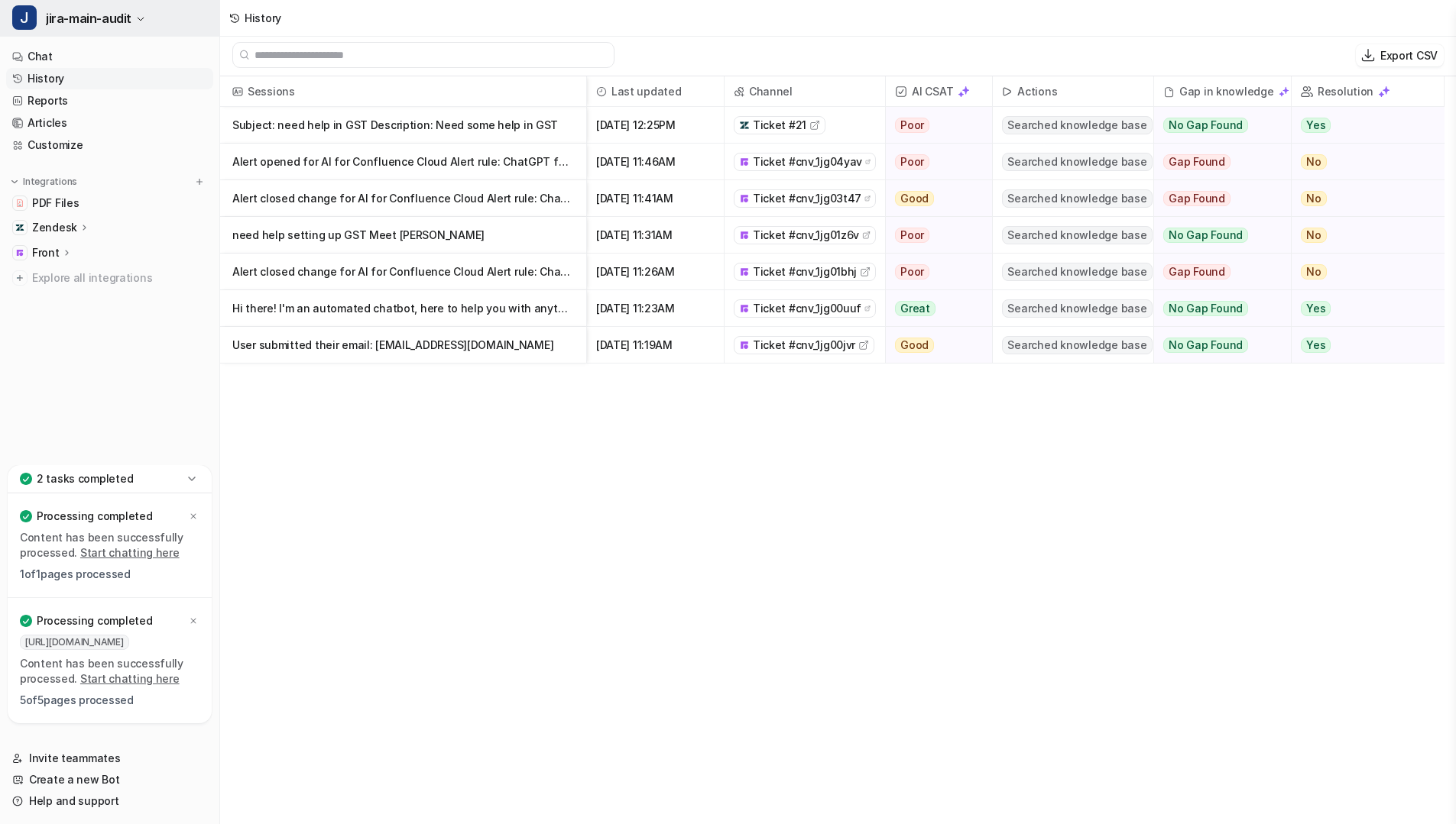
scroll to position [2, 0]
click at [382, 131] on p "Subject: need help in GST Description: Need some help in GST" at bounding box center [403, 125] width 341 height 36
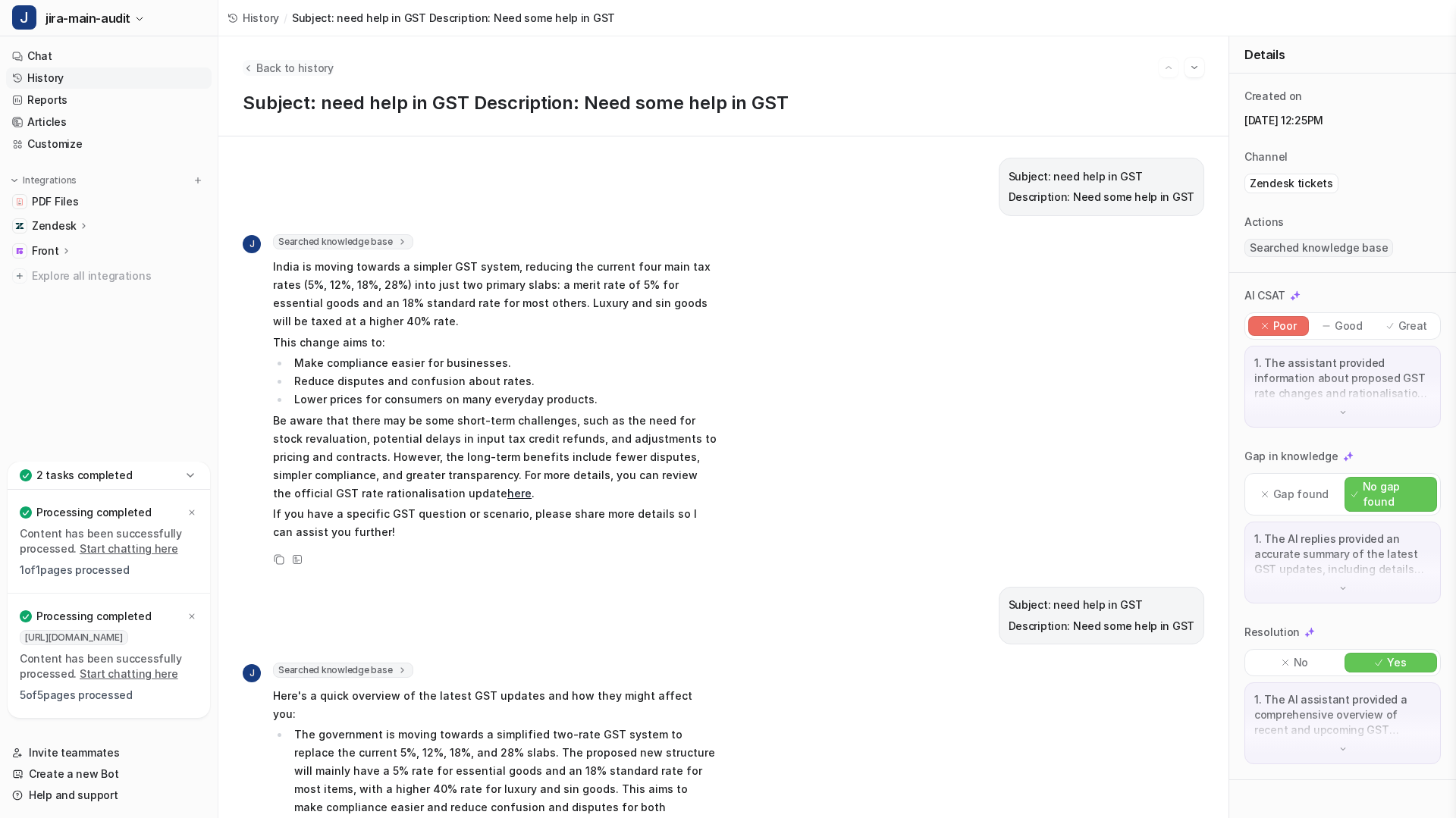
click at [246, 74] on button "Back to history" at bounding box center [288, 67] width 91 height 16
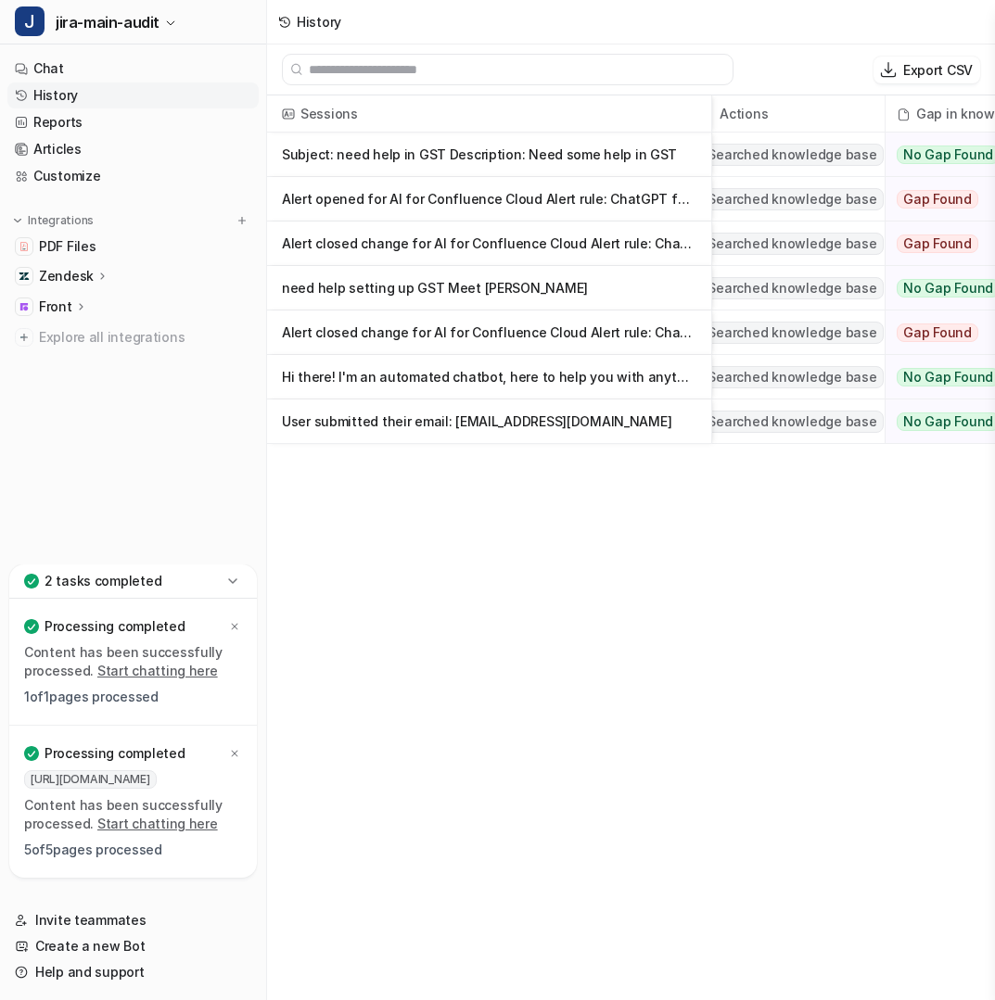
scroll to position [0, 771]
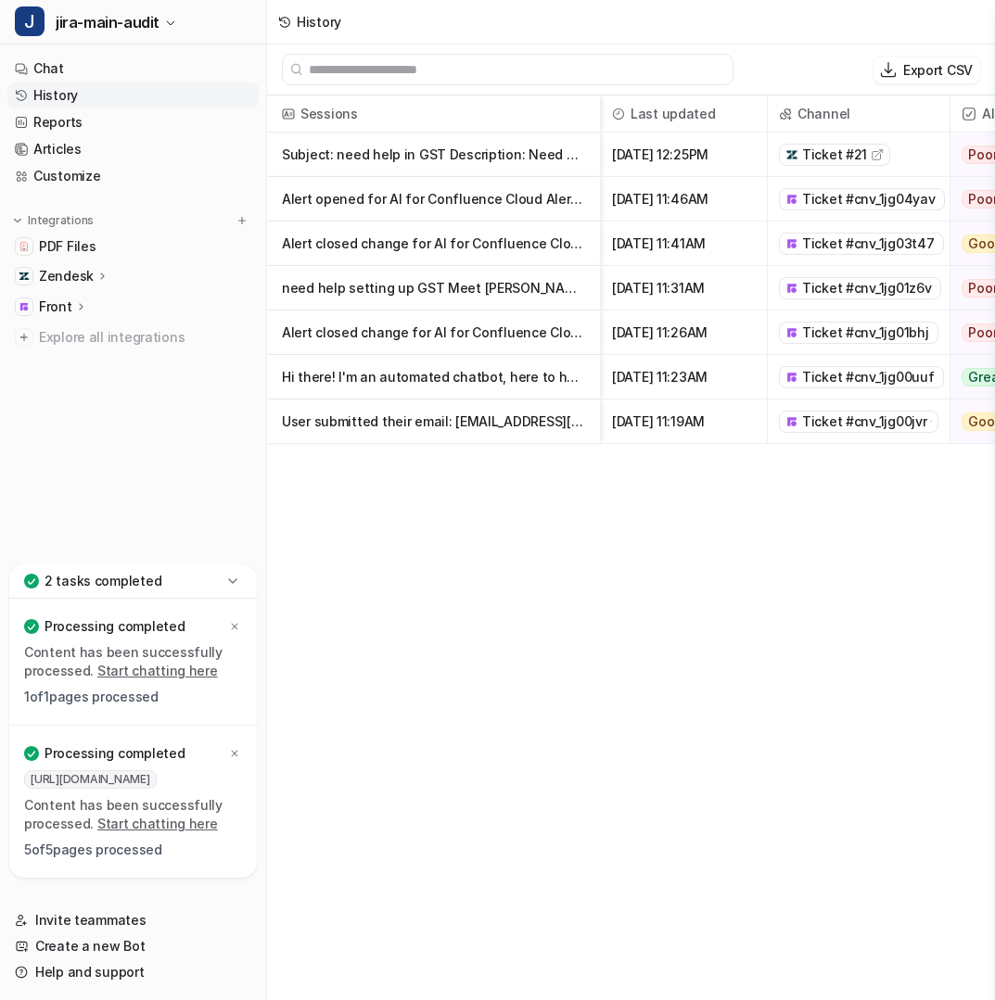
click at [97, 275] on icon at bounding box center [102, 276] width 13 height 14
click at [96, 357] on p "AI Agent" at bounding box center [81, 357] width 55 height 19
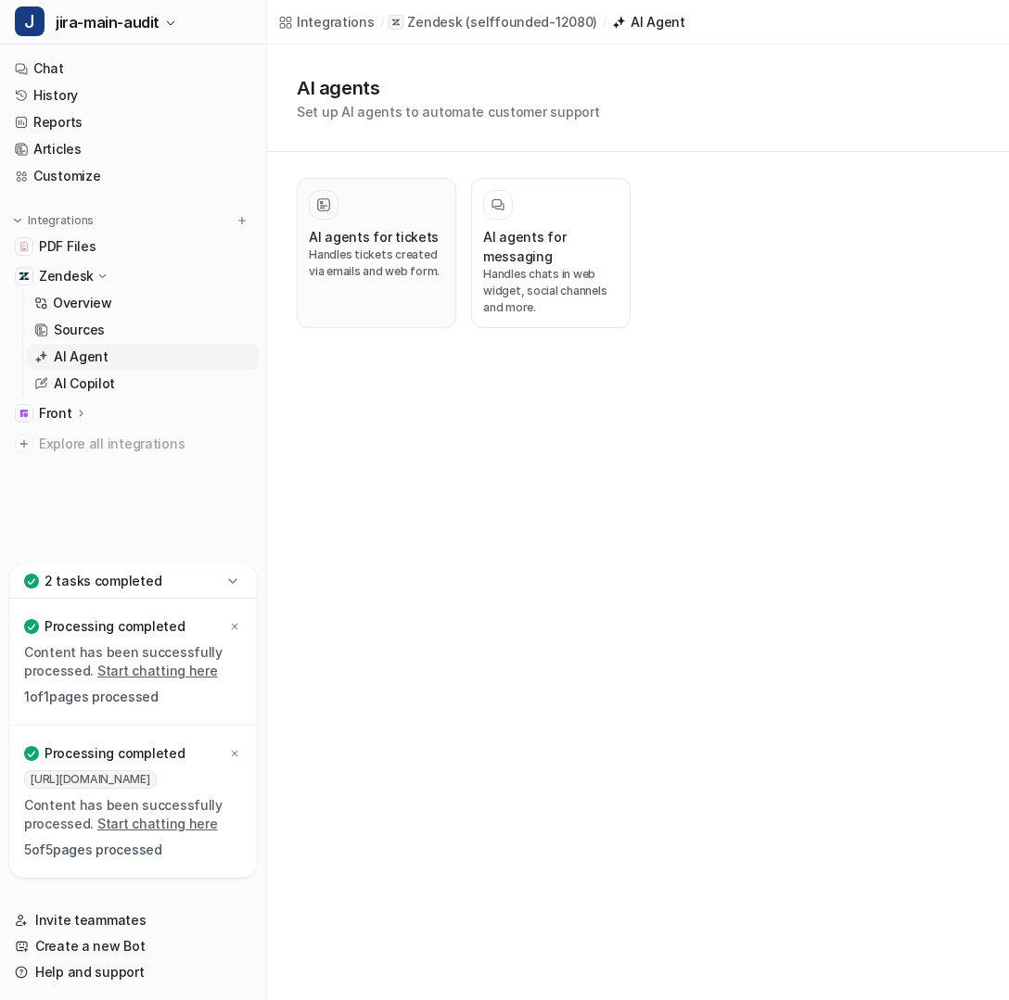
click at [424, 202] on div at bounding box center [376, 205] width 135 height 30
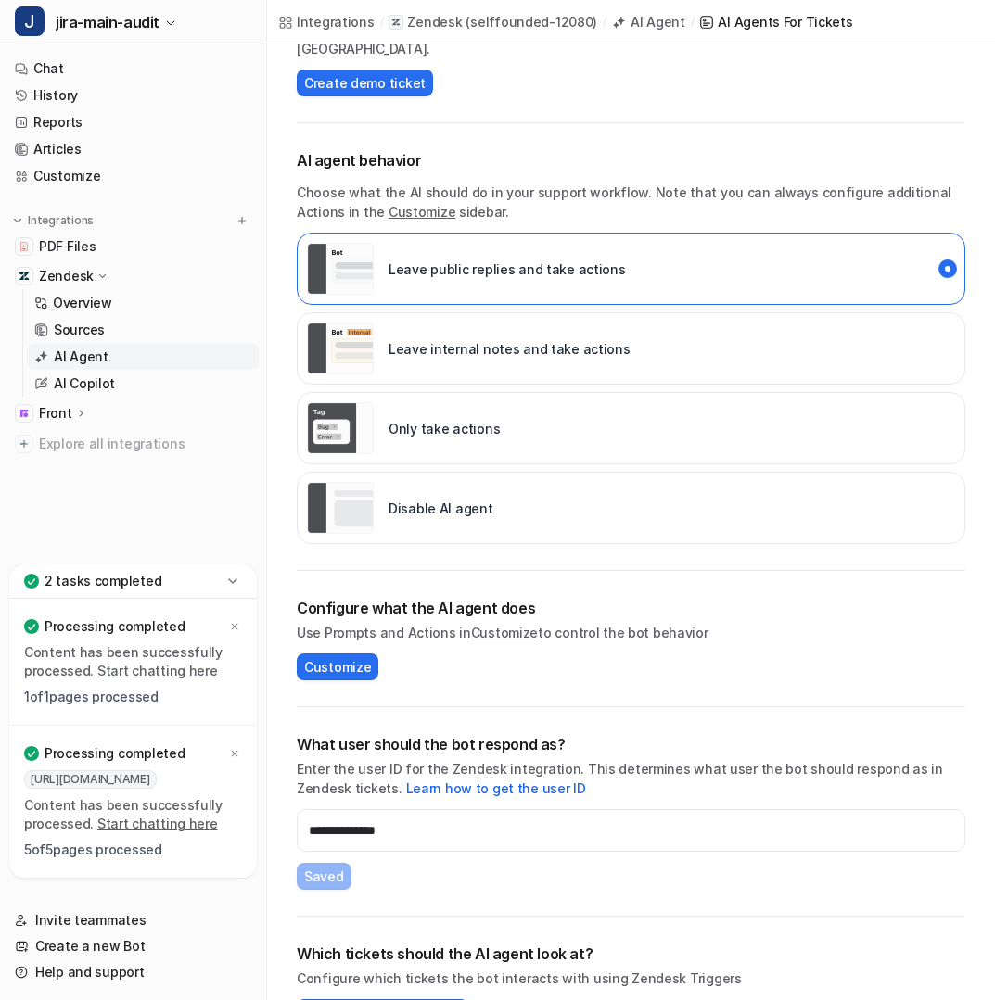
scroll to position [248, 0]
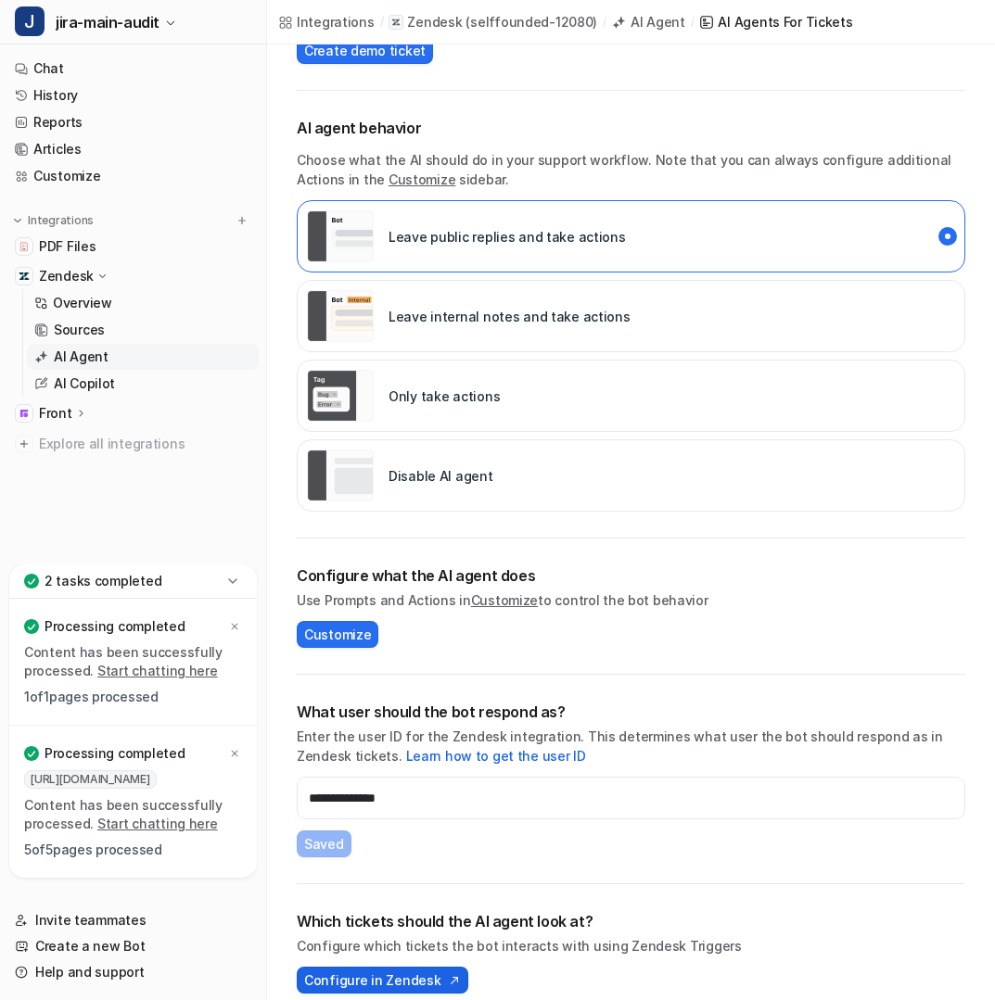
click at [401, 971] on span "Configure in Zendesk" at bounding box center [372, 980] width 136 height 19
